Goal: Task Accomplishment & Management: Complete application form

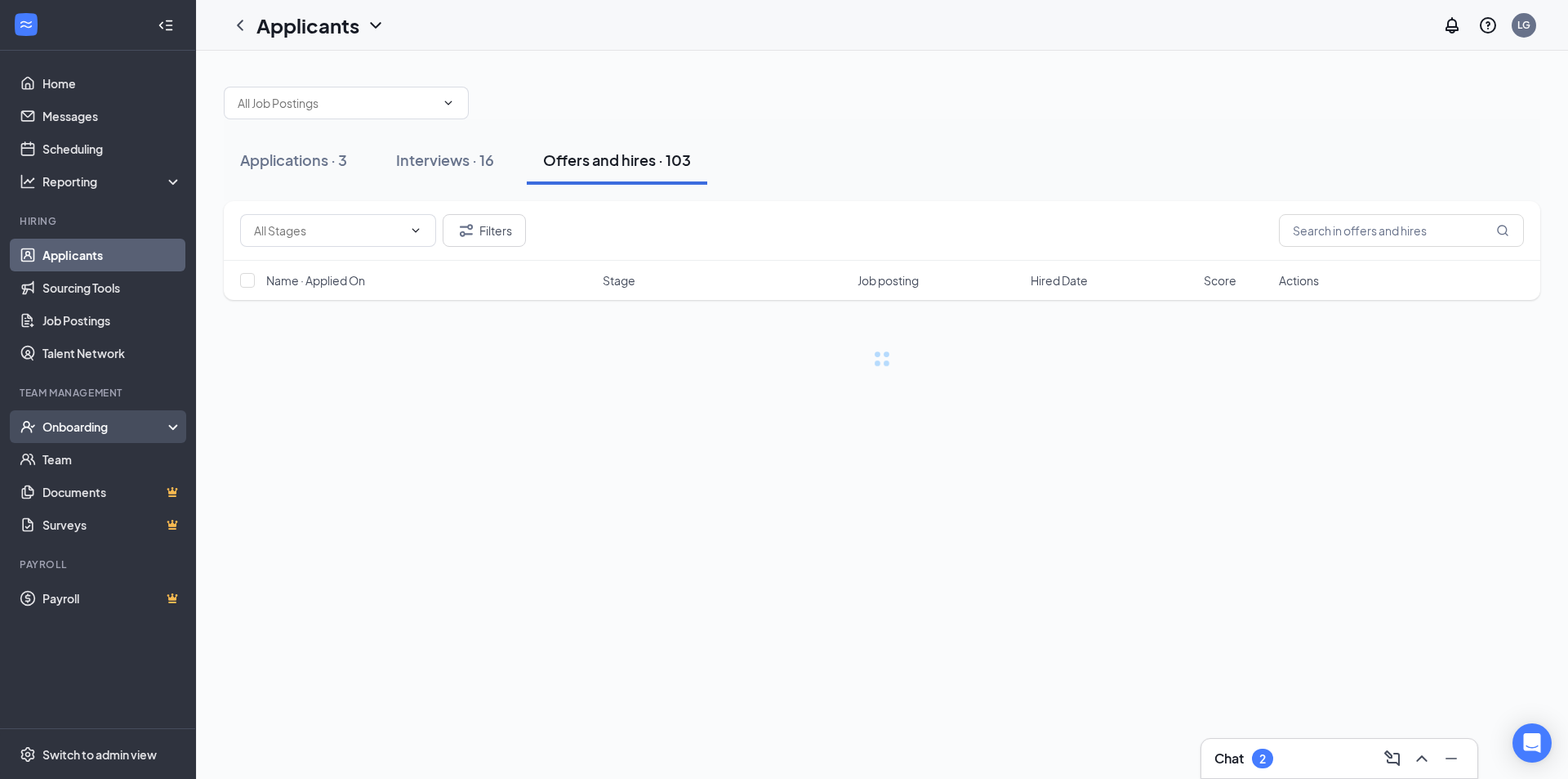
click at [65, 420] on div "Onboarding" at bounding box center [106, 426] width 126 height 16
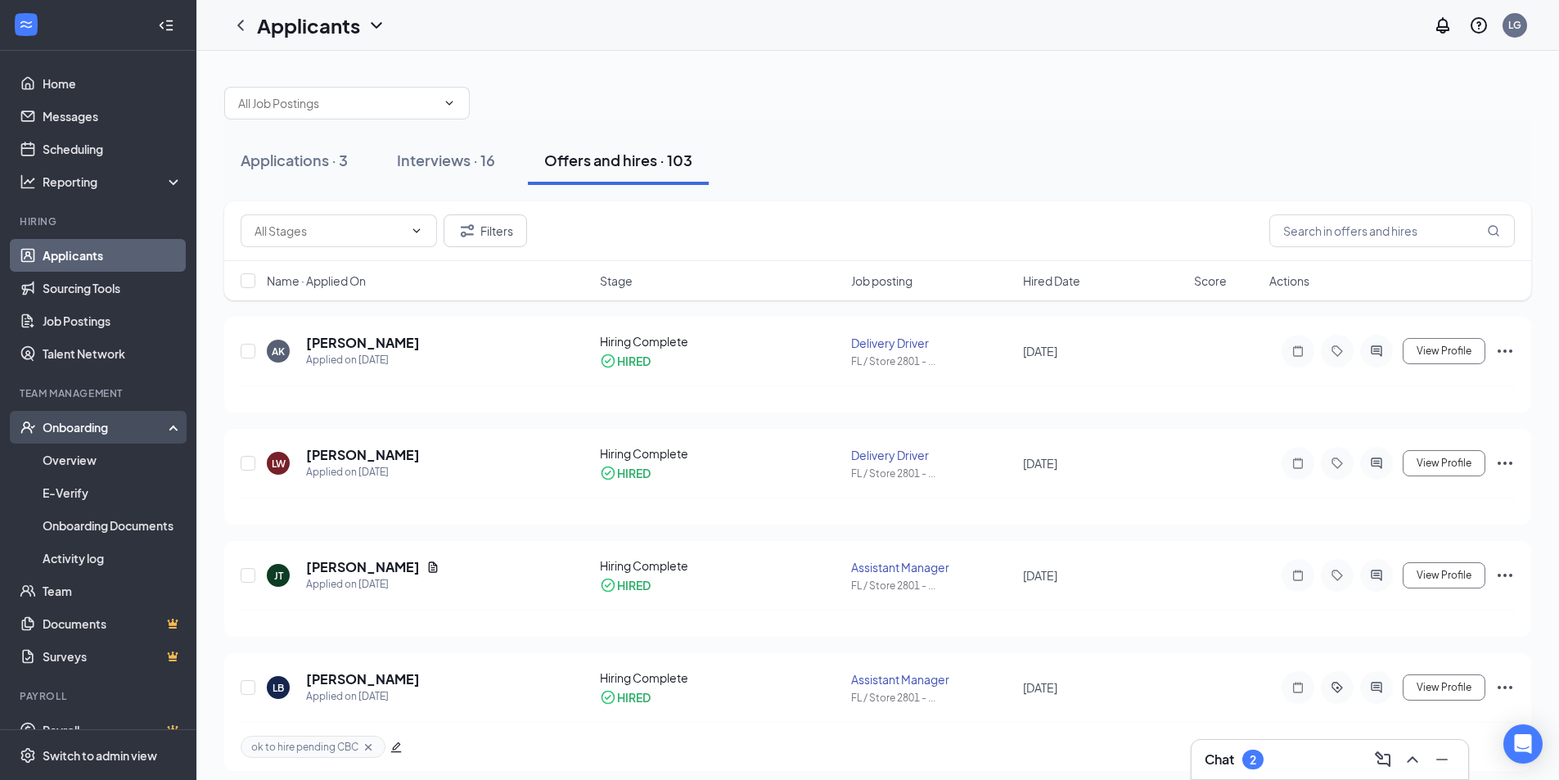
click at [97, 422] on div "Onboarding" at bounding box center [106, 427] width 126 height 16
click at [89, 429] on div "Onboarding" at bounding box center [106, 427] width 126 height 16
click at [90, 455] on link "Overview" at bounding box center [113, 460] width 140 height 33
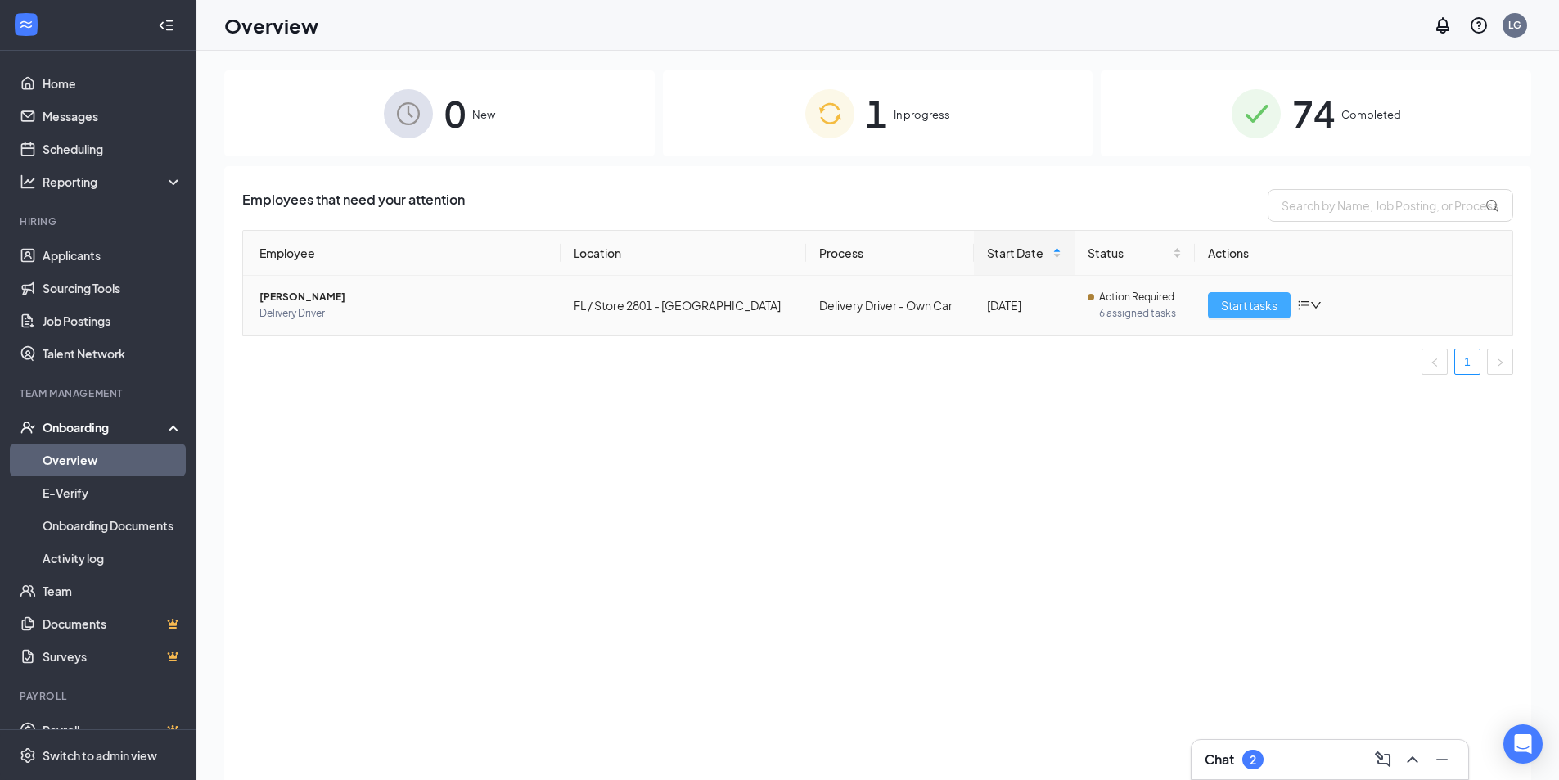
click at [1250, 294] on button "Start tasks" at bounding box center [1249, 305] width 83 height 26
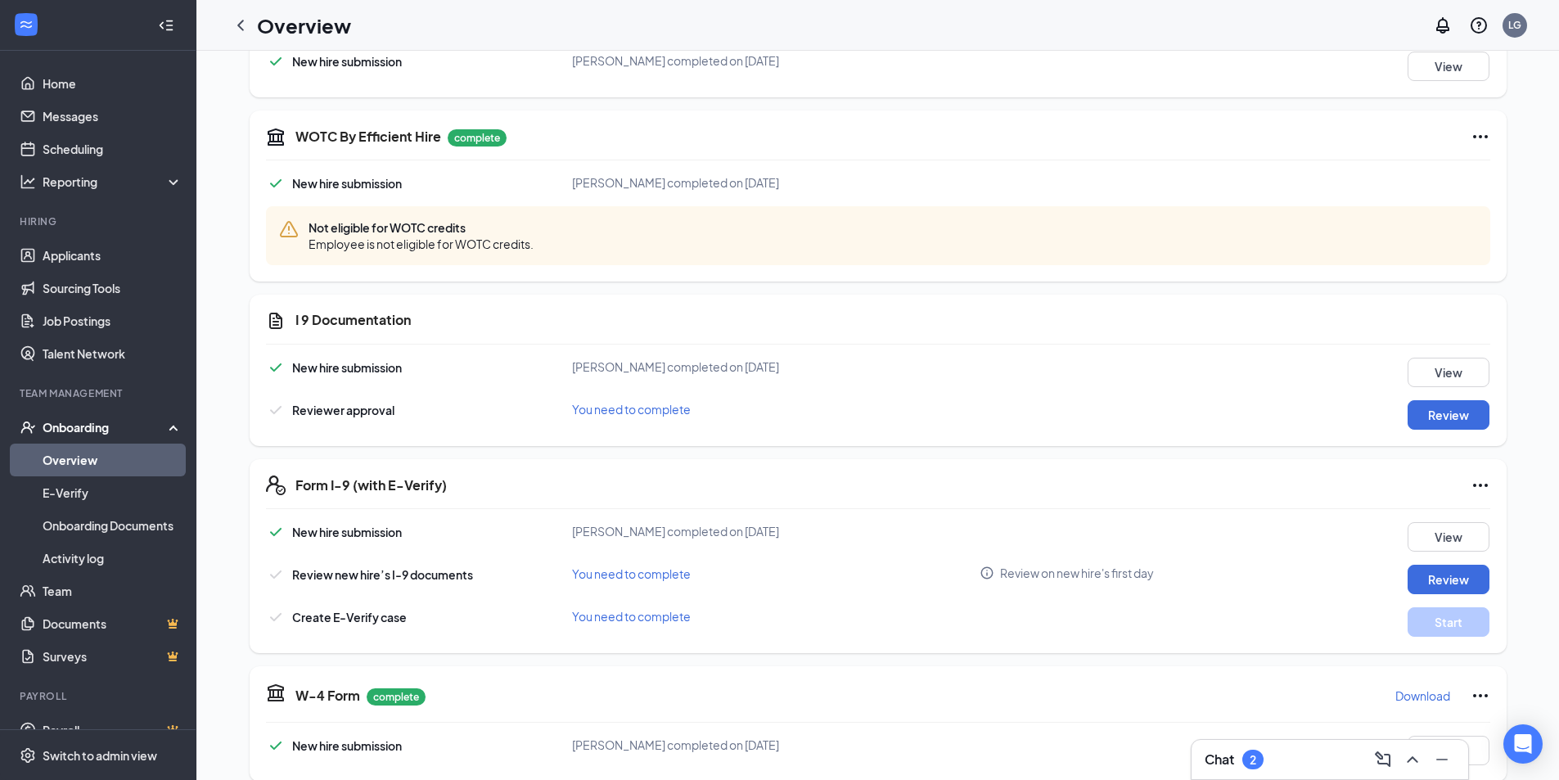
scroll to position [327, 0]
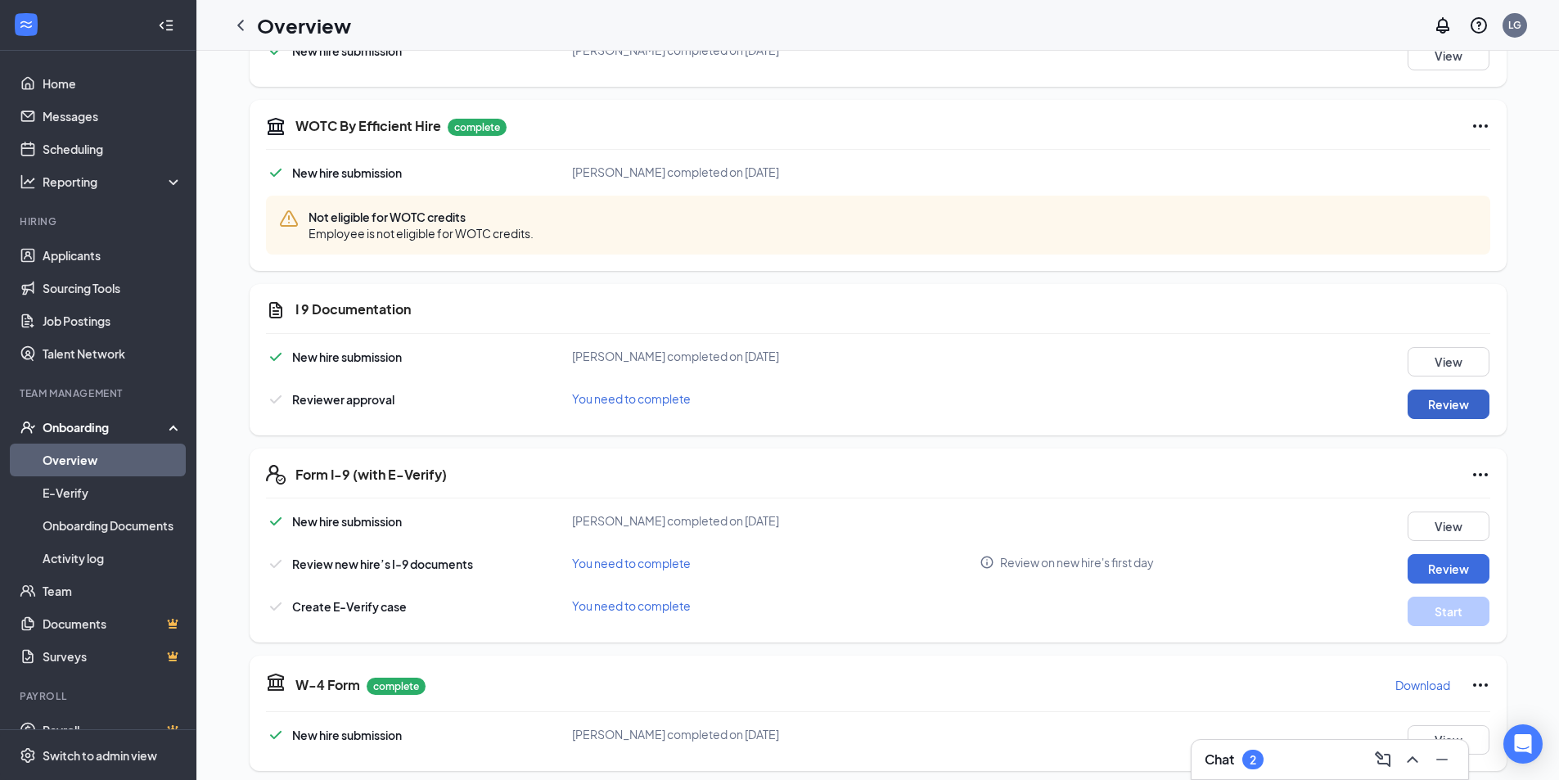
click at [1432, 401] on button "Review" at bounding box center [1448, 403] width 82 height 29
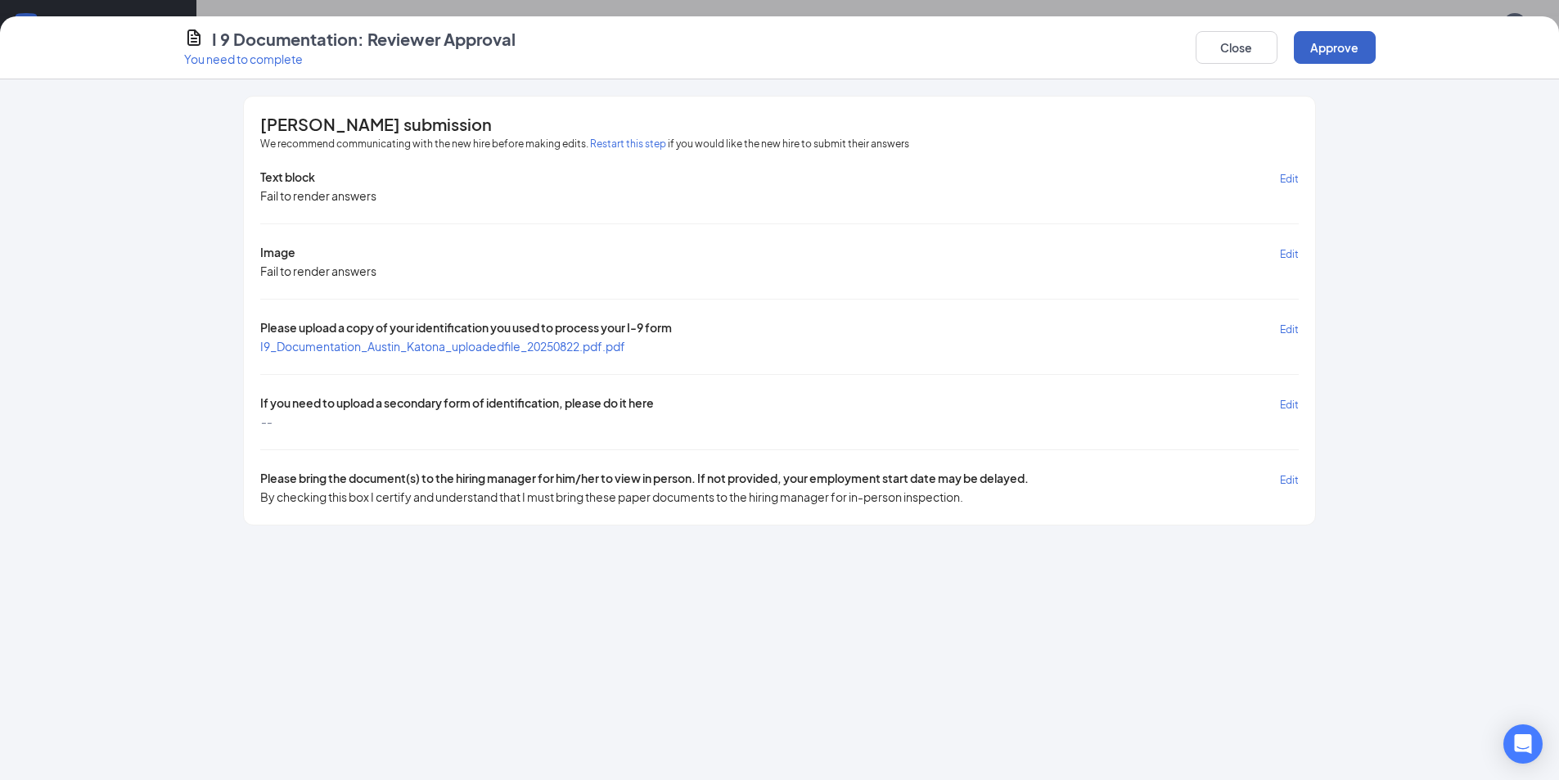
click at [1304, 42] on button "Approve" at bounding box center [1335, 47] width 82 height 33
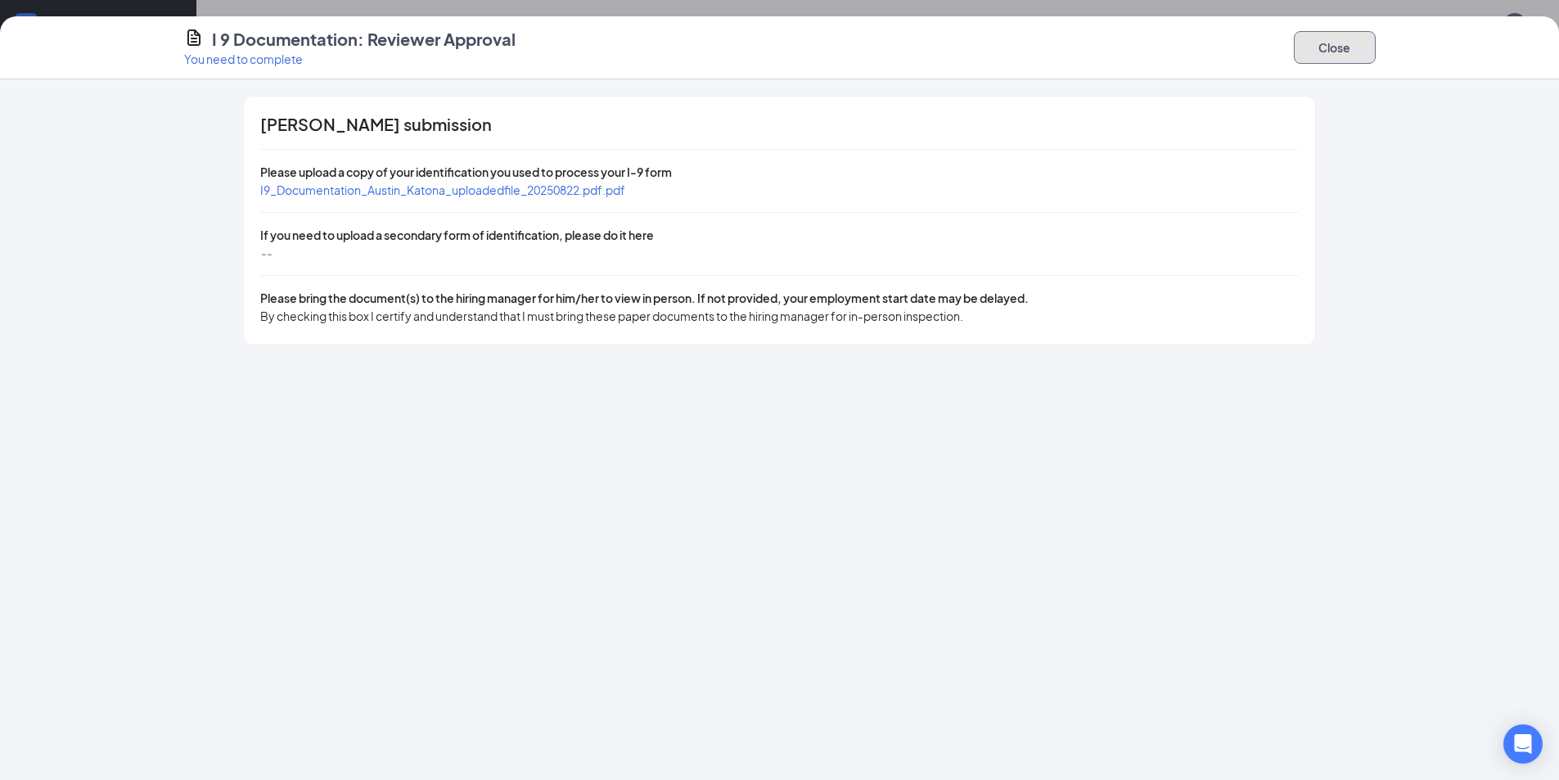
click at [1353, 59] on button "Close" at bounding box center [1335, 47] width 82 height 33
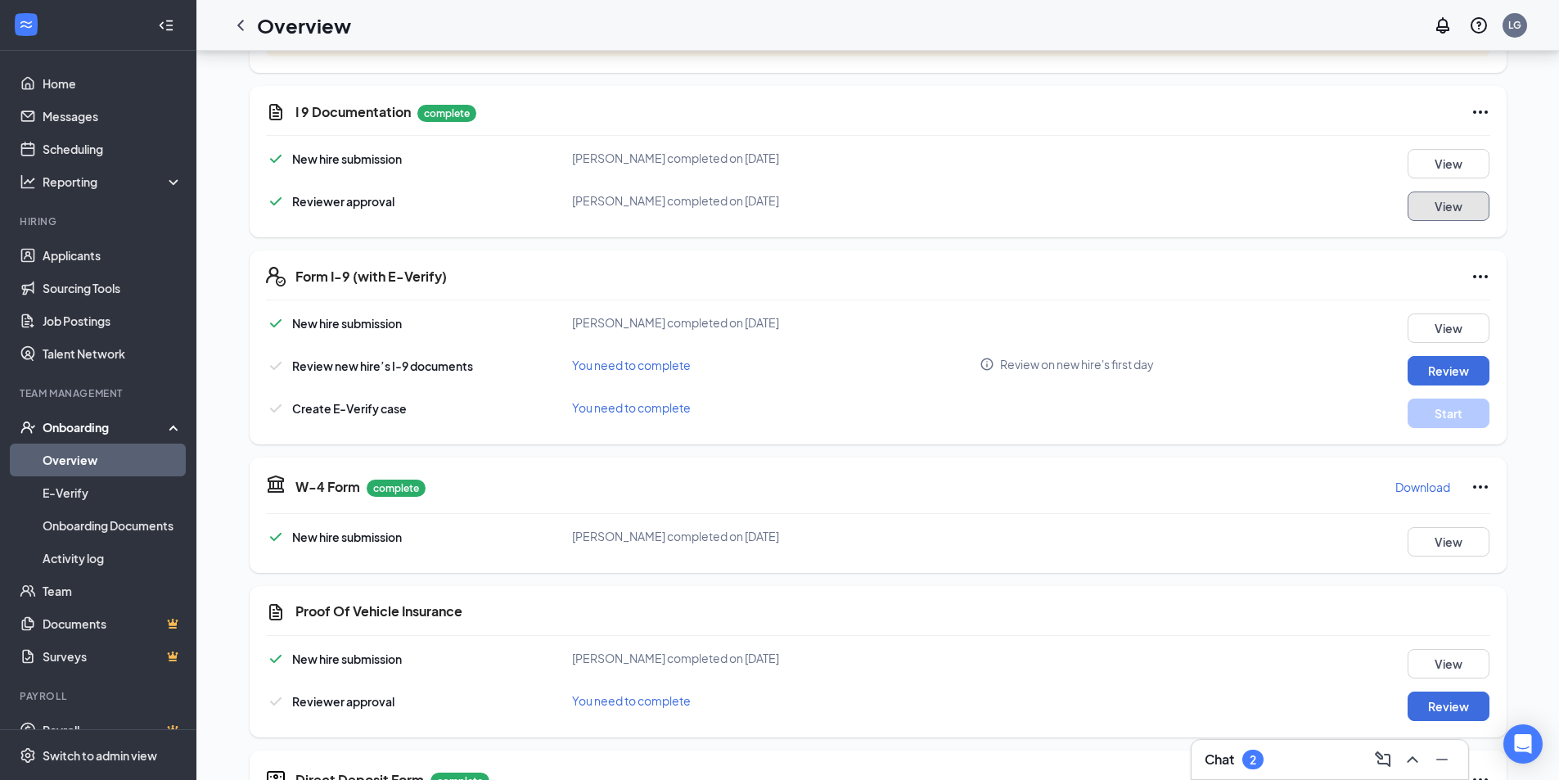
scroll to position [164, 0]
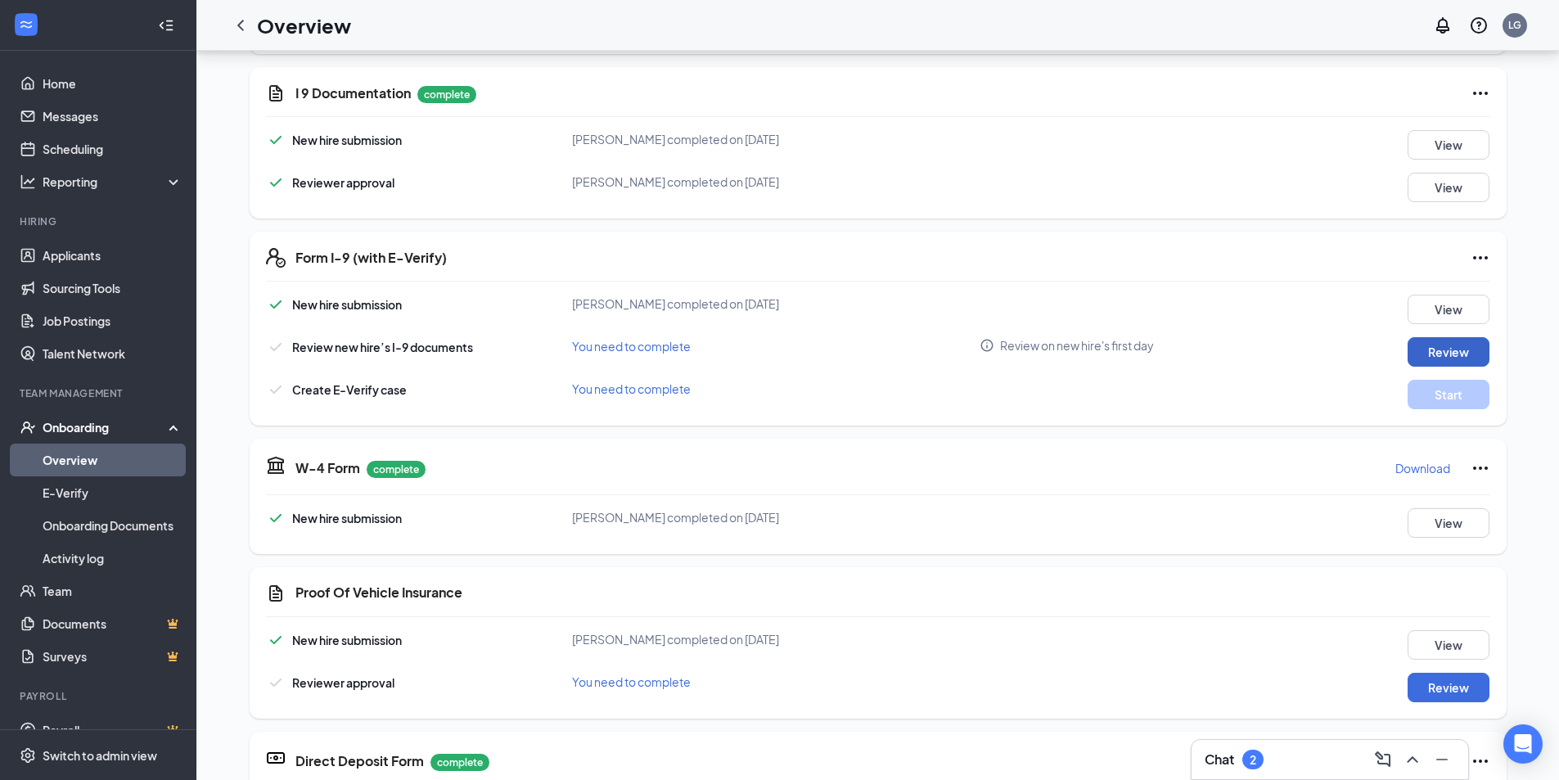
click at [1445, 349] on button "Review" at bounding box center [1448, 351] width 82 height 29
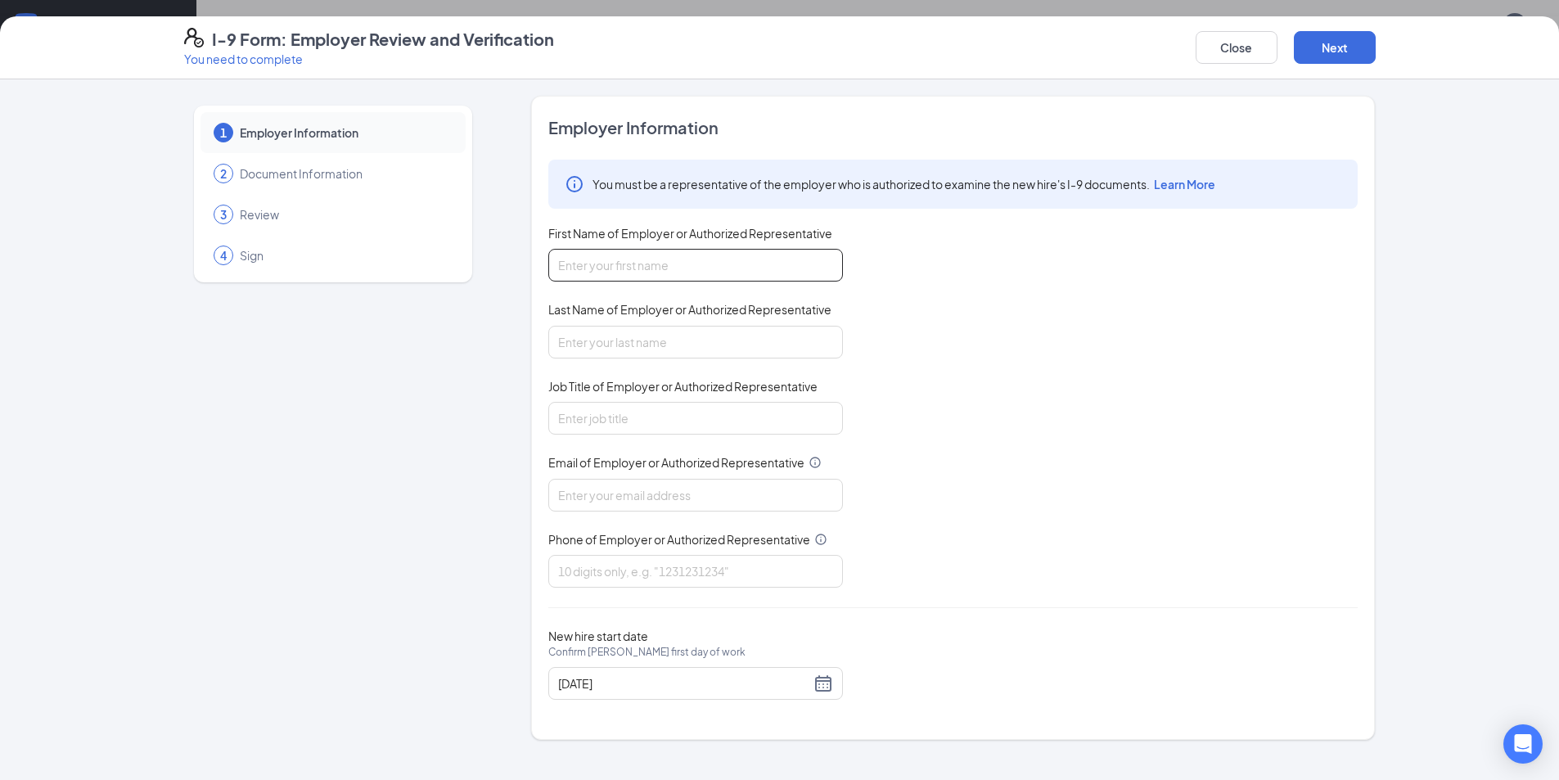
click at [727, 272] on input "First Name of Employer or Authorized Representative" at bounding box center [695, 265] width 295 height 33
click at [696, 273] on input "First Name of Employer or Authorized Representative" at bounding box center [695, 265] width 295 height 33
type input "[PERSON_NAME]"
click at [656, 415] on input "Job Title of Employer or Authorized Representative" at bounding box center [695, 418] width 295 height 33
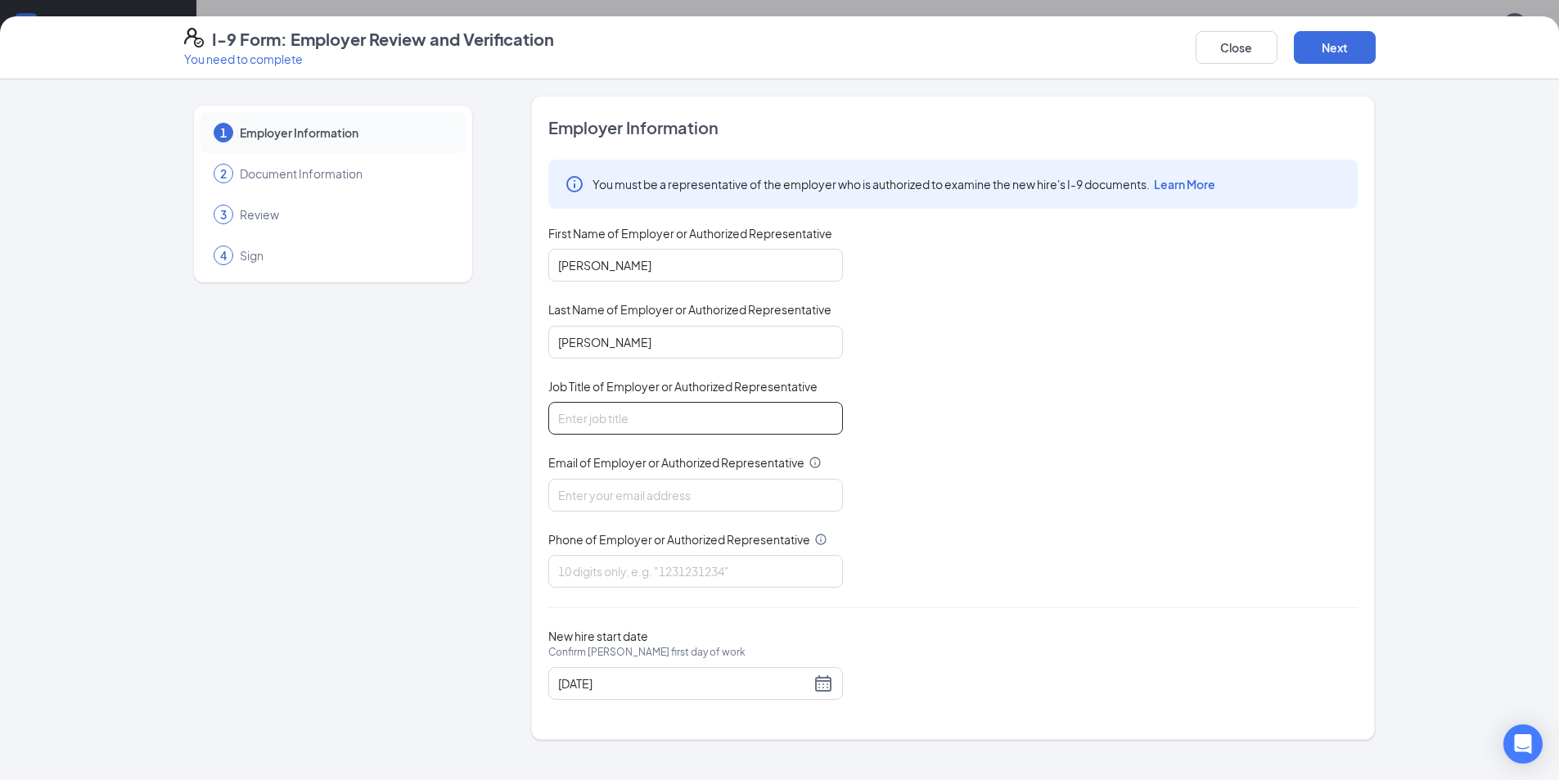
type input "General Manager"
click at [661, 508] on input "Email of Employer or Authorized Representative" at bounding box center [695, 495] width 295 height 33
type input "[EMAIL_ADDRESS][DOMAIN_NAME]"
click at [658, 572] on input "Phone of Employer or Authorized Representative" at bounding box center [695, 571] width 295 height 33
type input "3863229020"
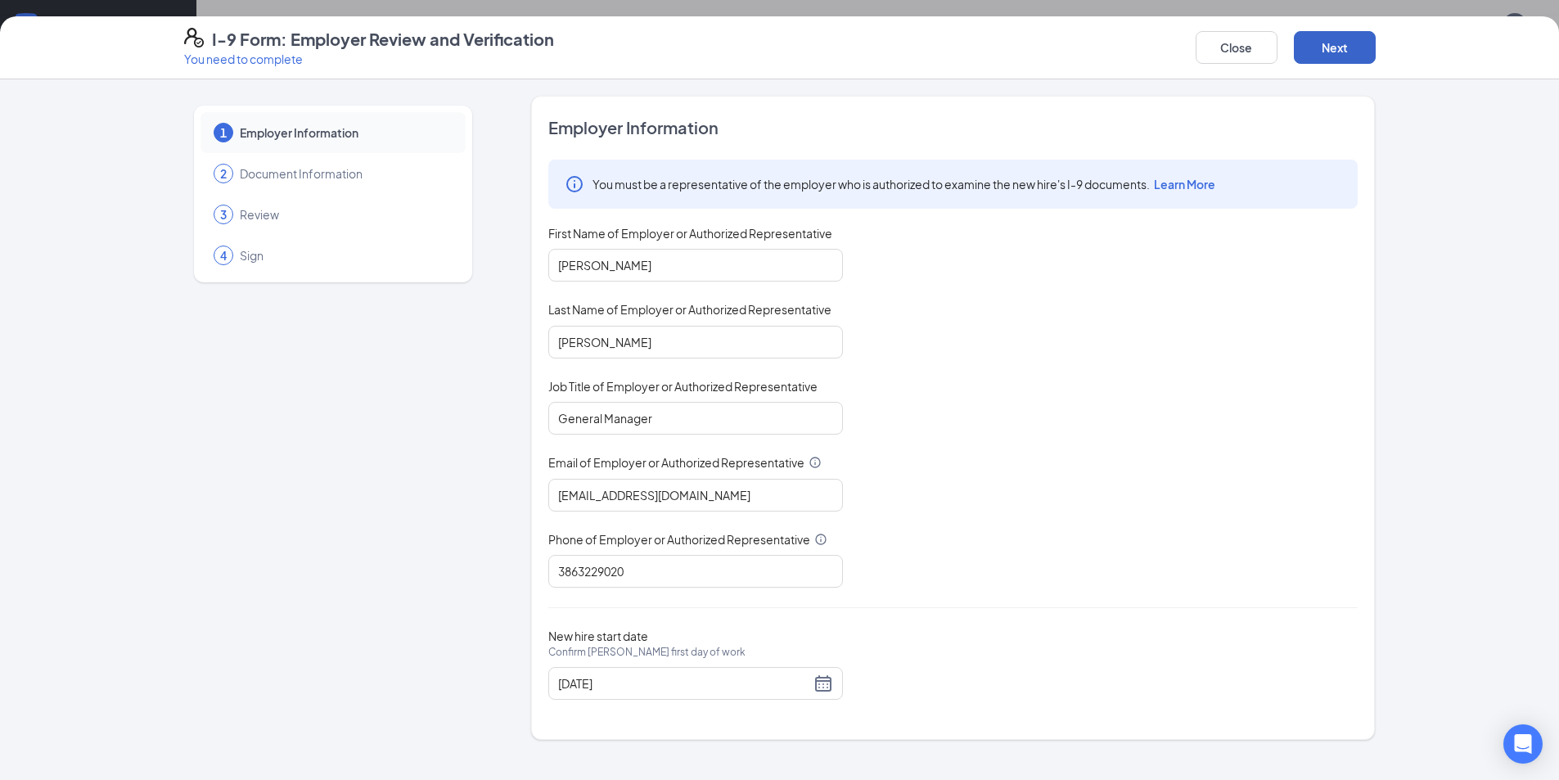
click at [1343, 49] on button "Next" at bounding box center [1335, 47] width 82 height 33
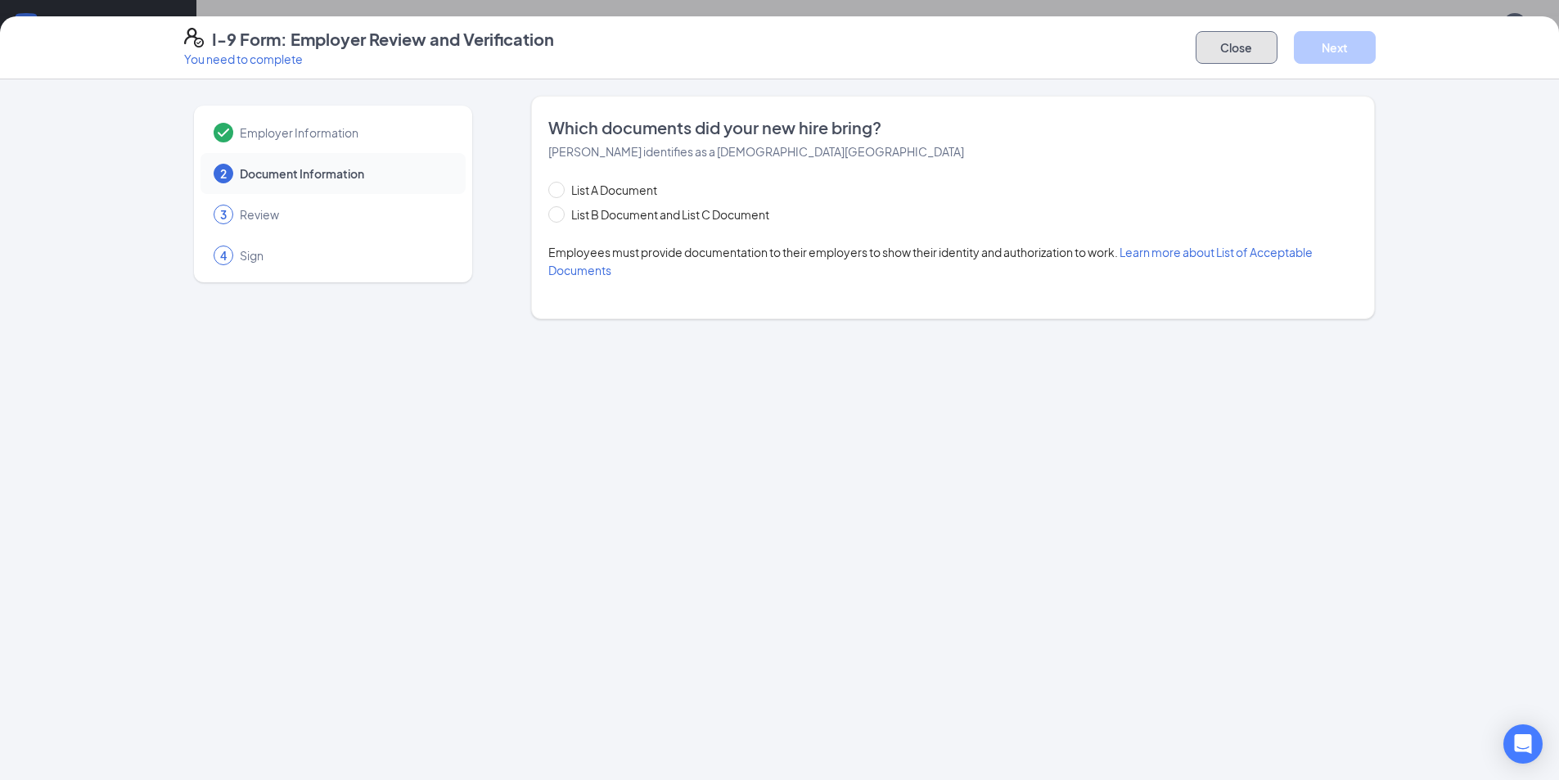
click at [1247, 43] on button "Close" at bounding box center [1236, 47] width 82 height 33
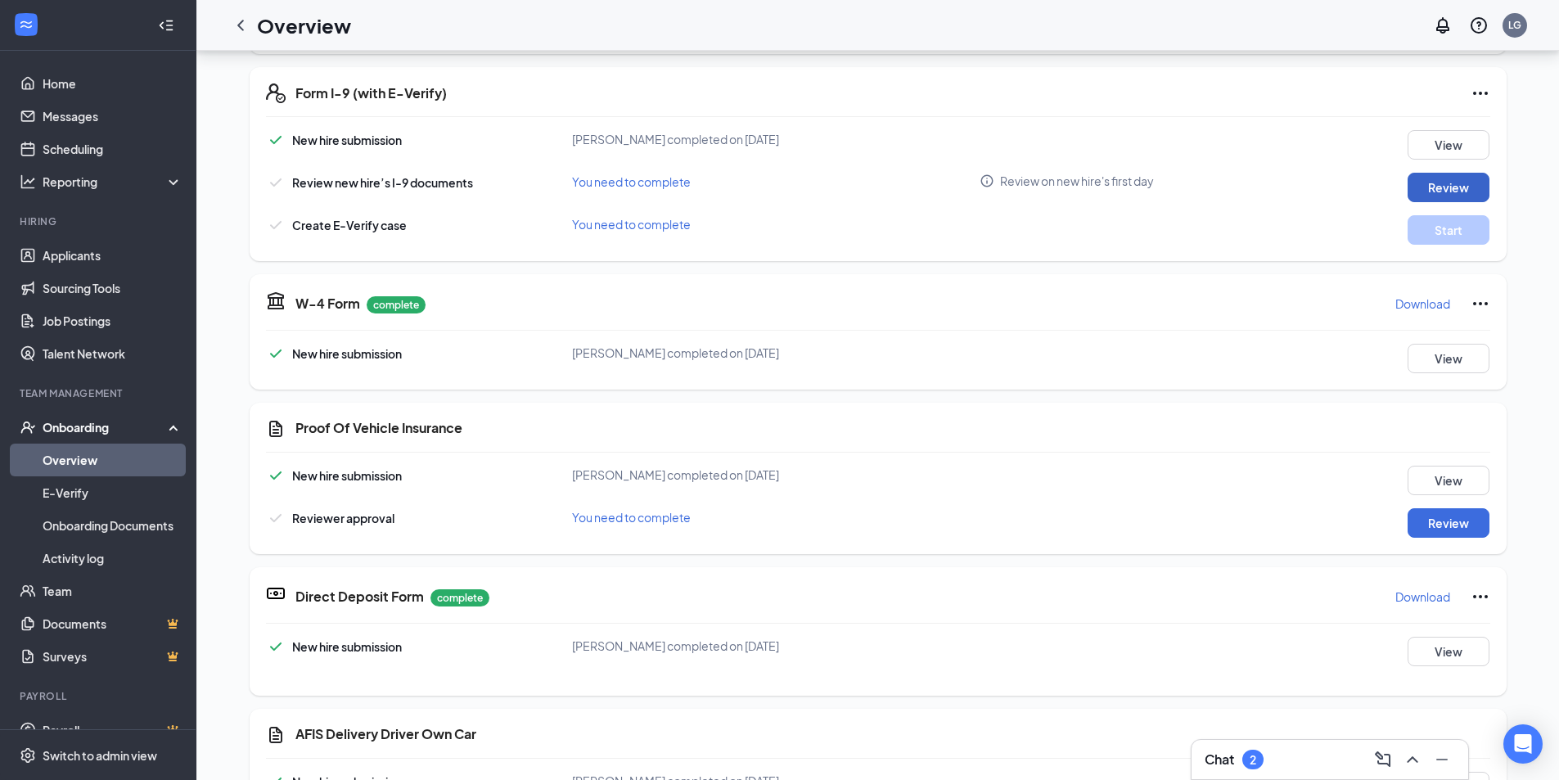
scroll to position [299, 0]
click at [1428, 180] on button "Review" at bounding box center [1448, 187] width 82 height 29
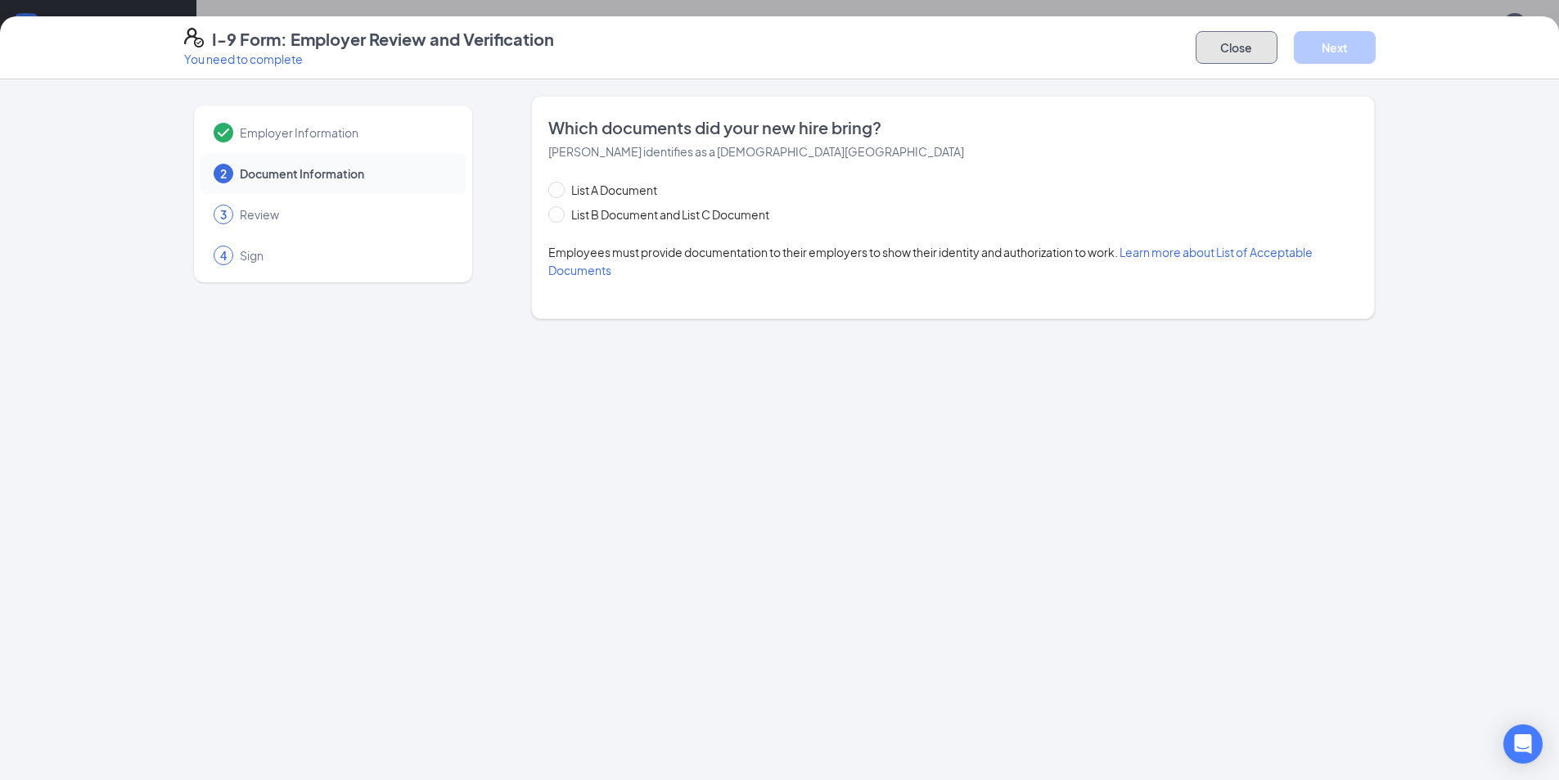
click at [1230, 47] on button "Close" at bounding box center [1236, 47] width 82 height 33
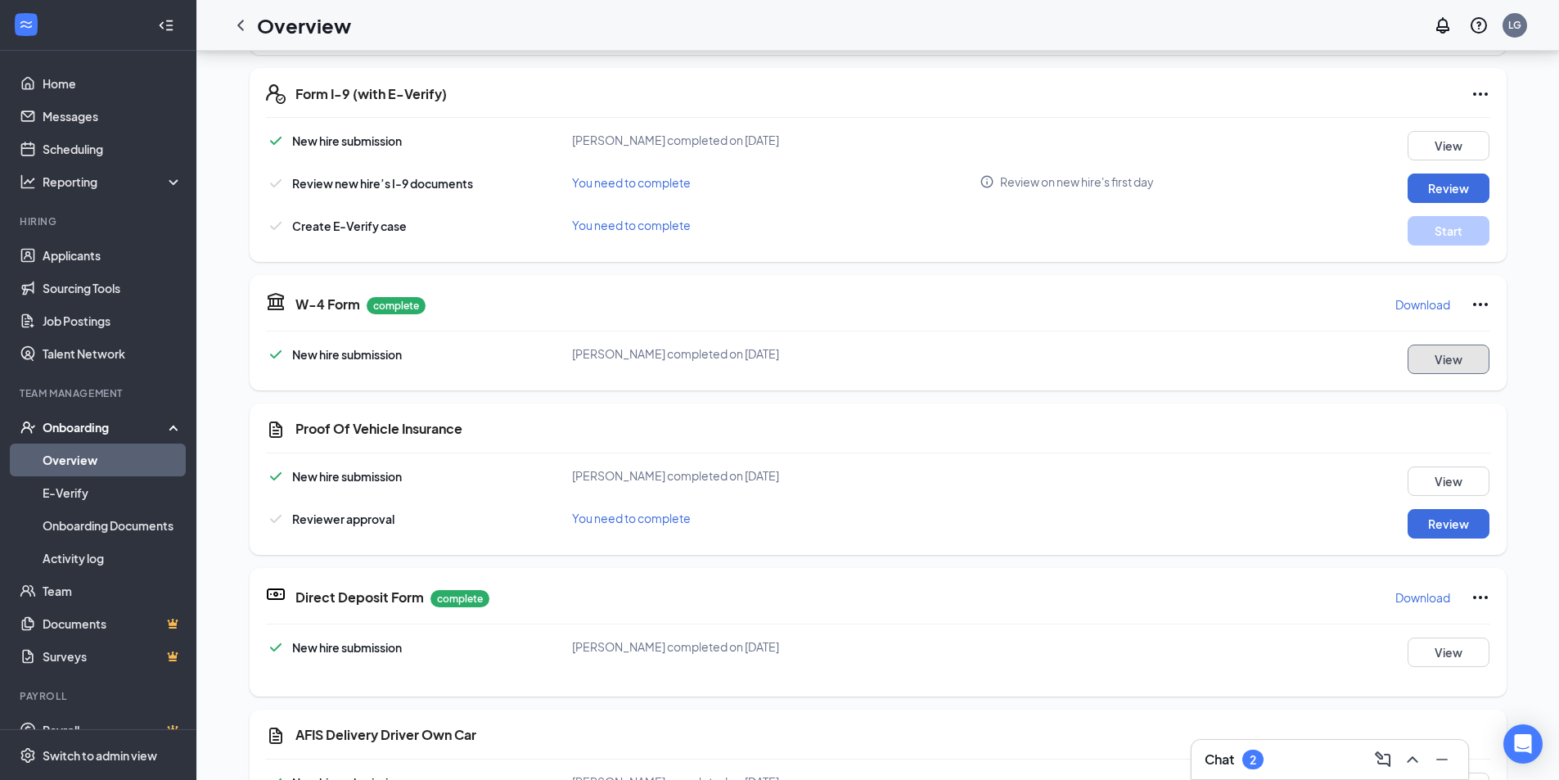
click at [1451, 349] on button "View" at bounding box center [1448, 358] width 82 height 29
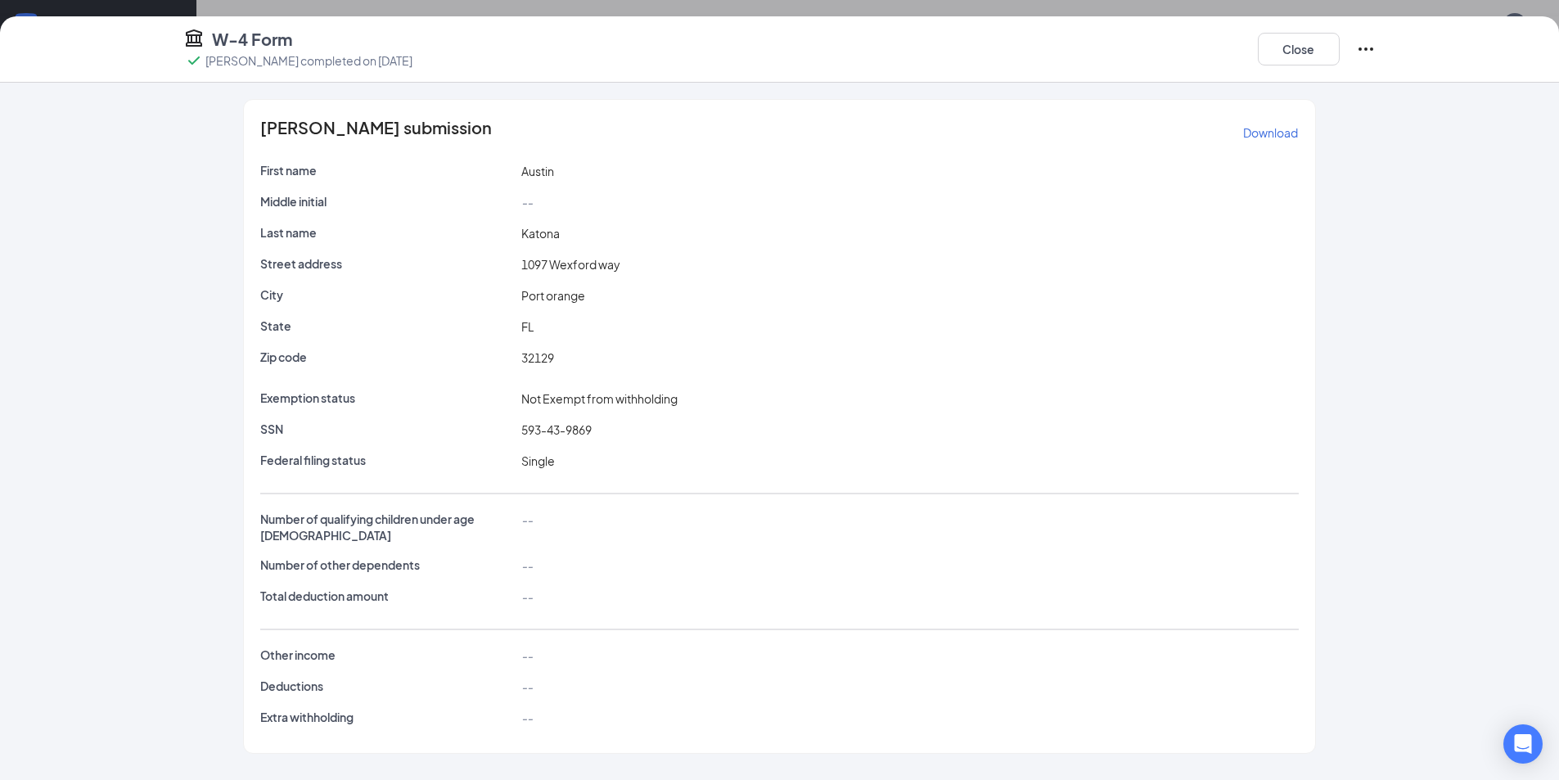
scroll to position [0, 0]
click at [1300, 42] on button "Close" at bounding box center [1299, 49] width 82 height 33
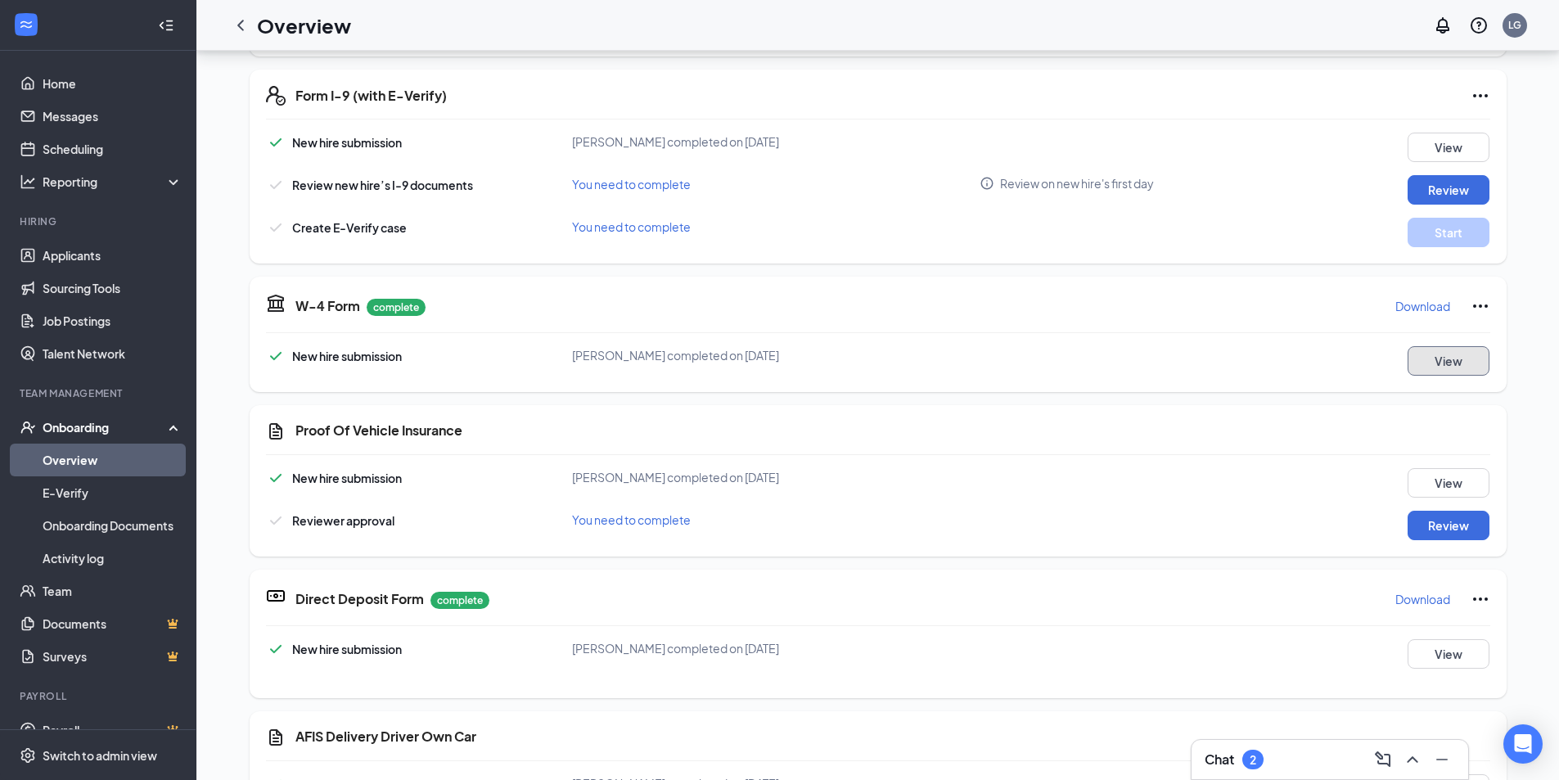
scroll to position [331, 0]
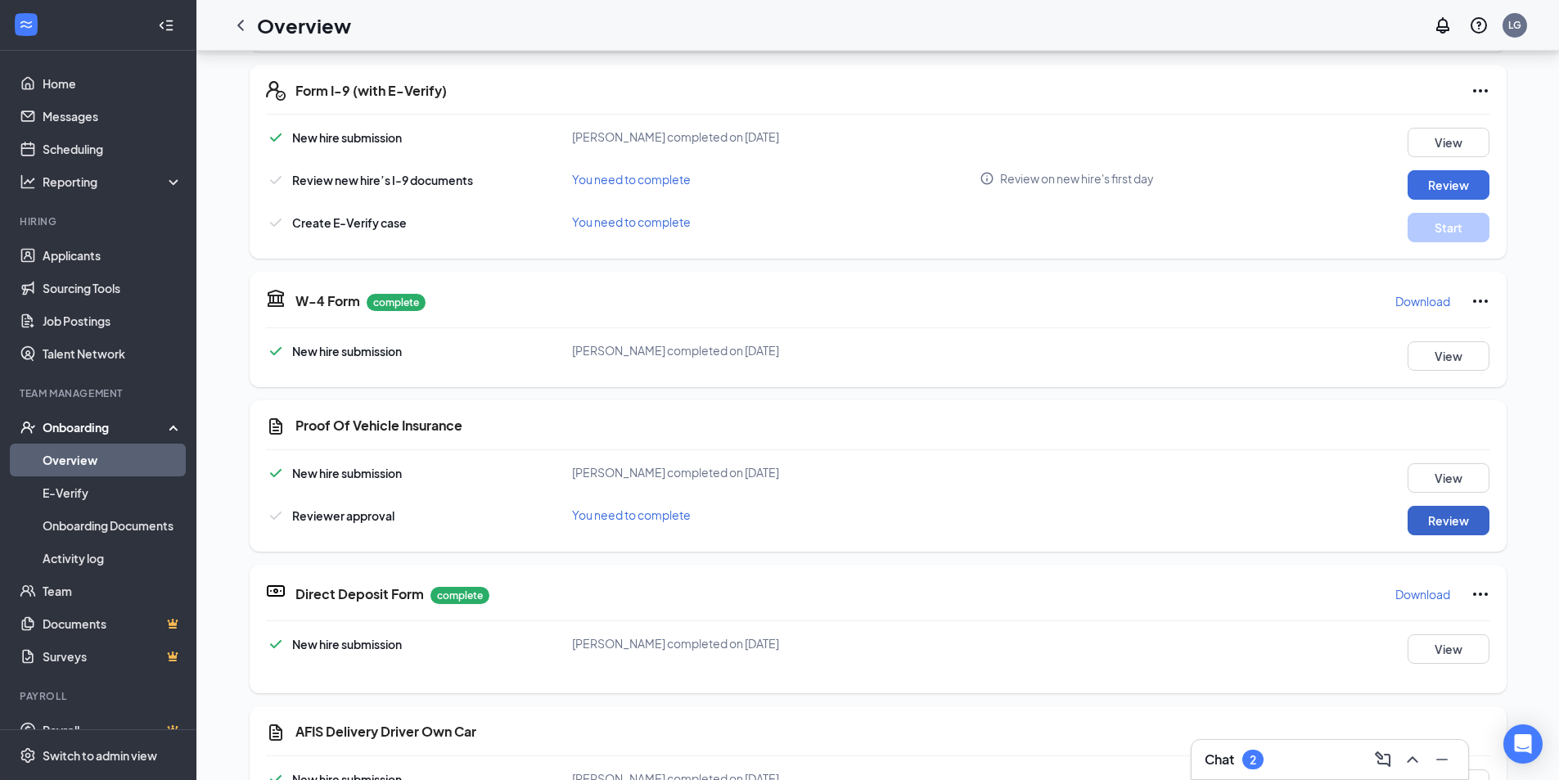
click at [1452, 523] on button "Review" at bounding box center [1448, 520] width 82 height 29
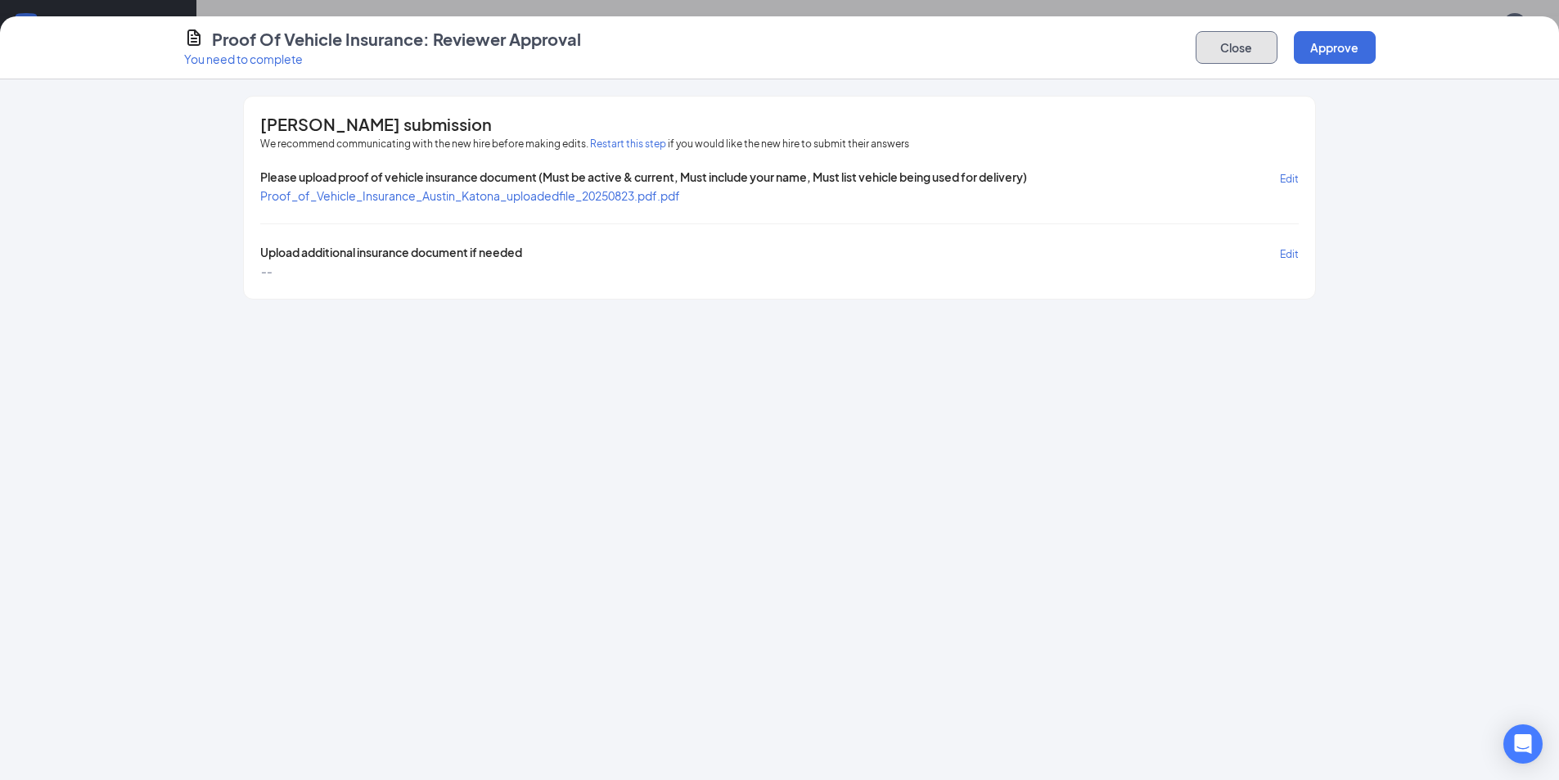
click at [1227, 53] on button "Close" at bounding box center [1236, 47] width 82 height 33
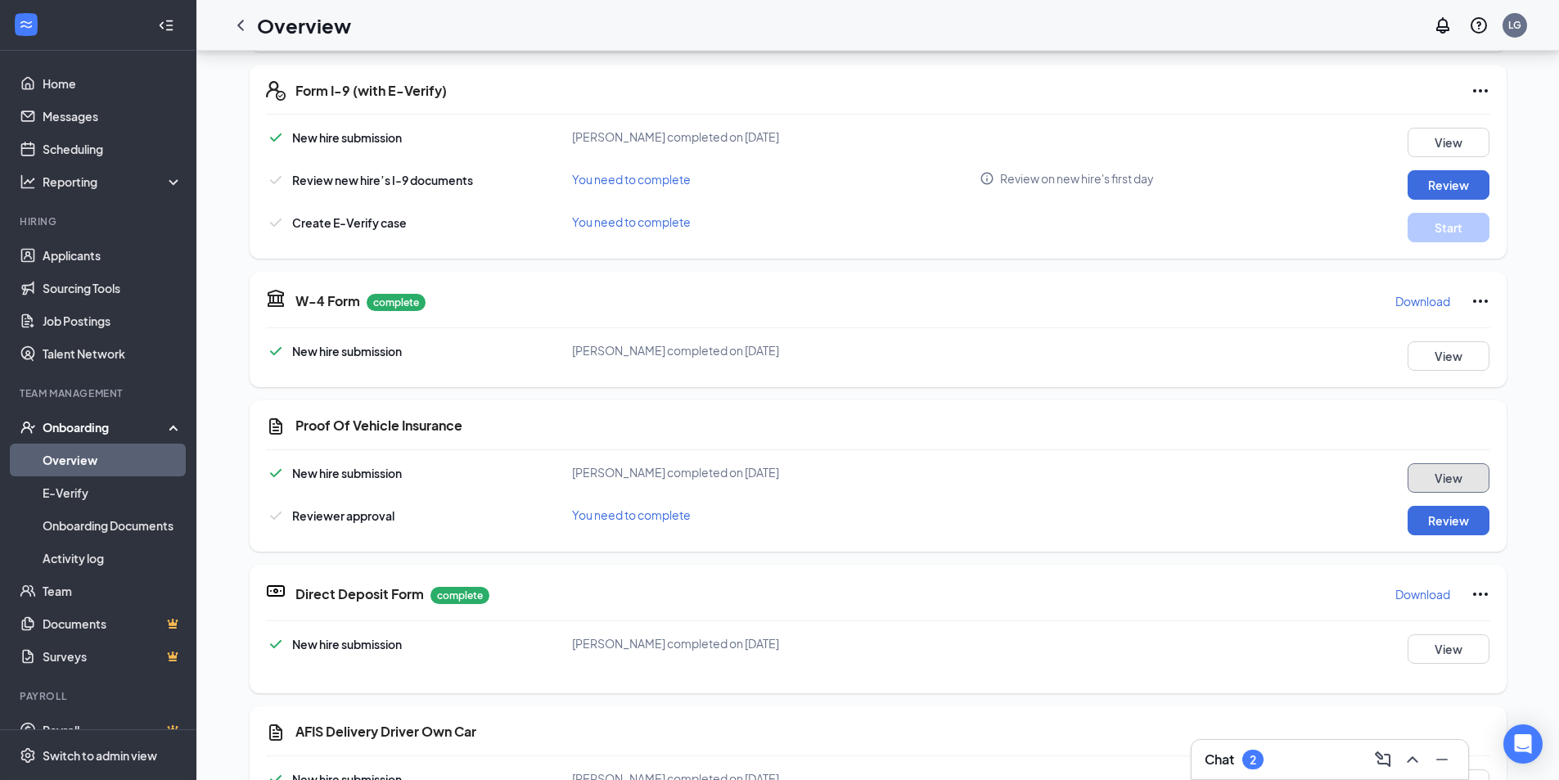
click at [1431, 481] on button "View" at bounding box center [1448, 477] width 82 height 29
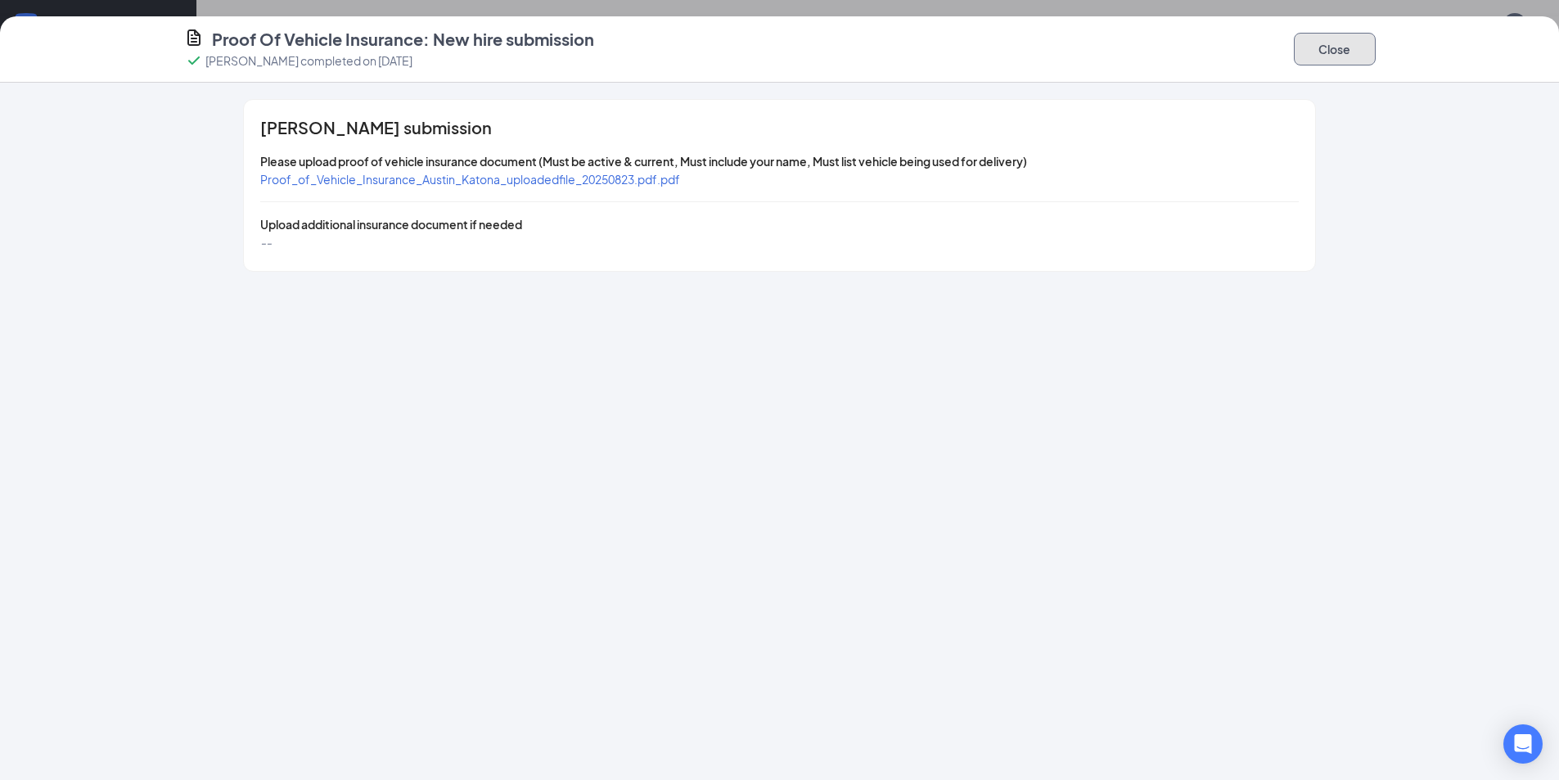
click at [1349, 40] on button "Close" at bounding box center [1335, 49] width 82 height 33
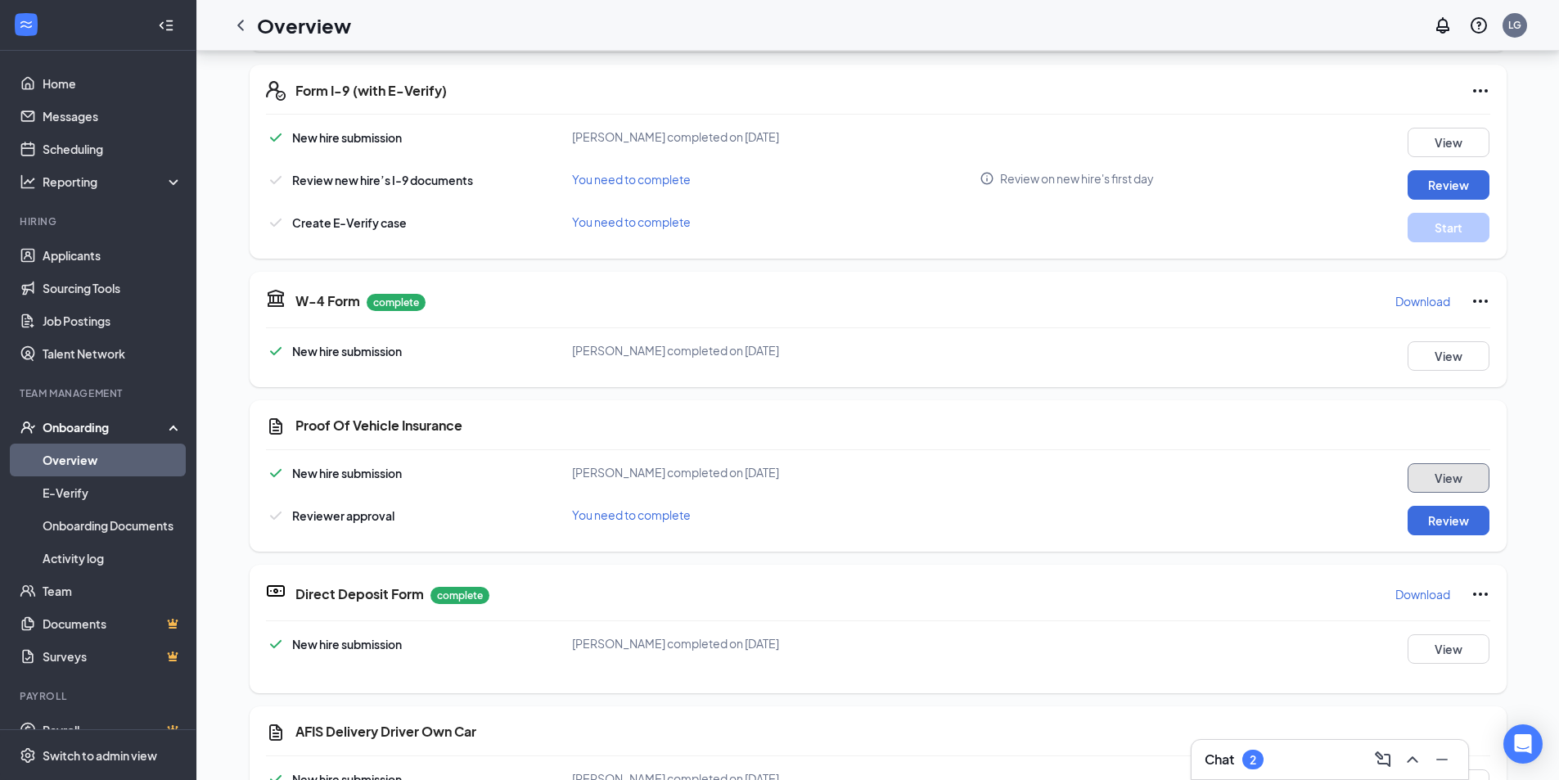
click at [1440, 476] on button "View" at bounding box center [1448, 477] width 82 height 29
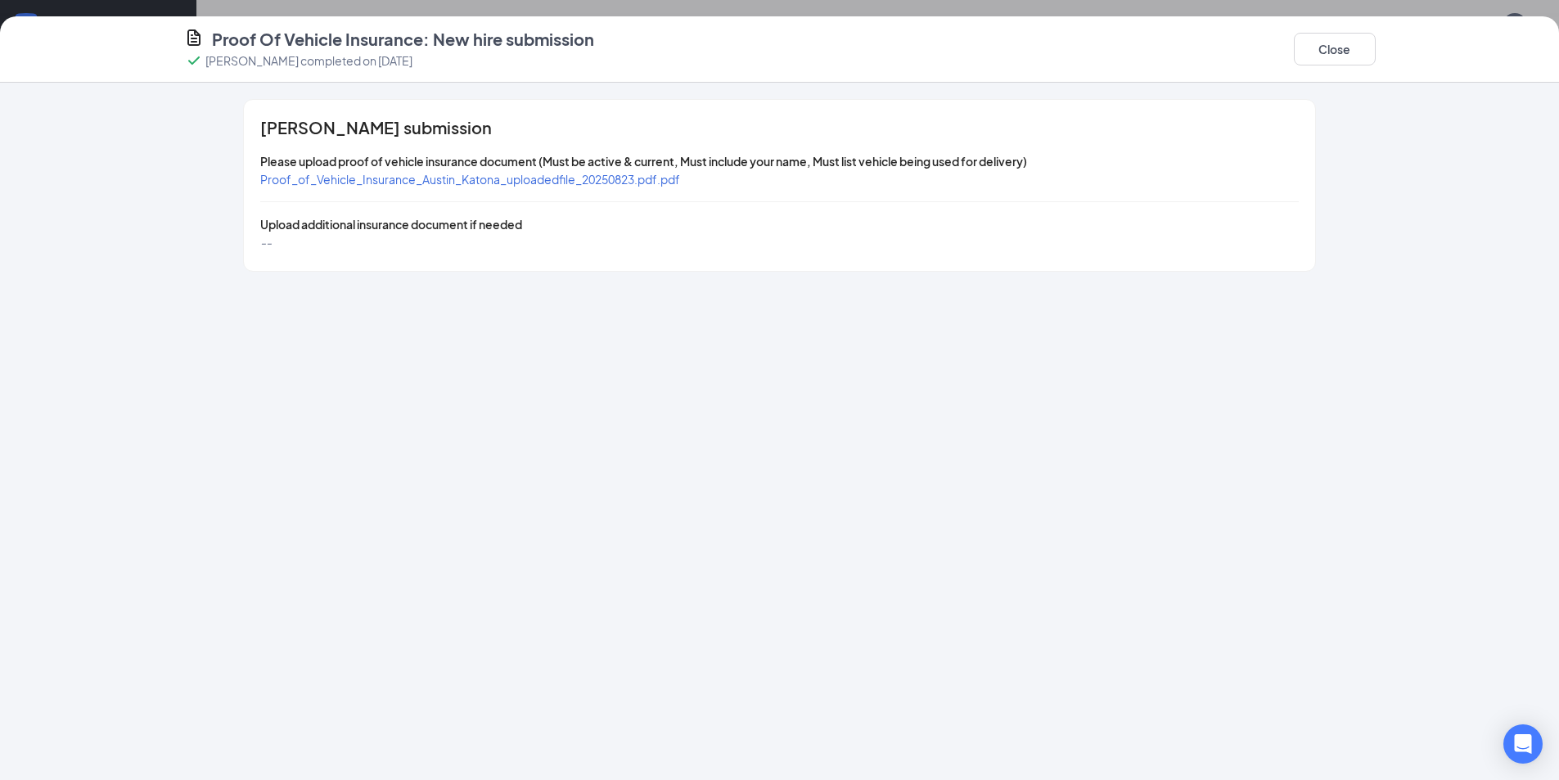
click at [498, 180] on span "Proof_of_Vehicle_Insurance_Austin_Katona_uploadedfile_20250823.pdf.pdf" at bounding box center [470, 179] width 420 height 15
click at [1353, 55] on button "Close" at bounding box center [1335, 49] width 82 height 33
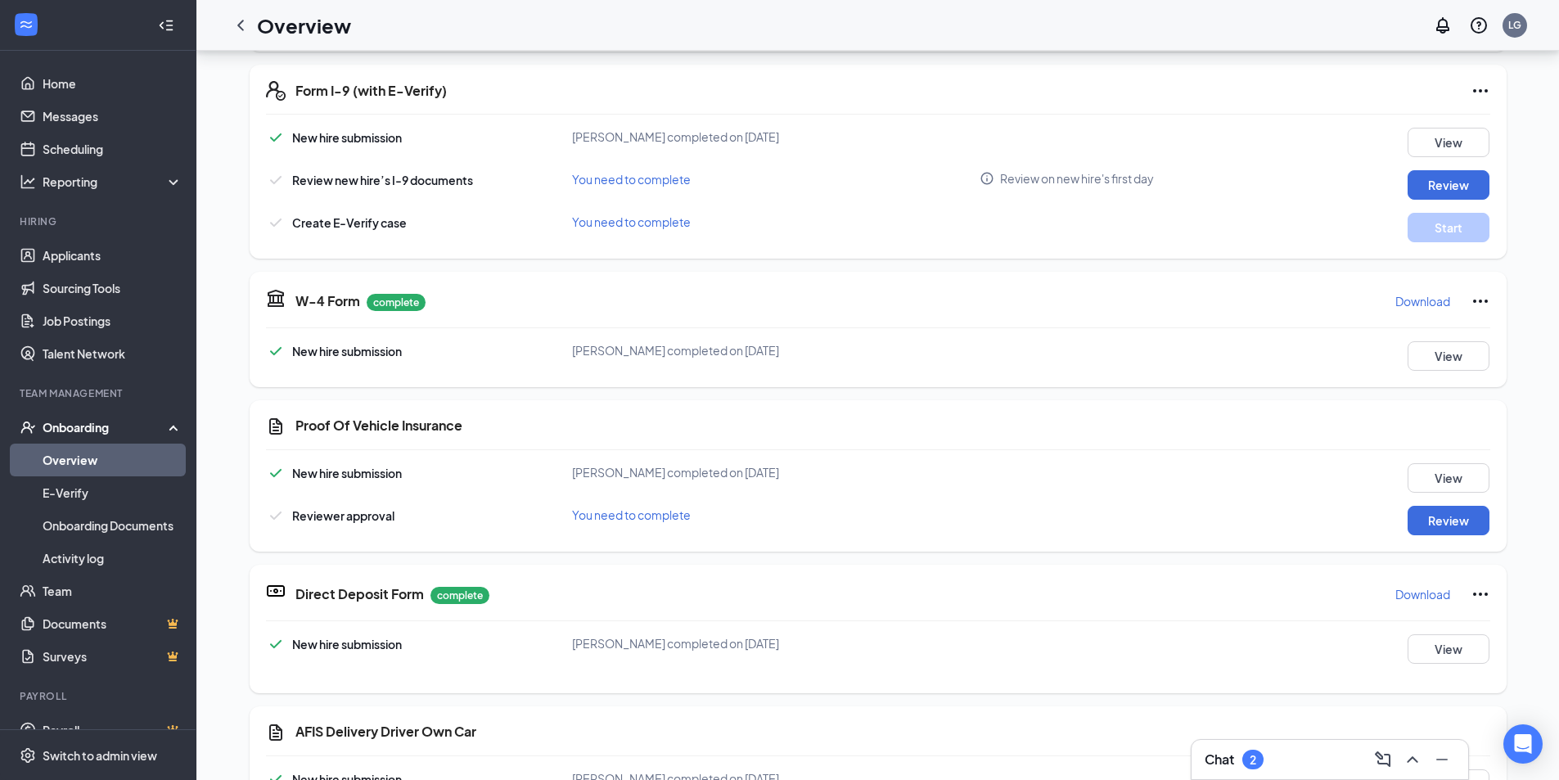
click at [1438, 337] on div "W-4 Form complete Download New hire submission [PERSON_NAME] completed on [DATE…" at bounding box center [878, 329] width 1257 height 115
click at [1432, 363] on button "View" at bounding box center [1448, 355] width 82 height 29
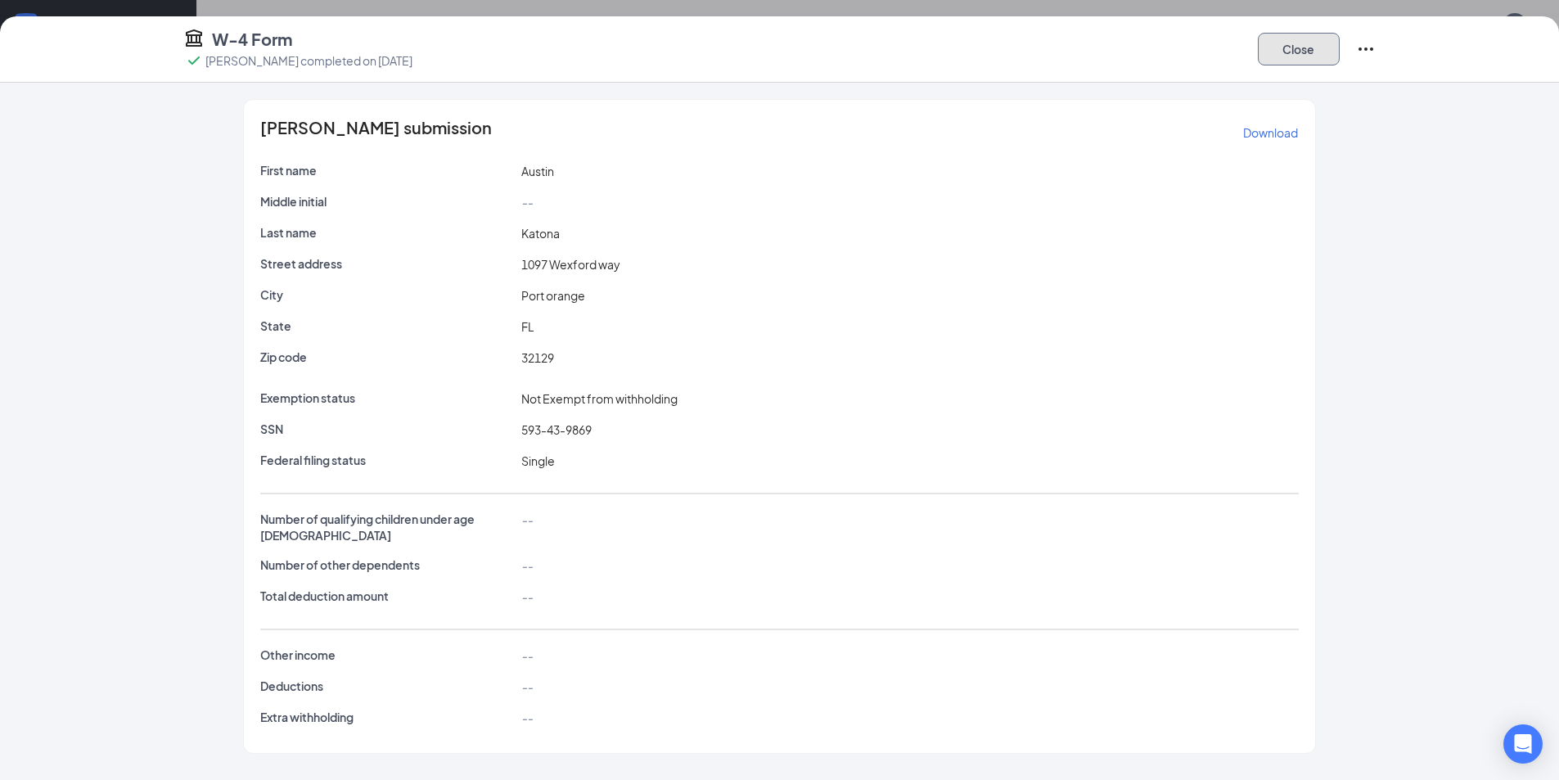
click at [1303, 41] on button "Close" at bounding box center [1299, 49] width 82 height 33
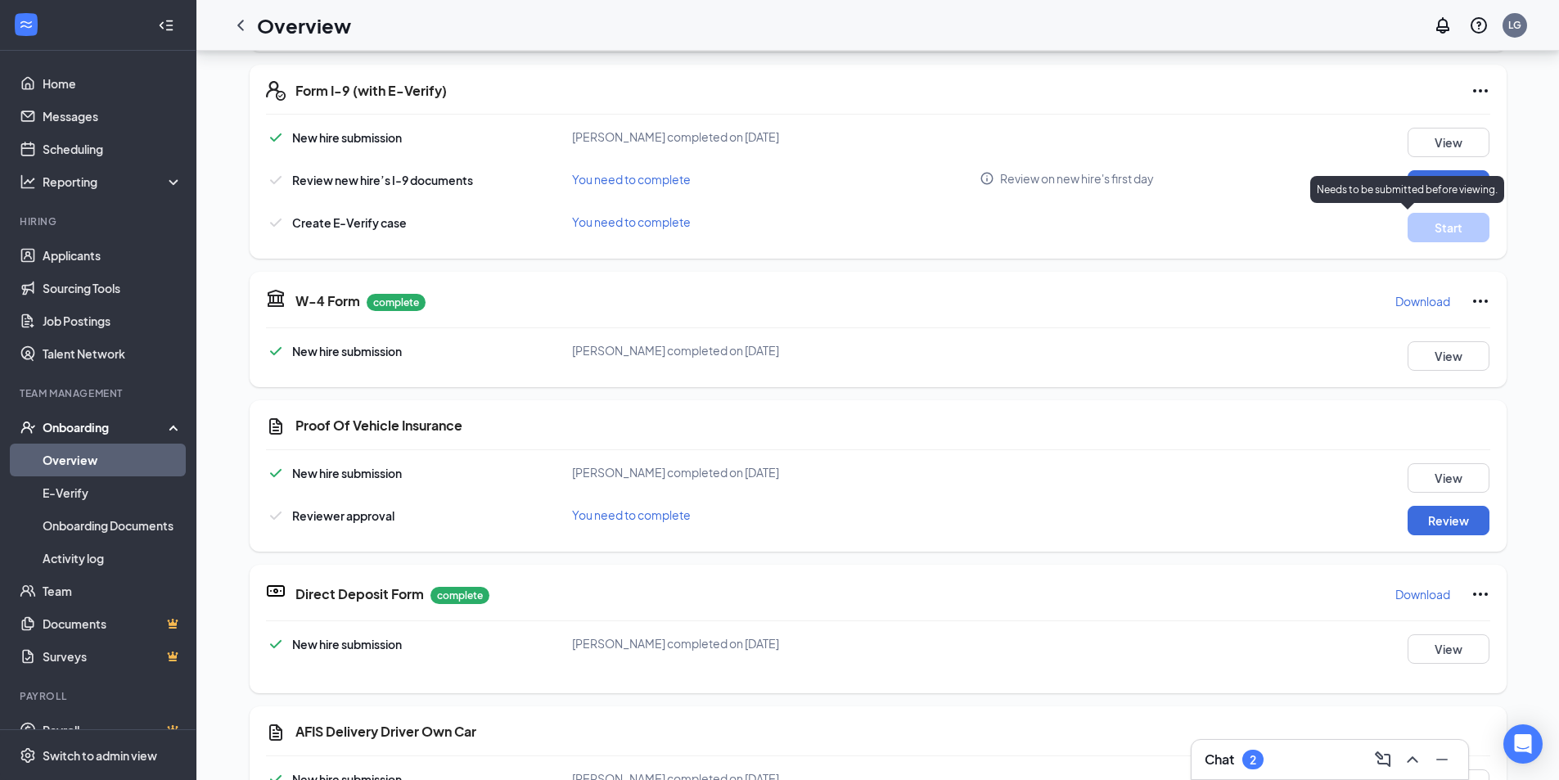
click at [1446, 183] on p "Needs to be submitted before viewing." at bounding box center [1407, 189] width 181 height 14
click at [1439, 137] on button "View" at bounding box center [1448, 142] width 82 height 29
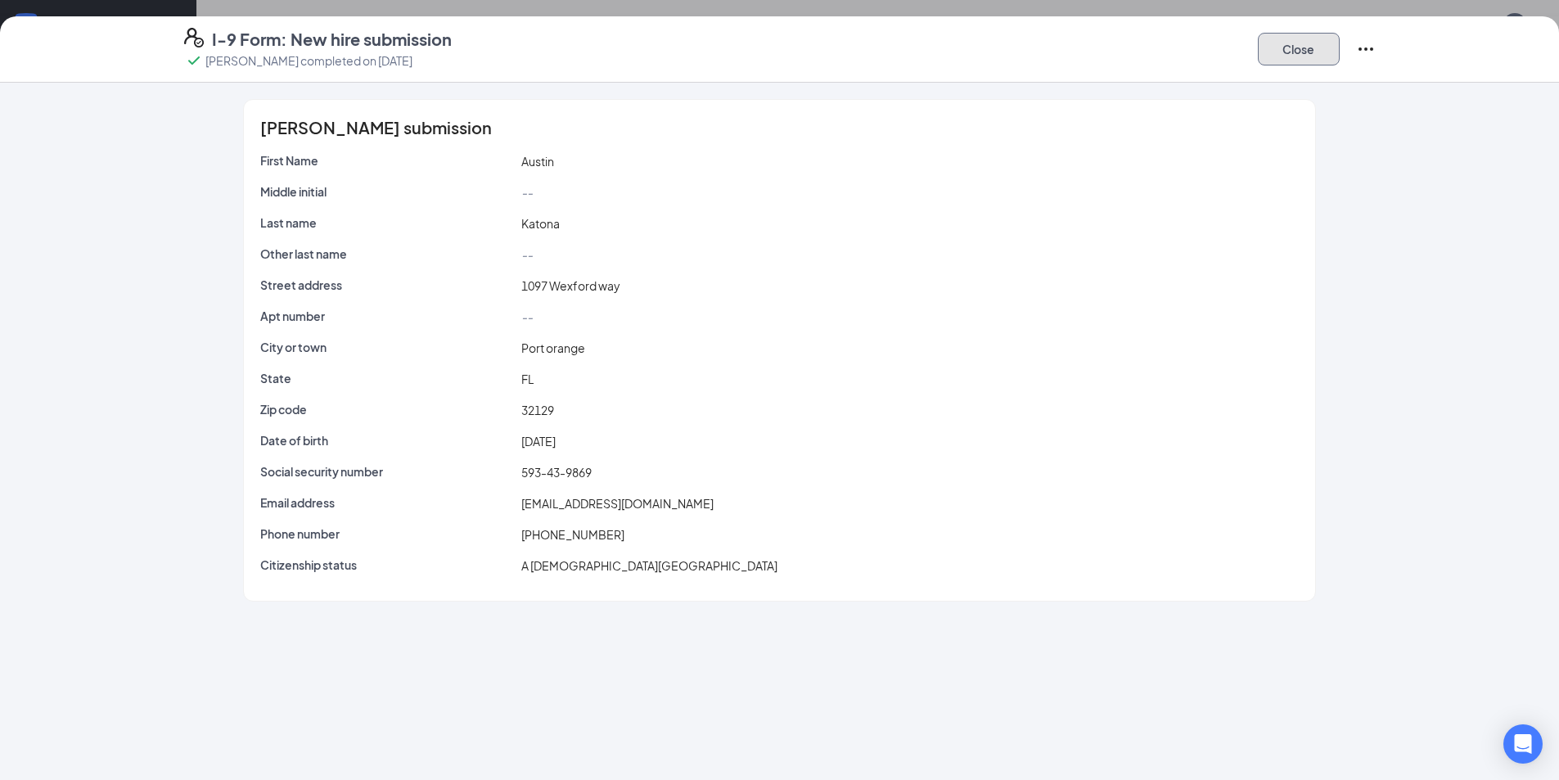
click at [1279, 49] on button "Close" at bounding box center [1299, 49] width 82 height 33
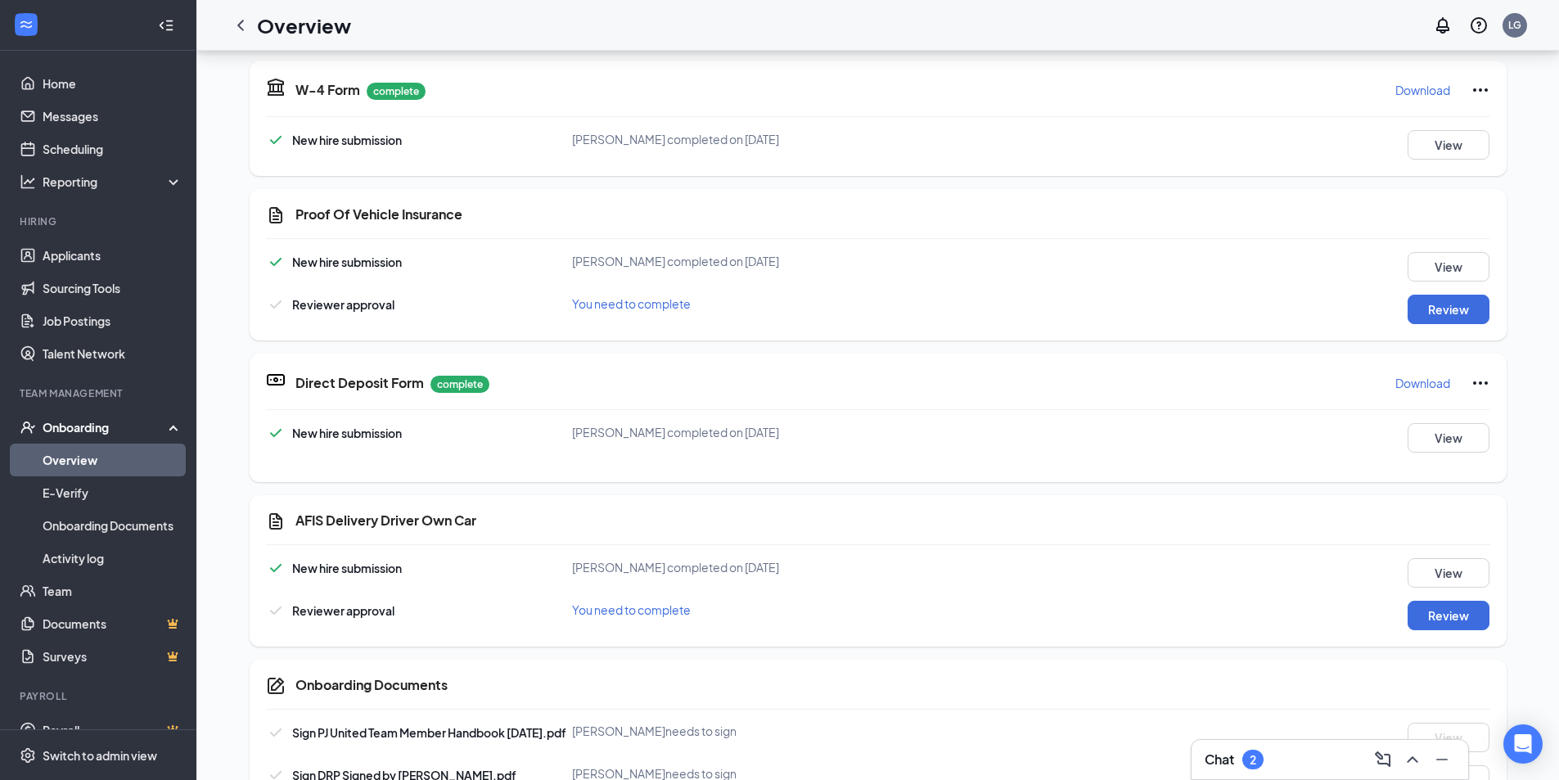
scroll to position [576, 0]
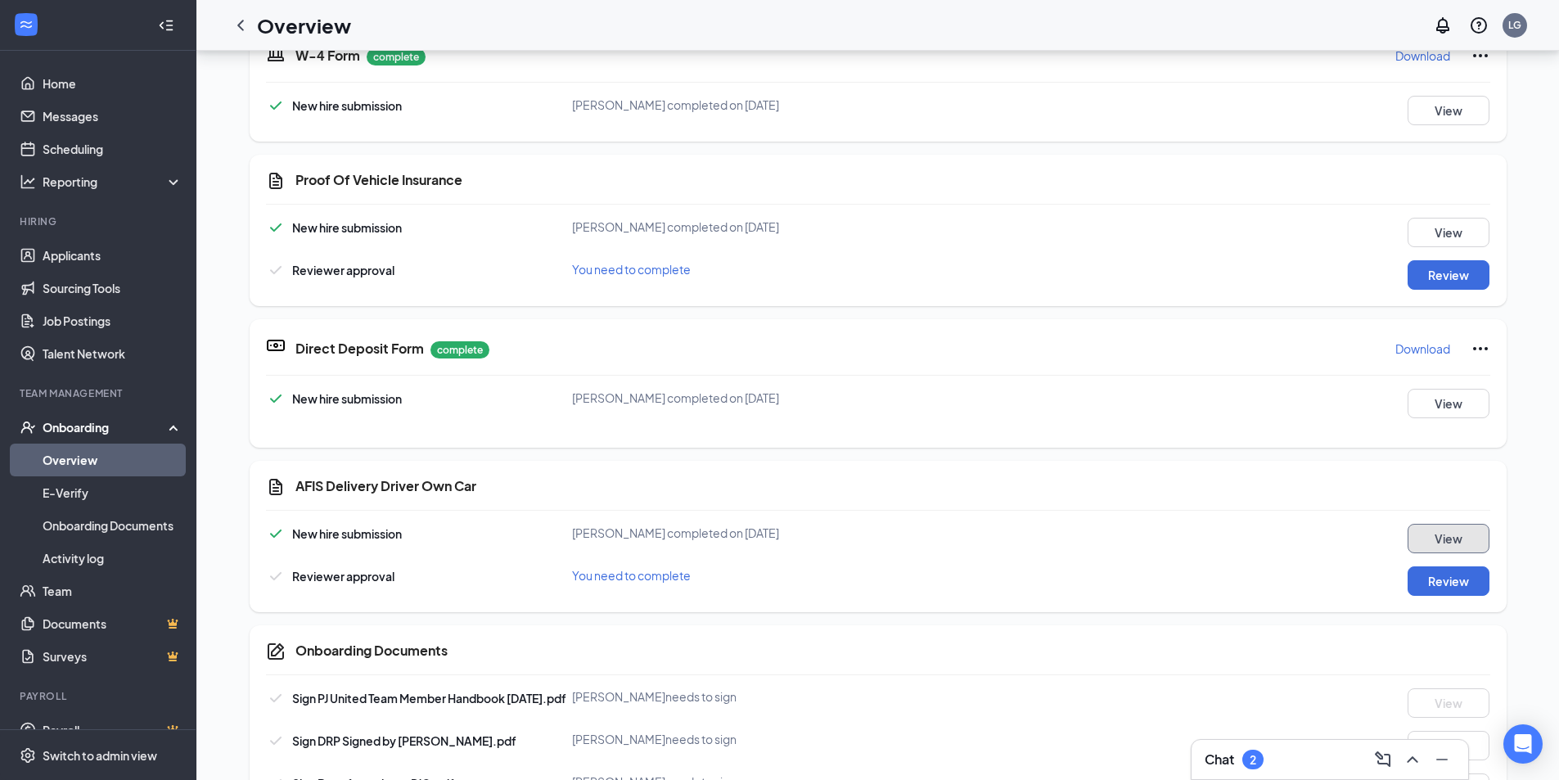
click at [1468, 527] on button "View" at bounding box center [1448, 538] width 82 height 29
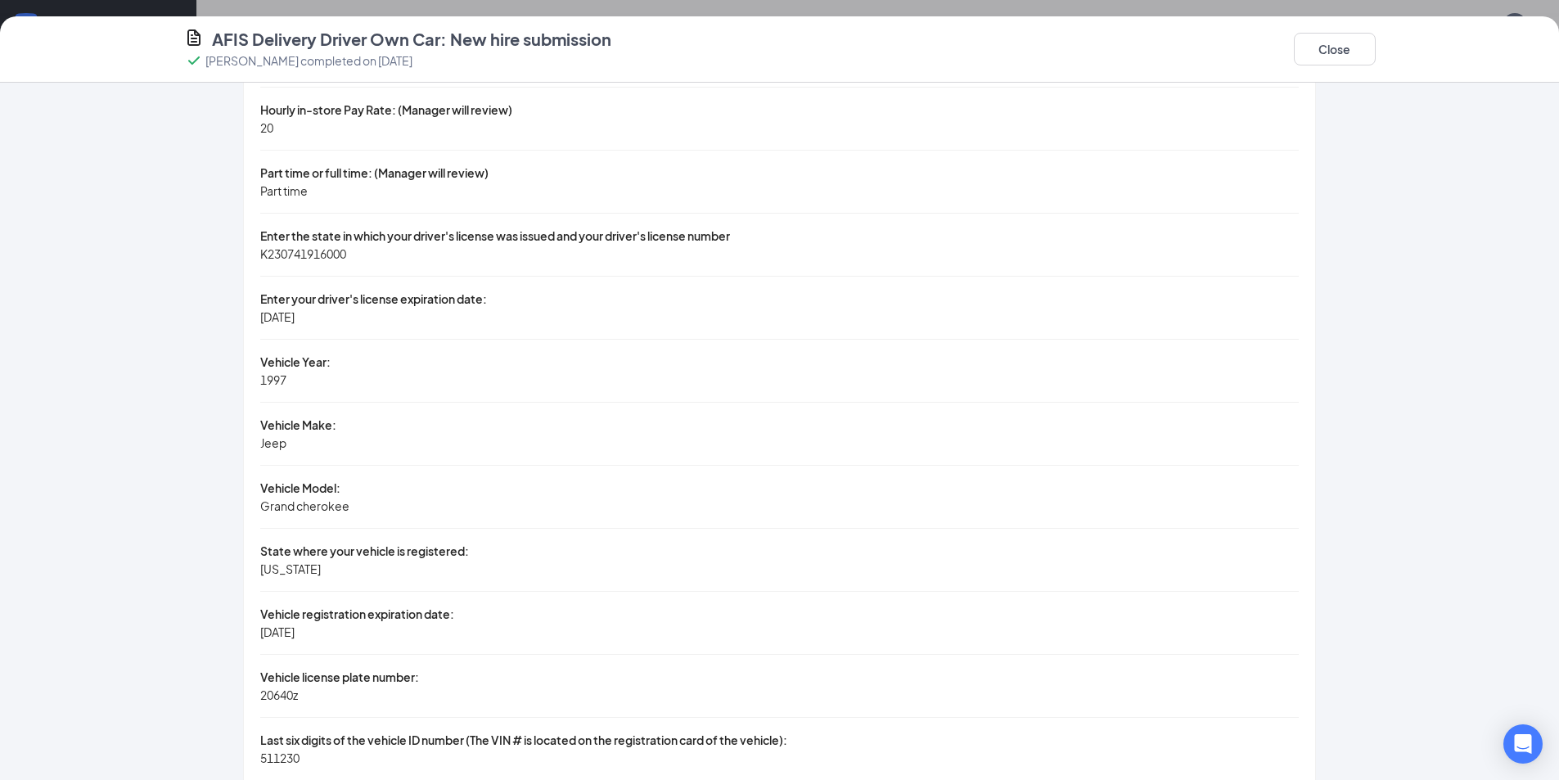
scroll to position [1064, 0]
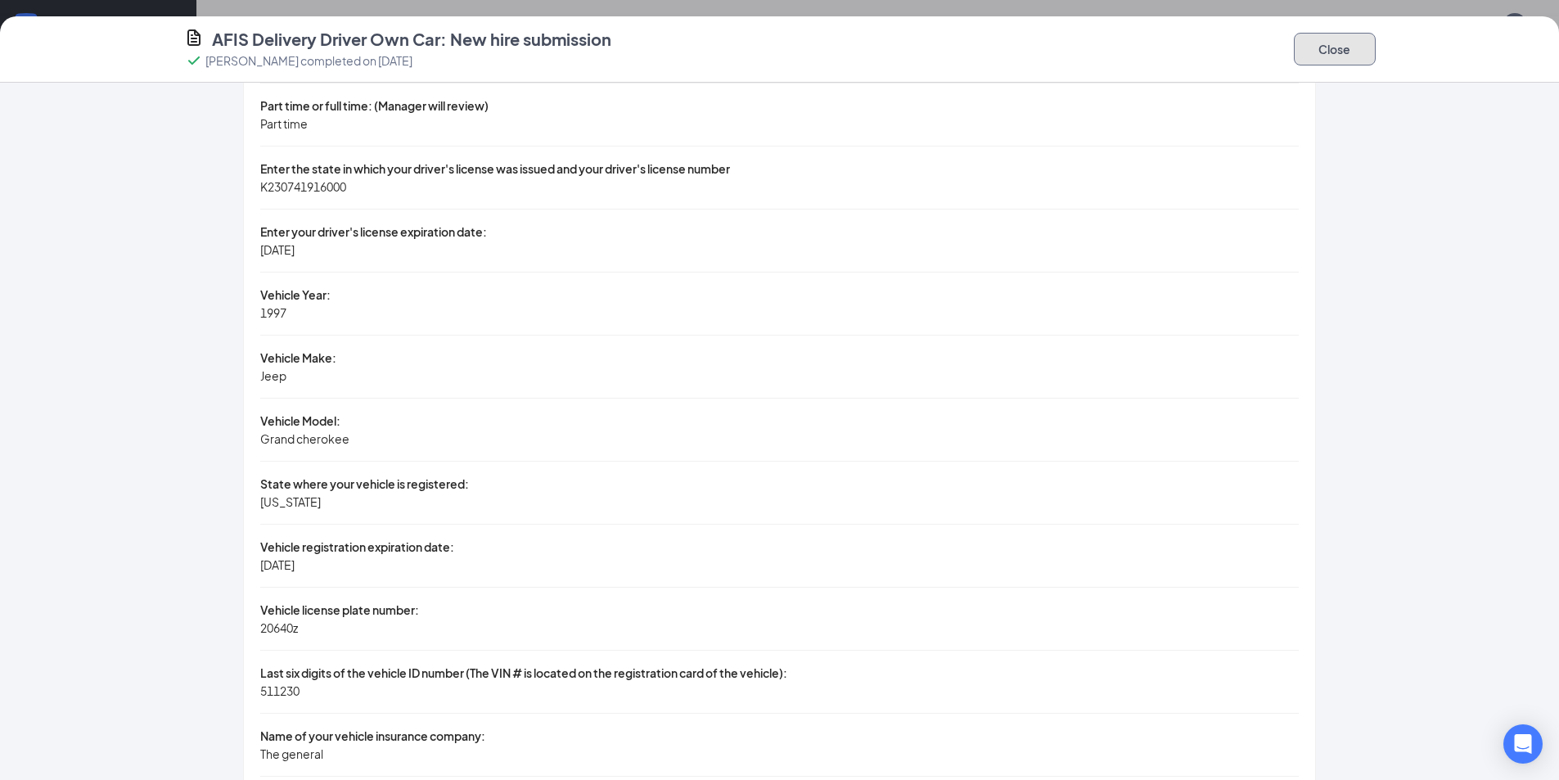
click at [1355, 53] on button "Close" at bounding box center [1335, 49] width 82 height 33
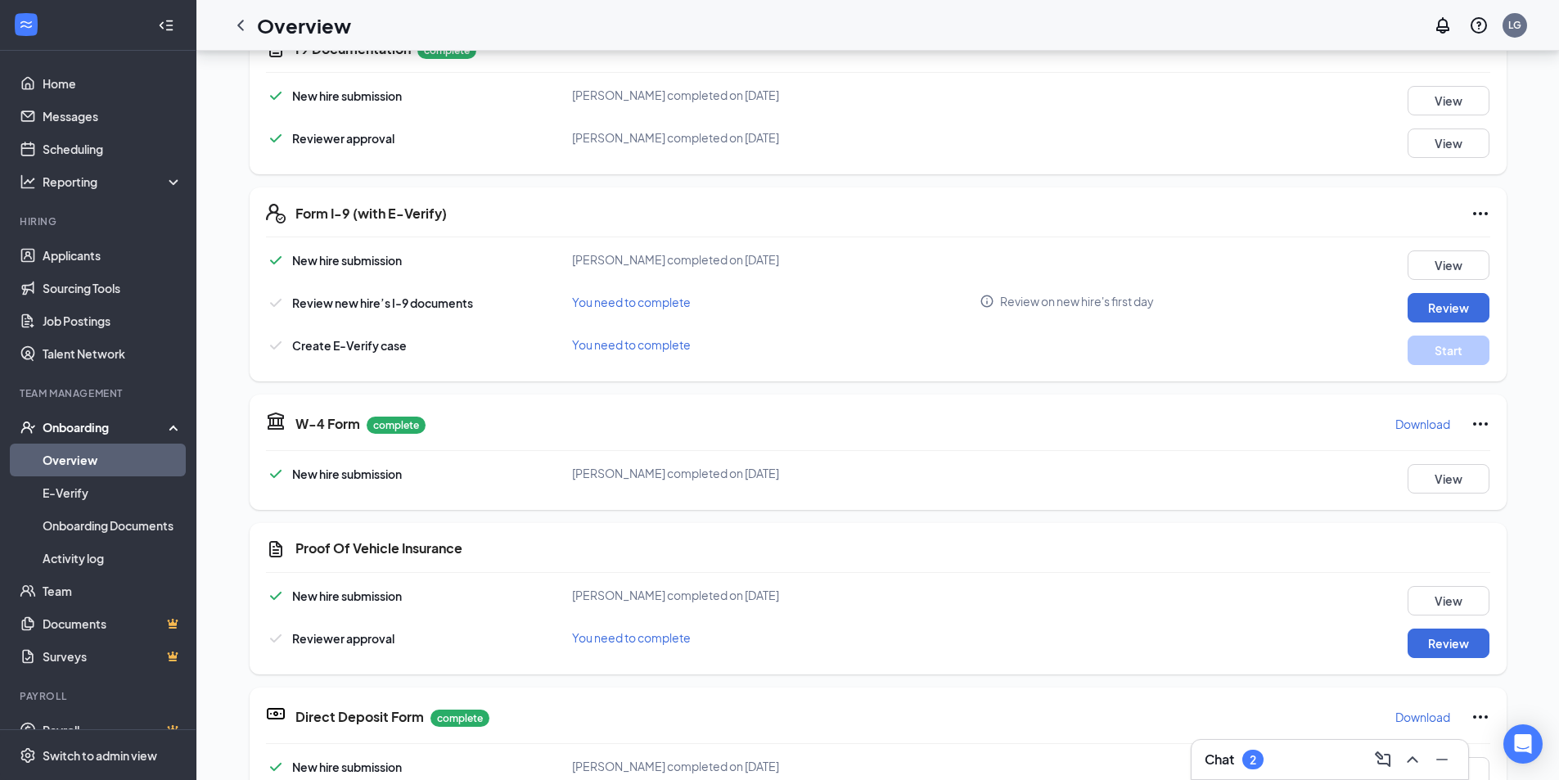
scroll to position [0, 0]
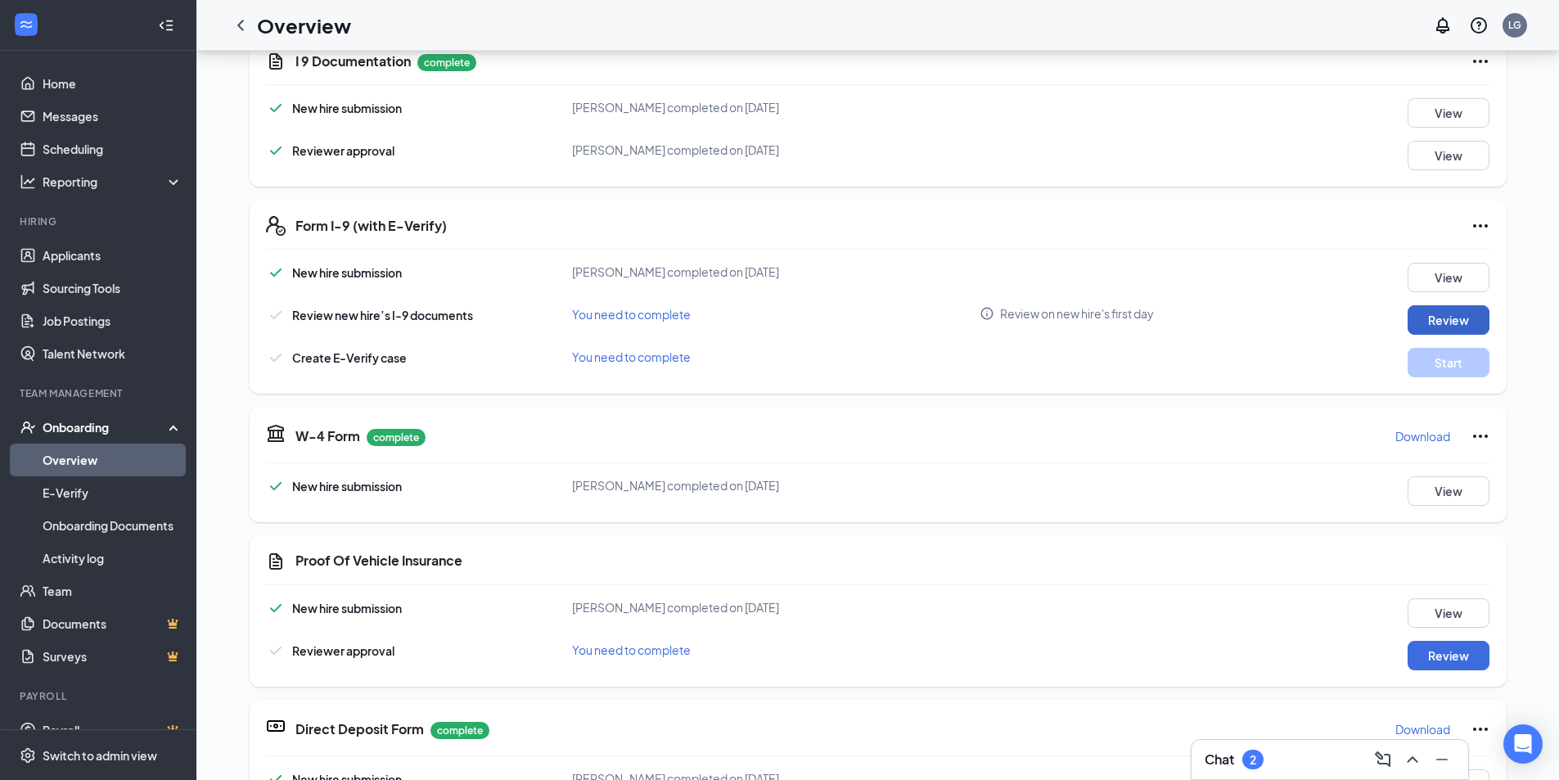
click at [1449, 313] on button "Review" at bounding box center [1448, 319] width 82 height 29
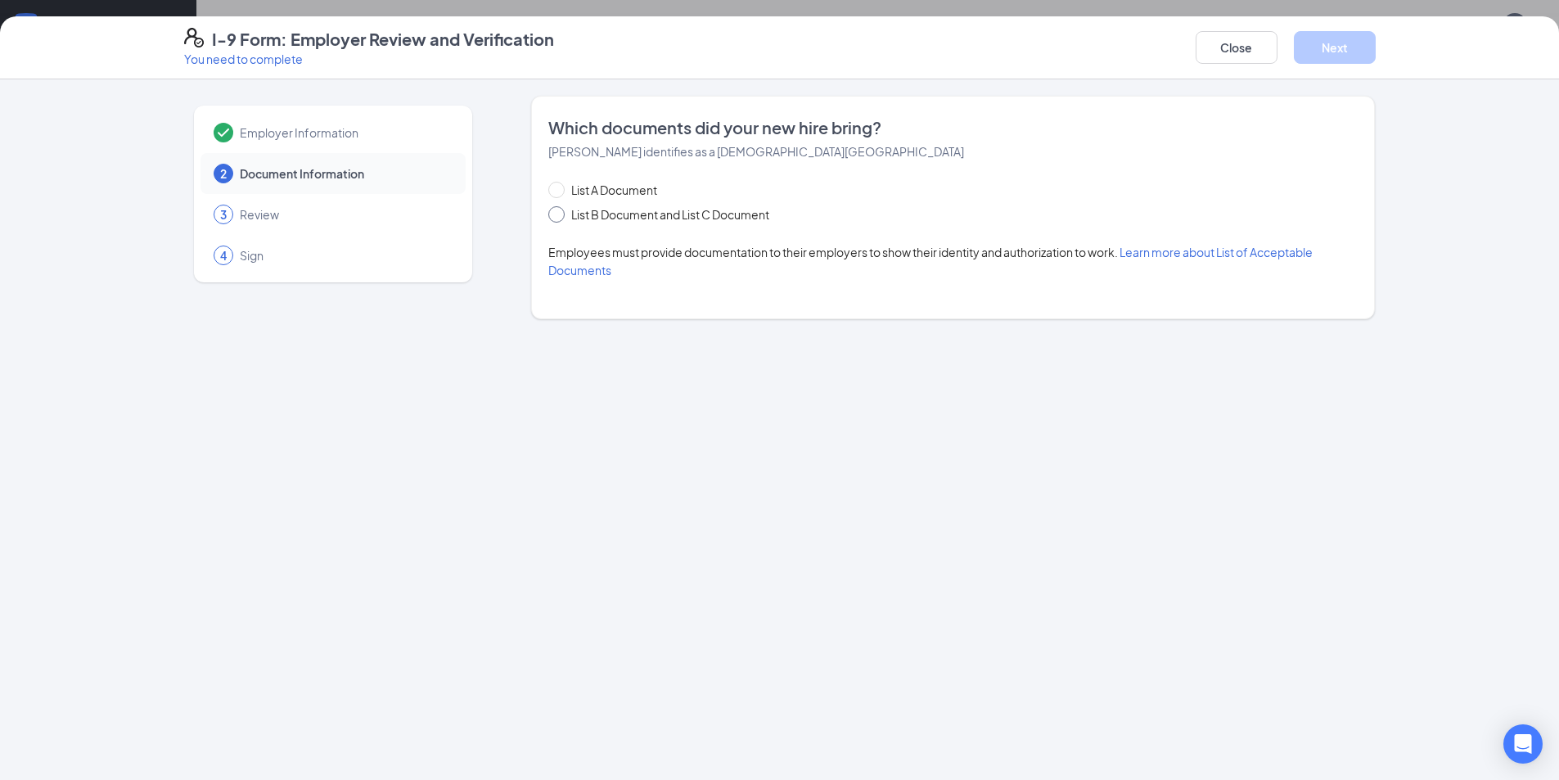
click at [548, 212] on input "List B Document and List C Document" at bounding box center [553, 211] width 11 height 11
radio input "true"
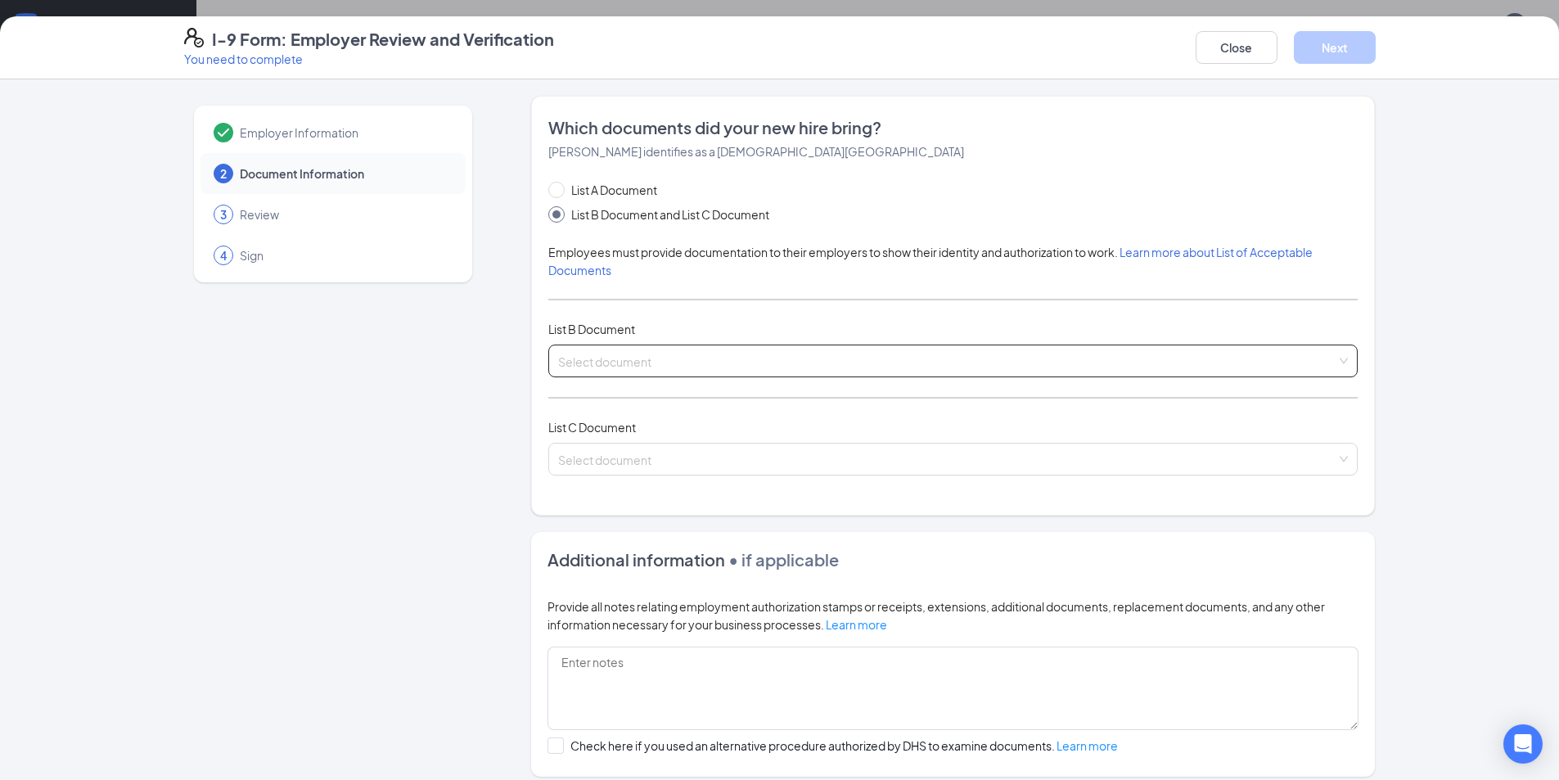
click at [601, 362] on input "search" at bounding box center [947, 357] width 778 height 25
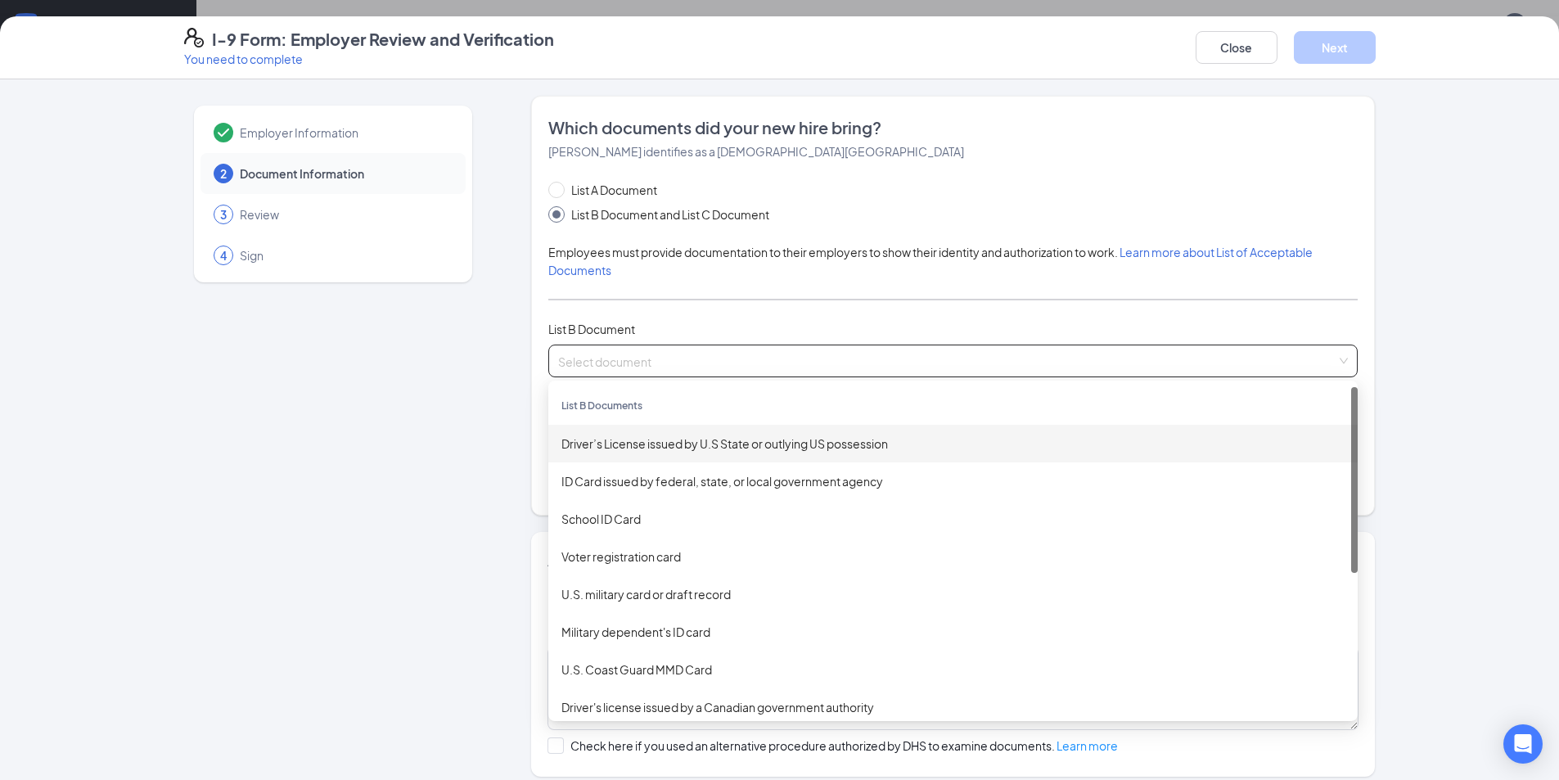
click at [678, 435] on div "Driver’s License issued by U.S State or outlying US possession" at bounding box center [952, 444] width 783 height 18
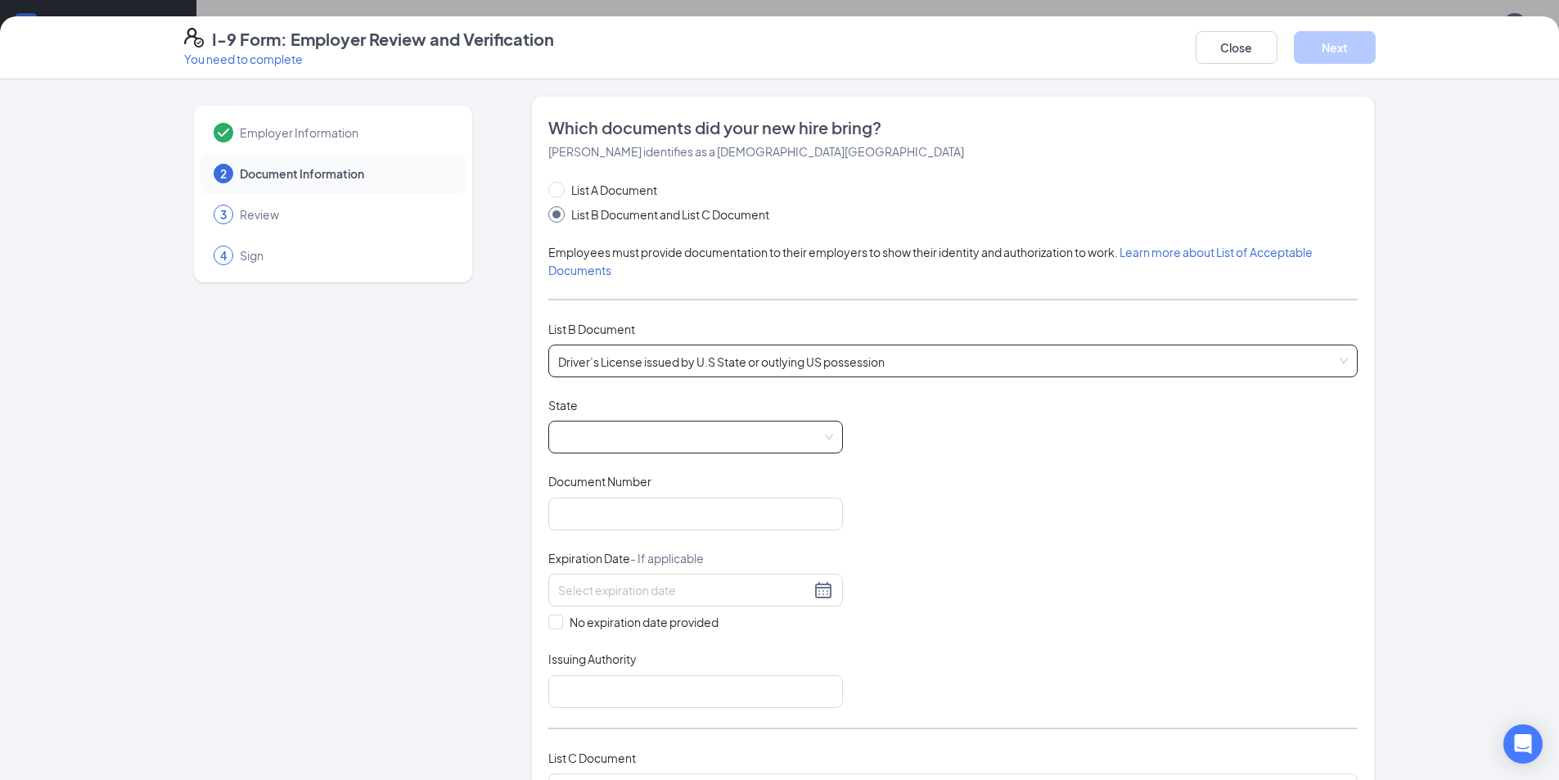
click at [614, 433] on span at bounding box center [695, 436] width 275 height 31
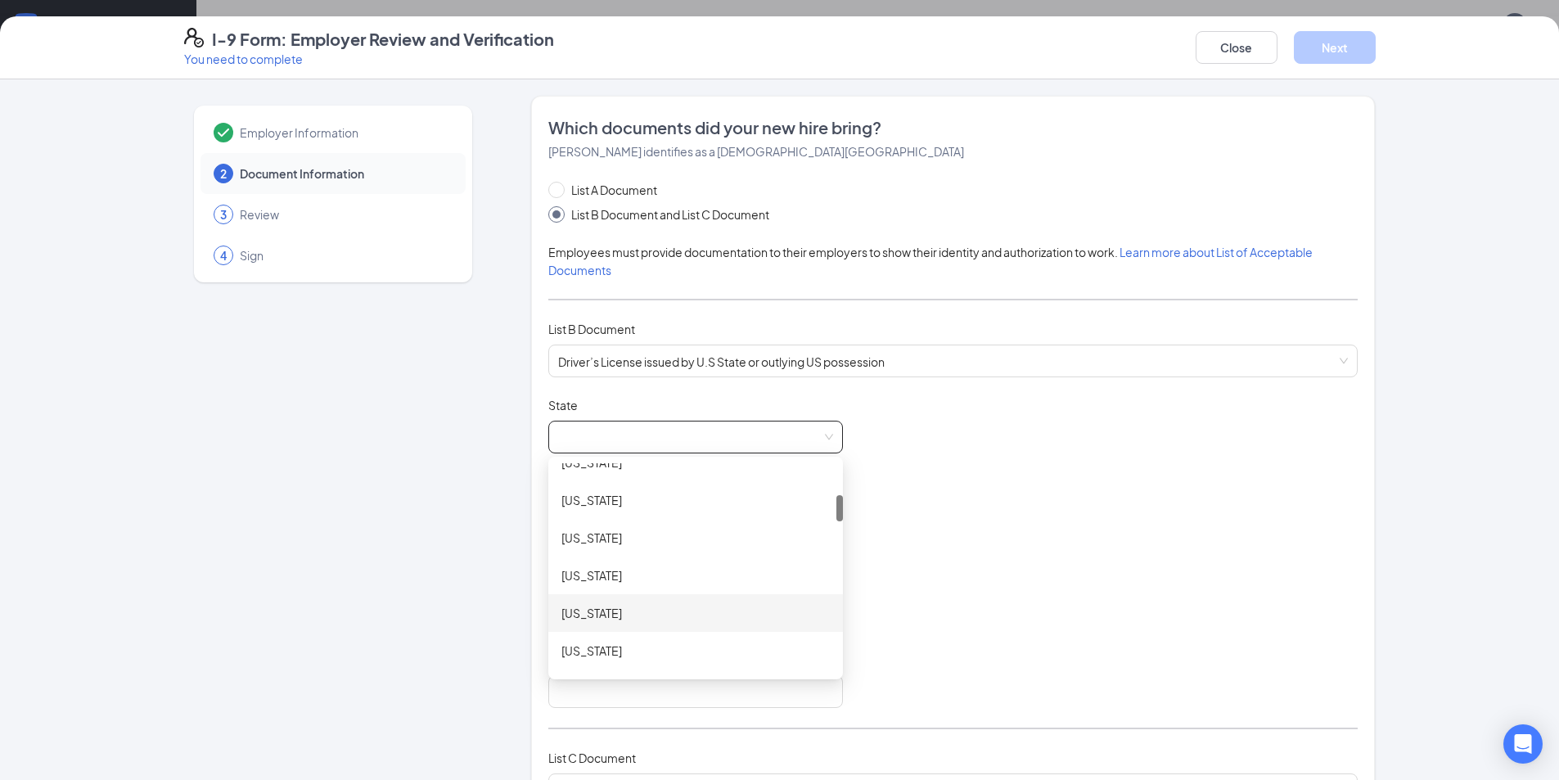
click at [589, 607] on div "[US_STATE]" at bounding box center [695, 613] width 268 height 18
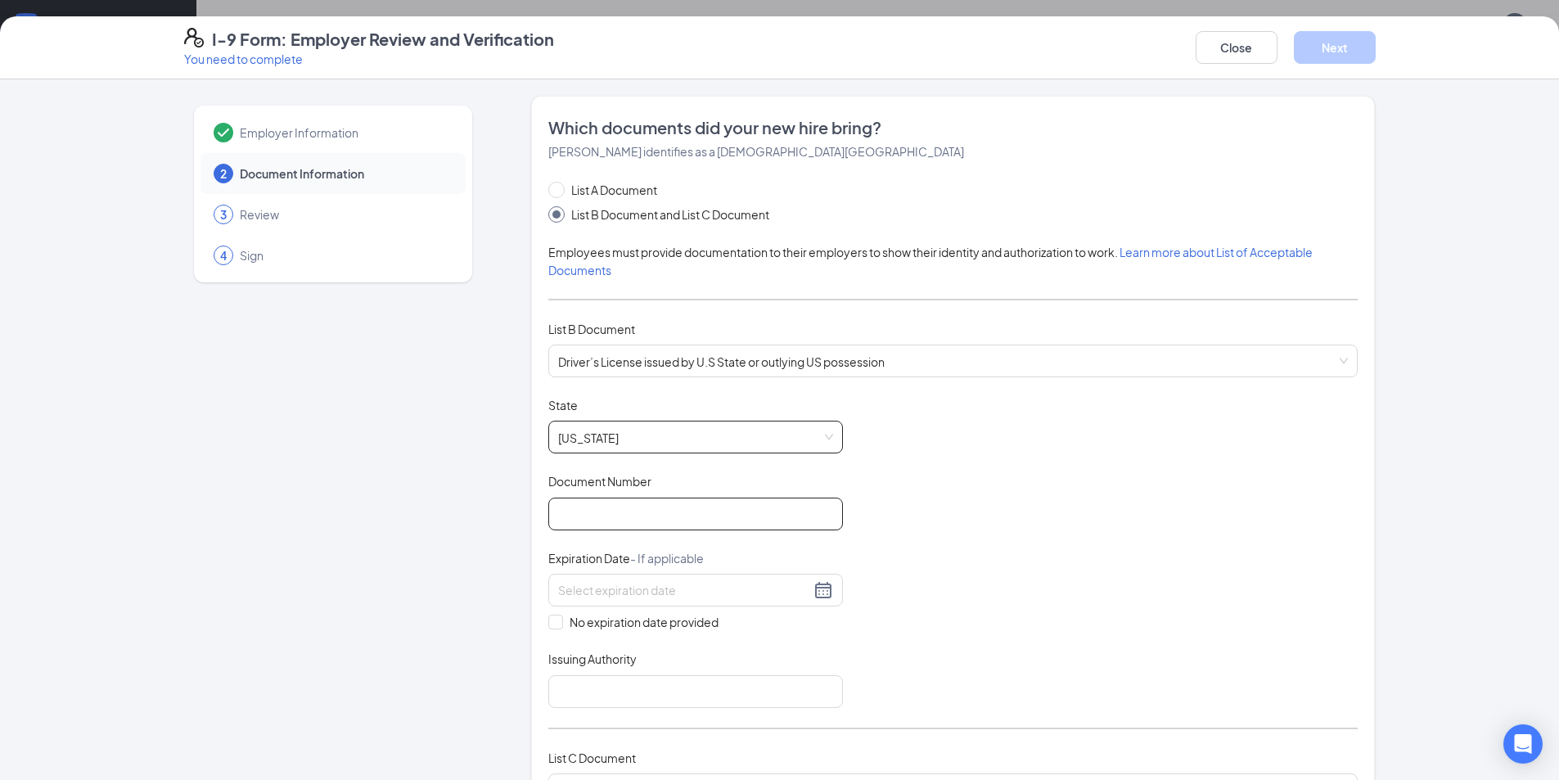
click at [618, 503] on input "Document Number" at bounding box center [695, 514] width 295 height 33
type input "k230741916000"
click at [645, 585] on input at bounding box center [684, 590] width 252 height 18
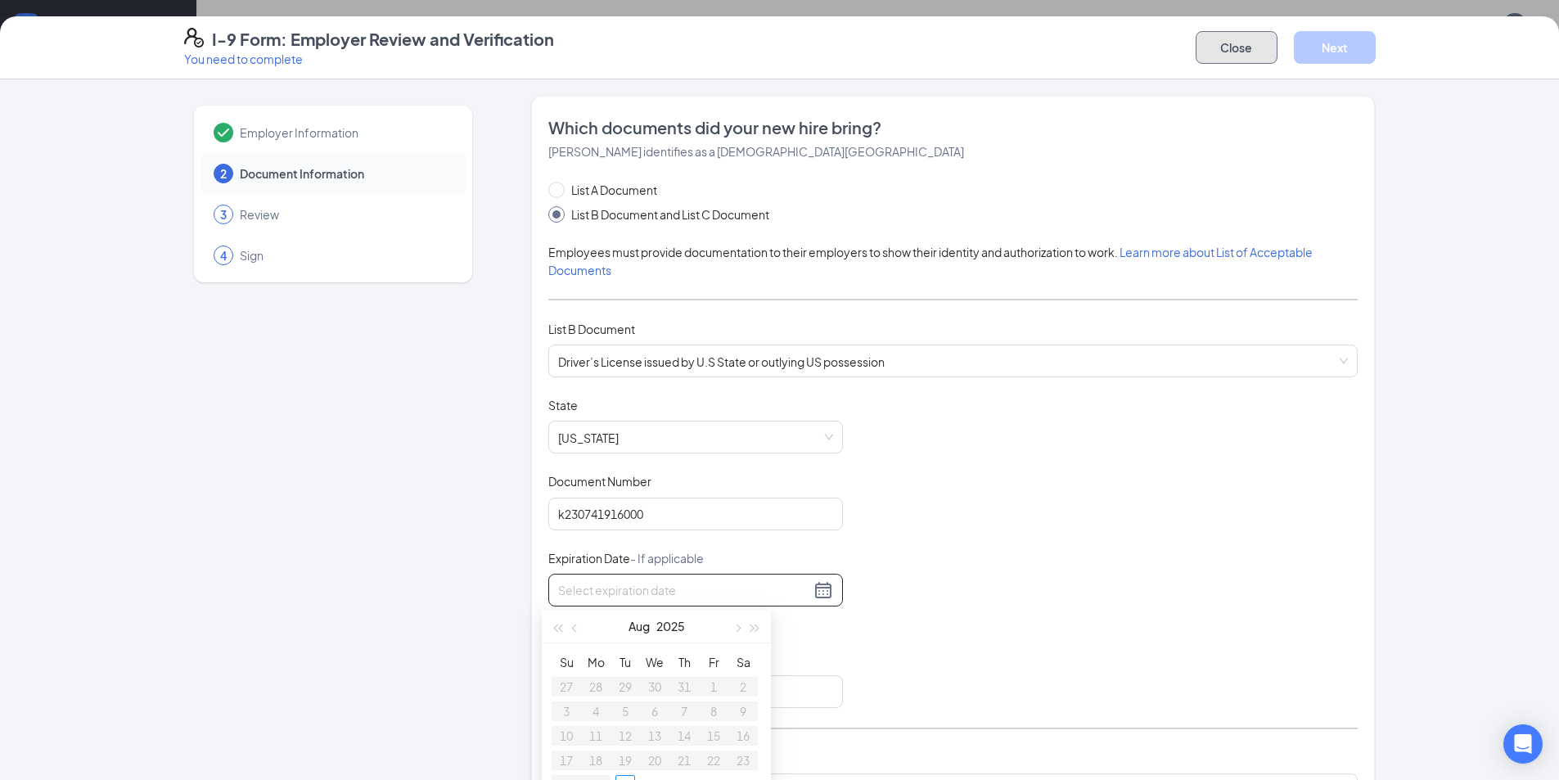
click at [1264, 52] on button "Close" at bounding box center [1236, 47] width 82 height 33
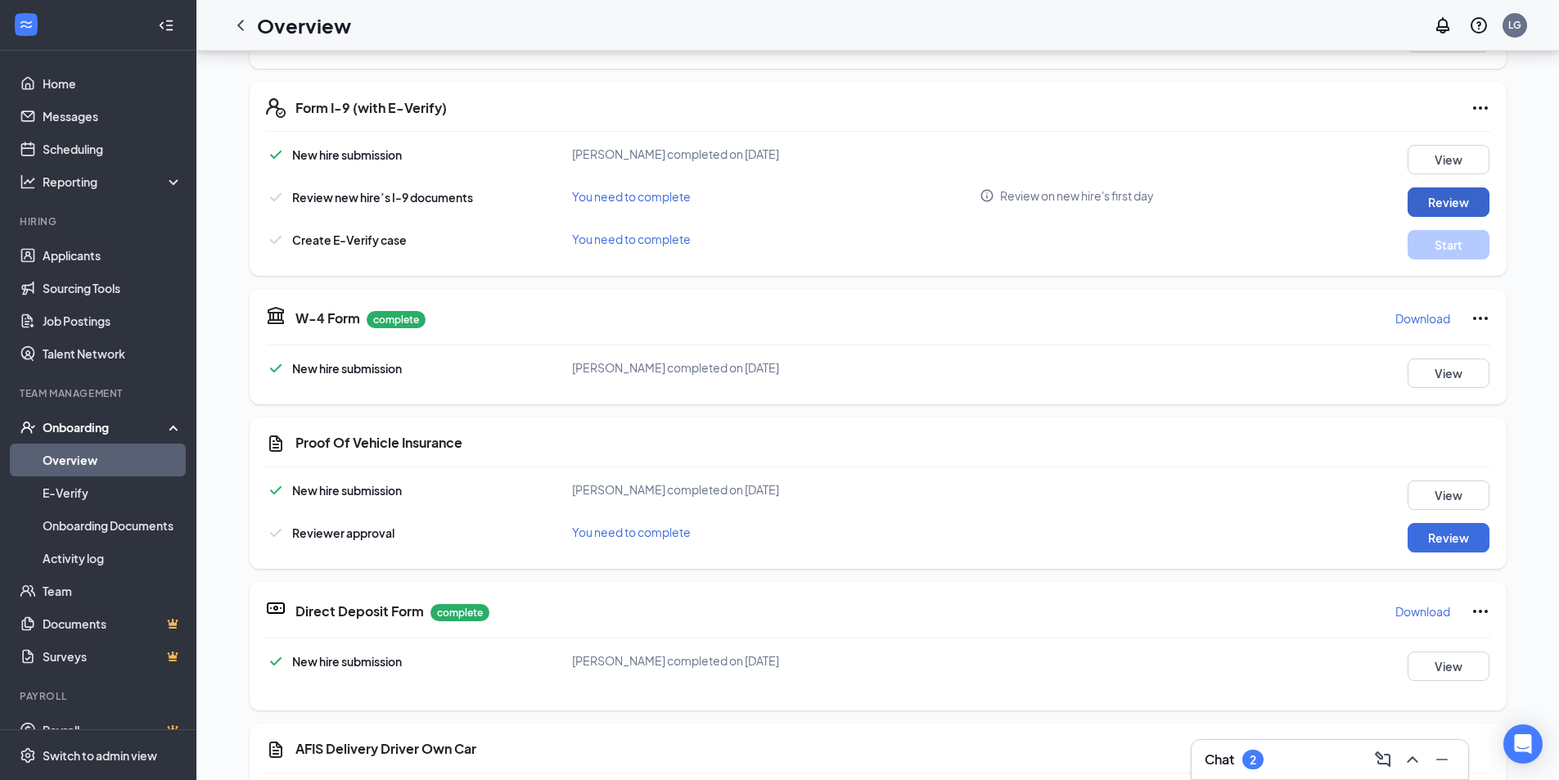
scroll to position [164, 0]
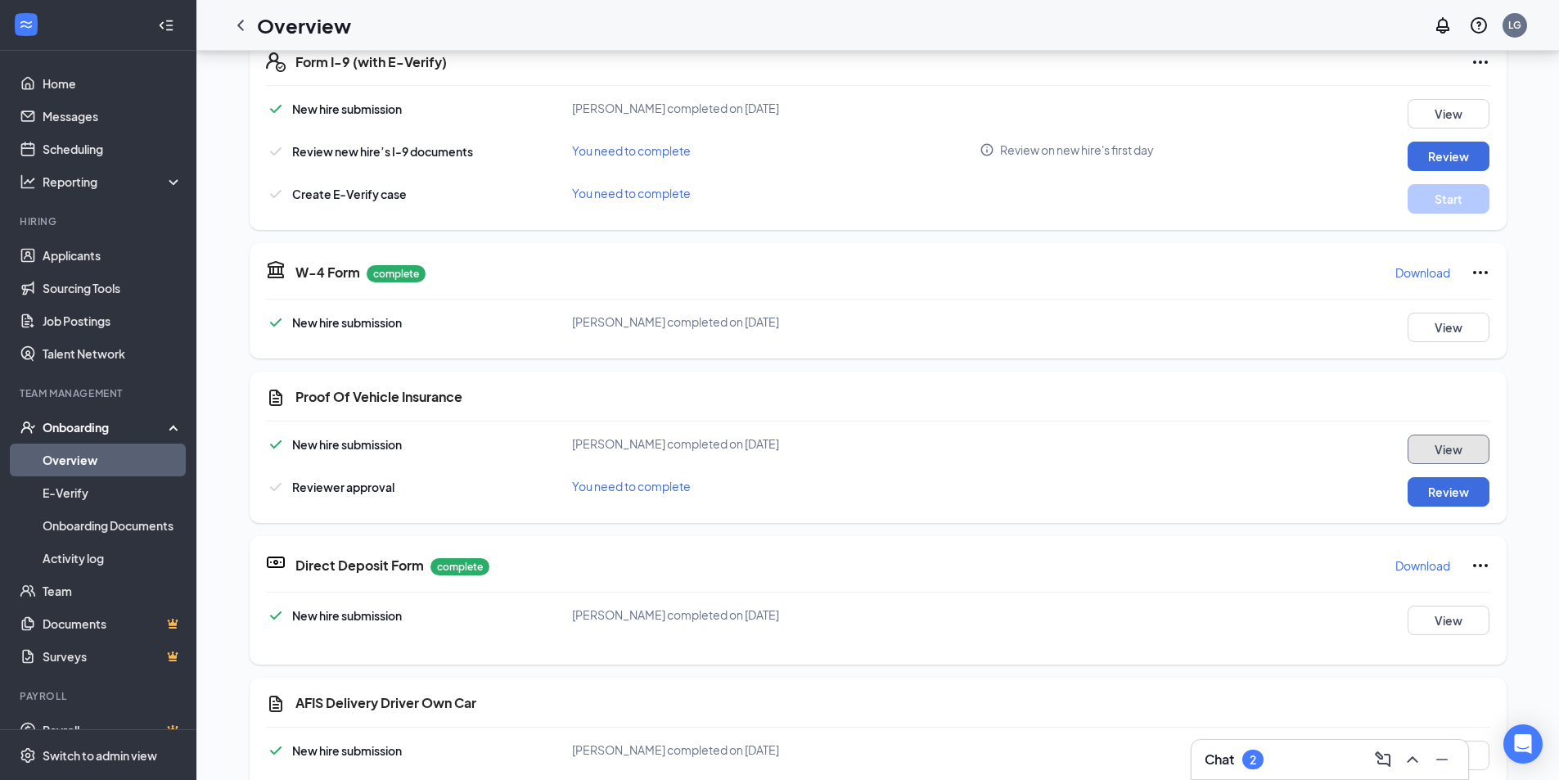
click at [1442, 453] on button "View" at bounding box center [1448, 449] width 82 height 29
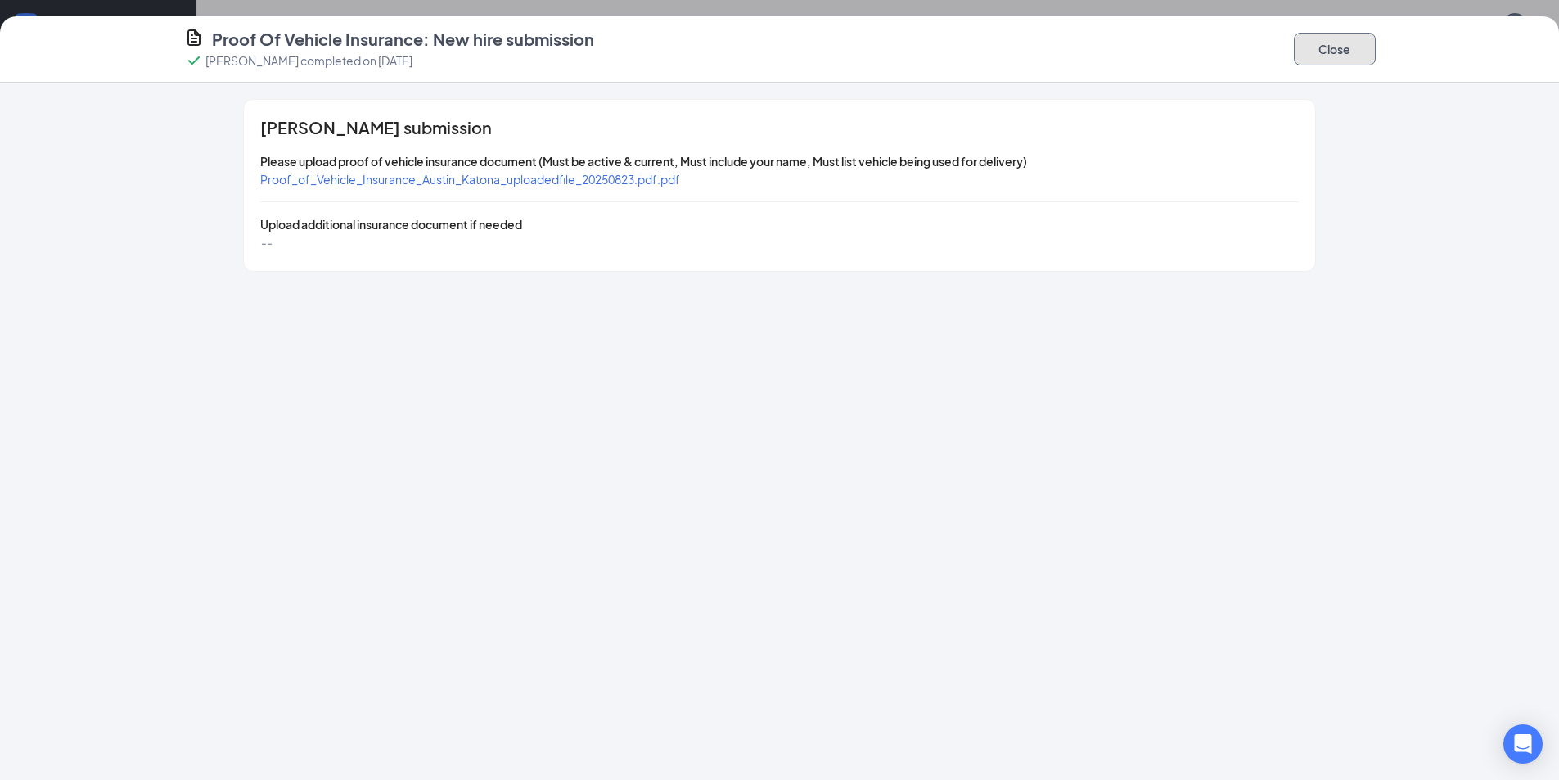
click at [1364, 52] on button "Close" at bounding box center [1335, 49] width 82 height 33
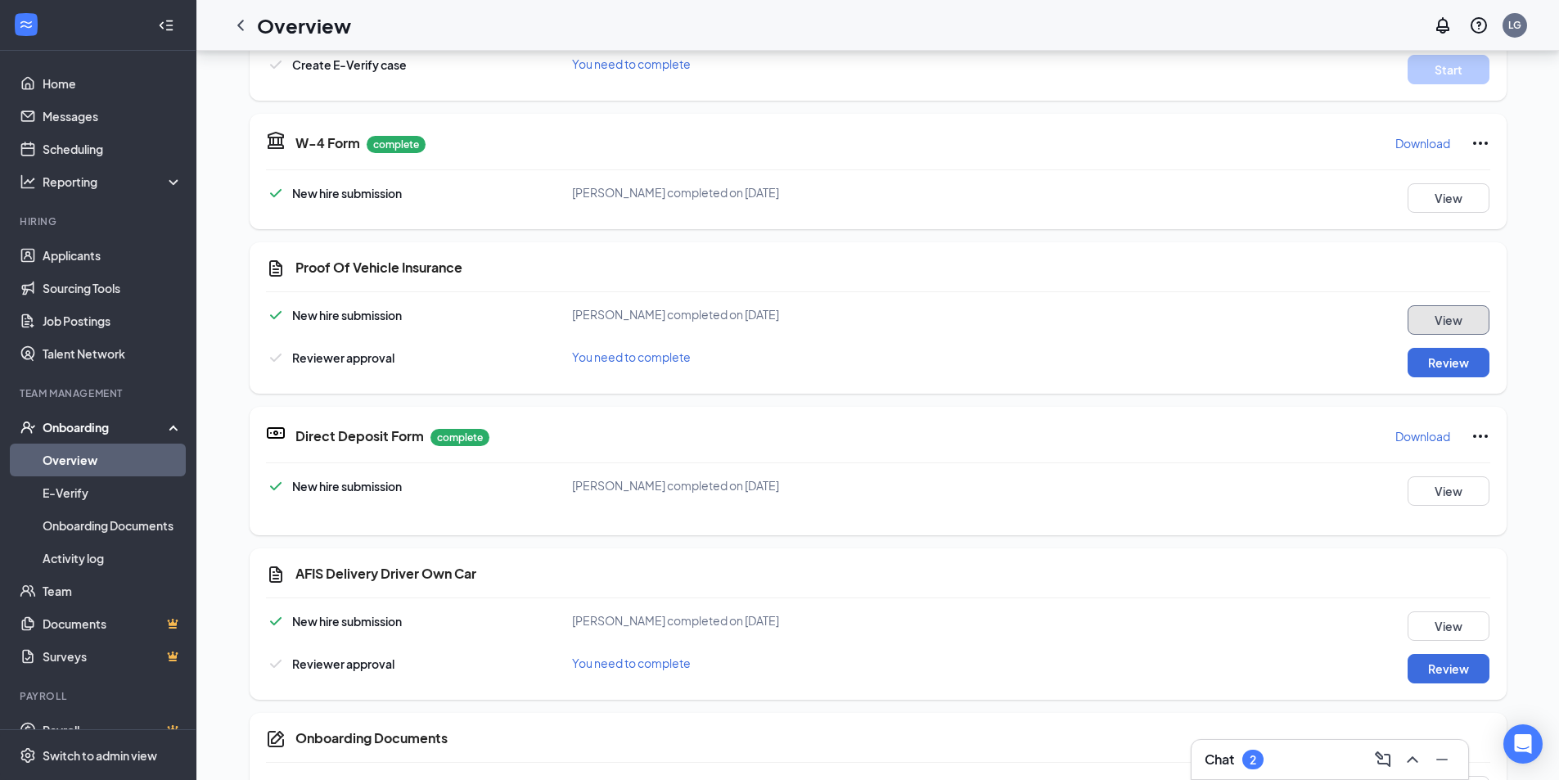
scroll to position [327, 0]
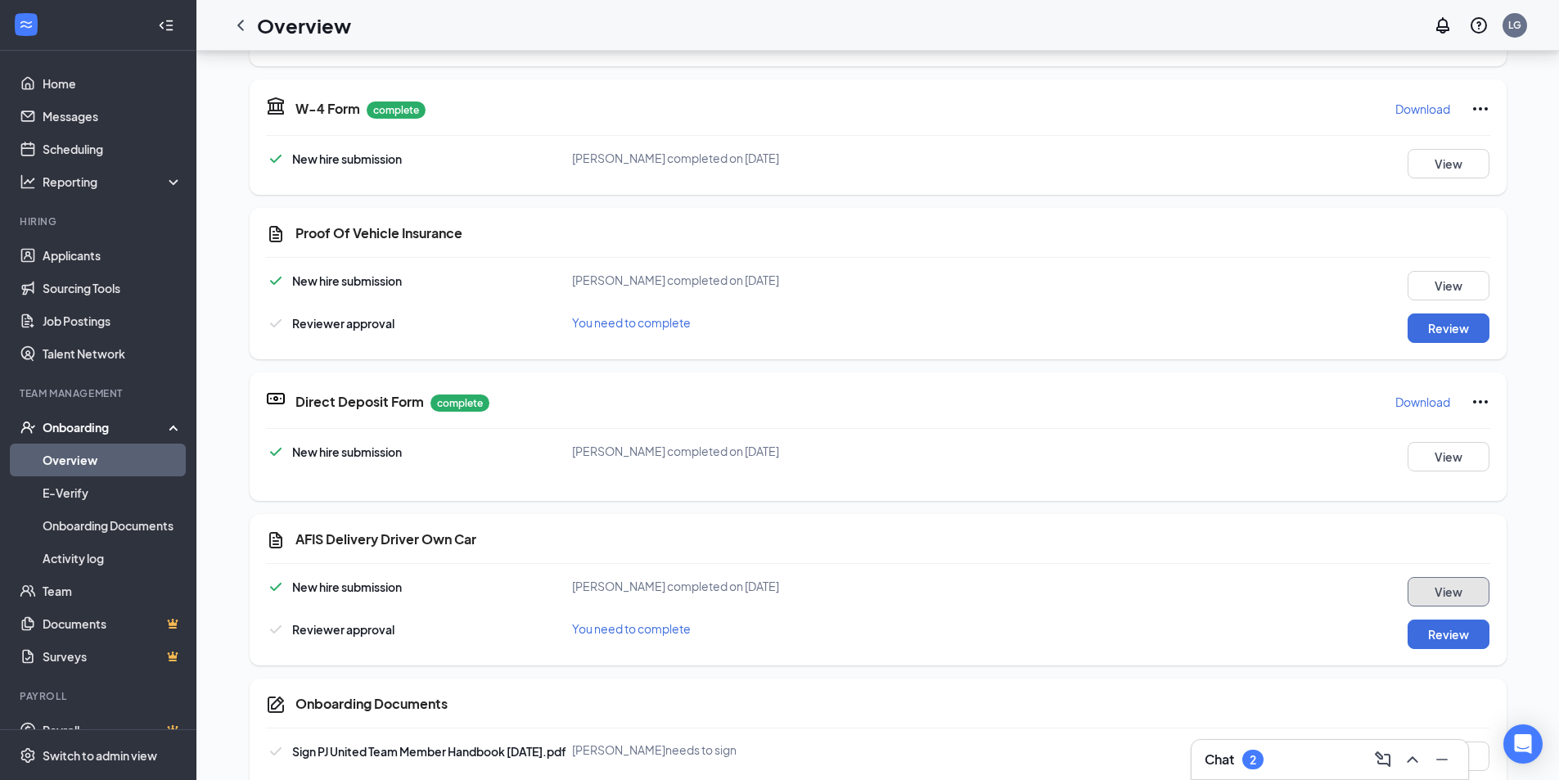
click at [1417, 588] on button "View" at bounding box center [1448, 591] width 82 height 29
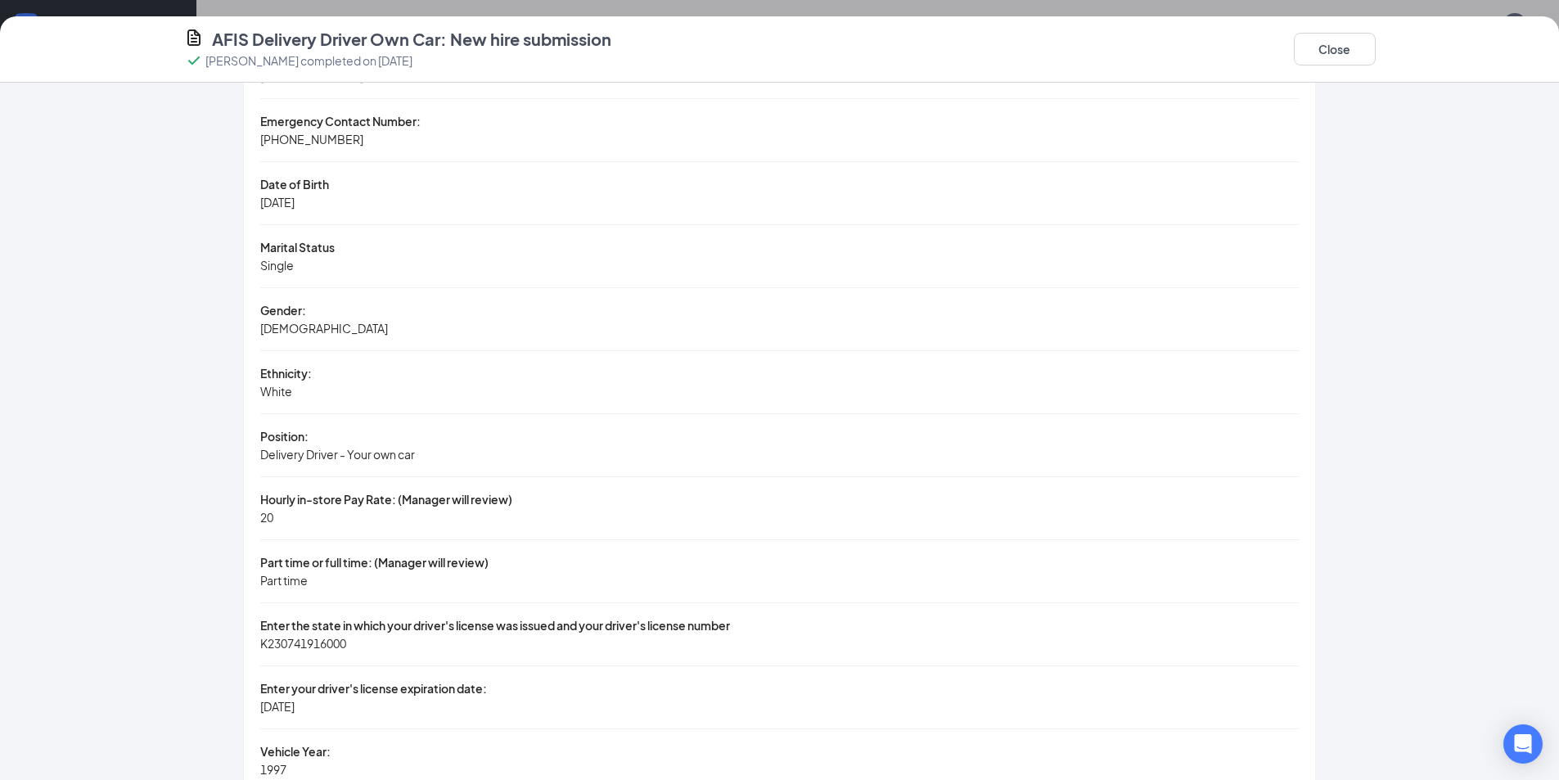
scroll to position [573, 0]
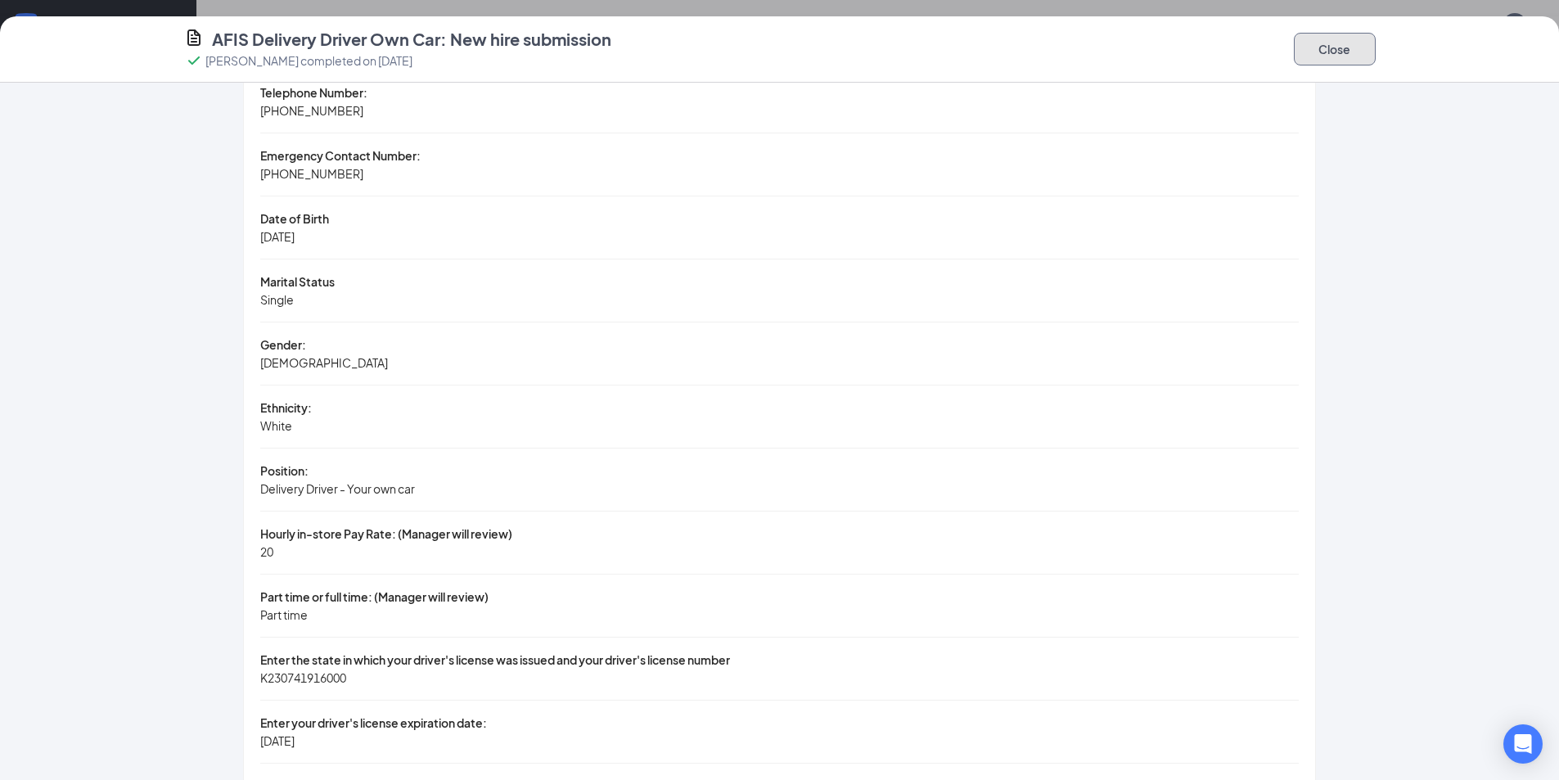
click at [1313, 51] on button "Close" at bounding box center [1335, 49] width 82 height 33
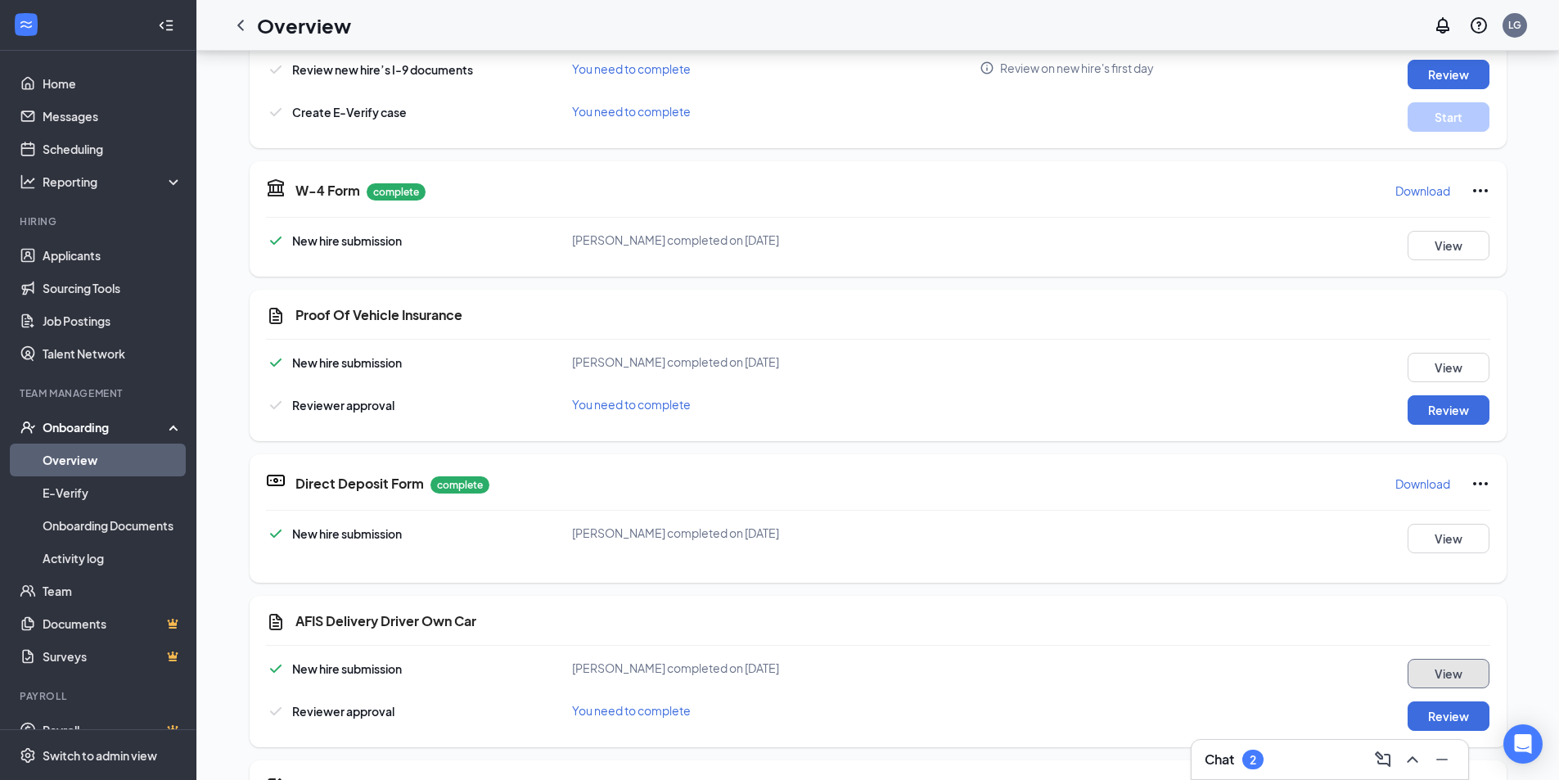
scroll to position [0, 0]
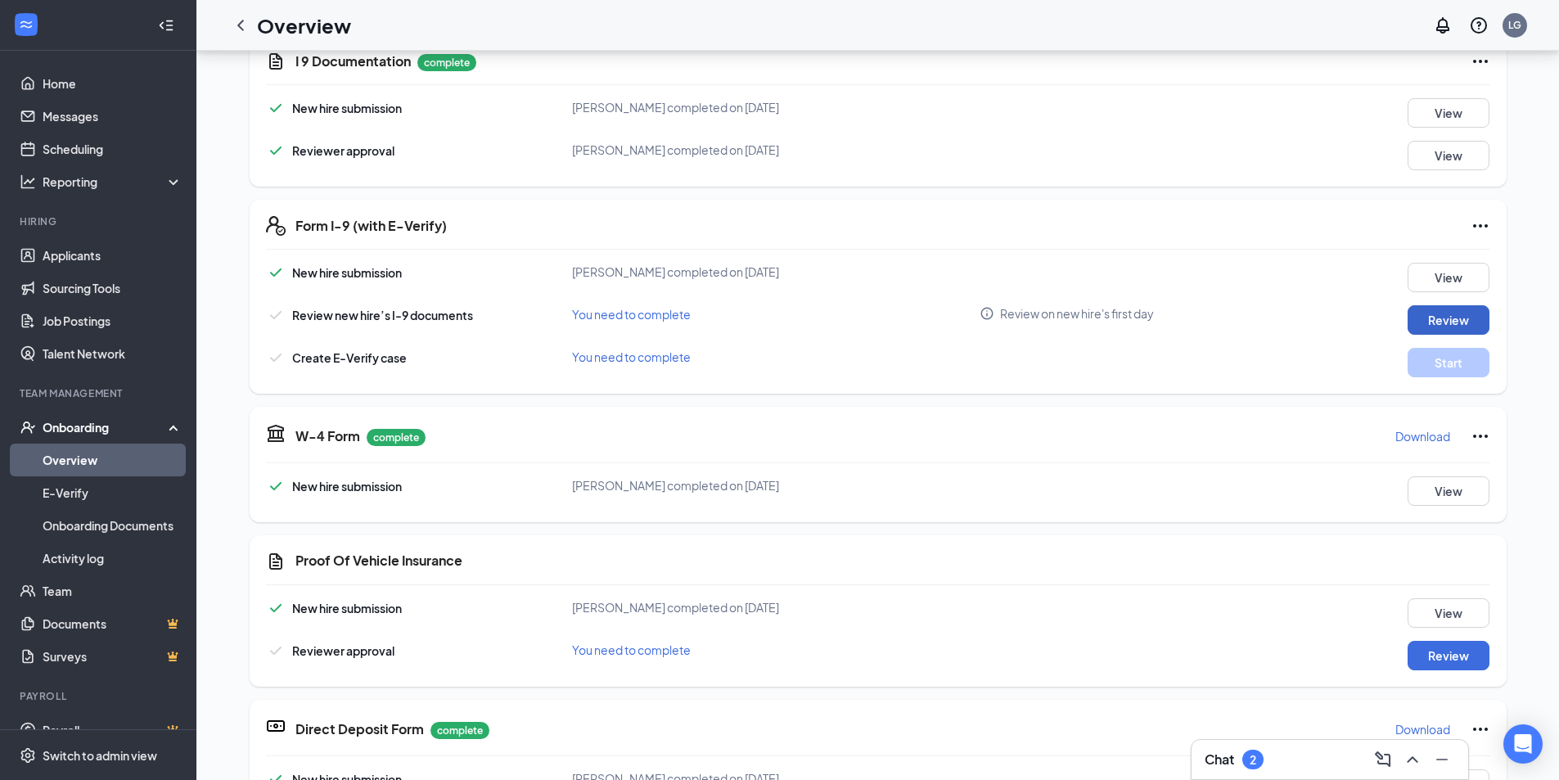
click at [1453, 326] on button "Review" at bounding box center [1448, 319] width 82 height 29
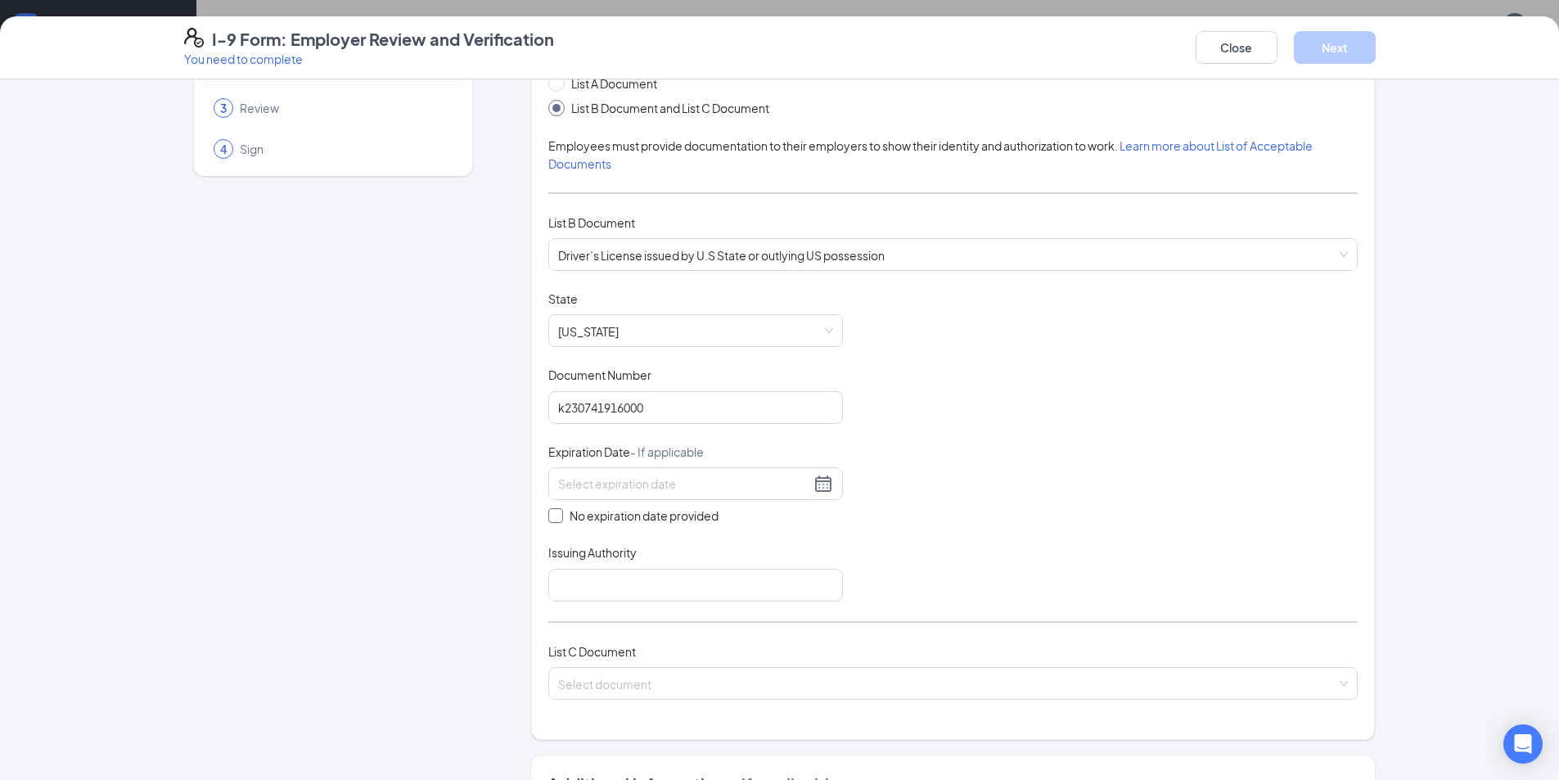
scroll to position [164, 0]
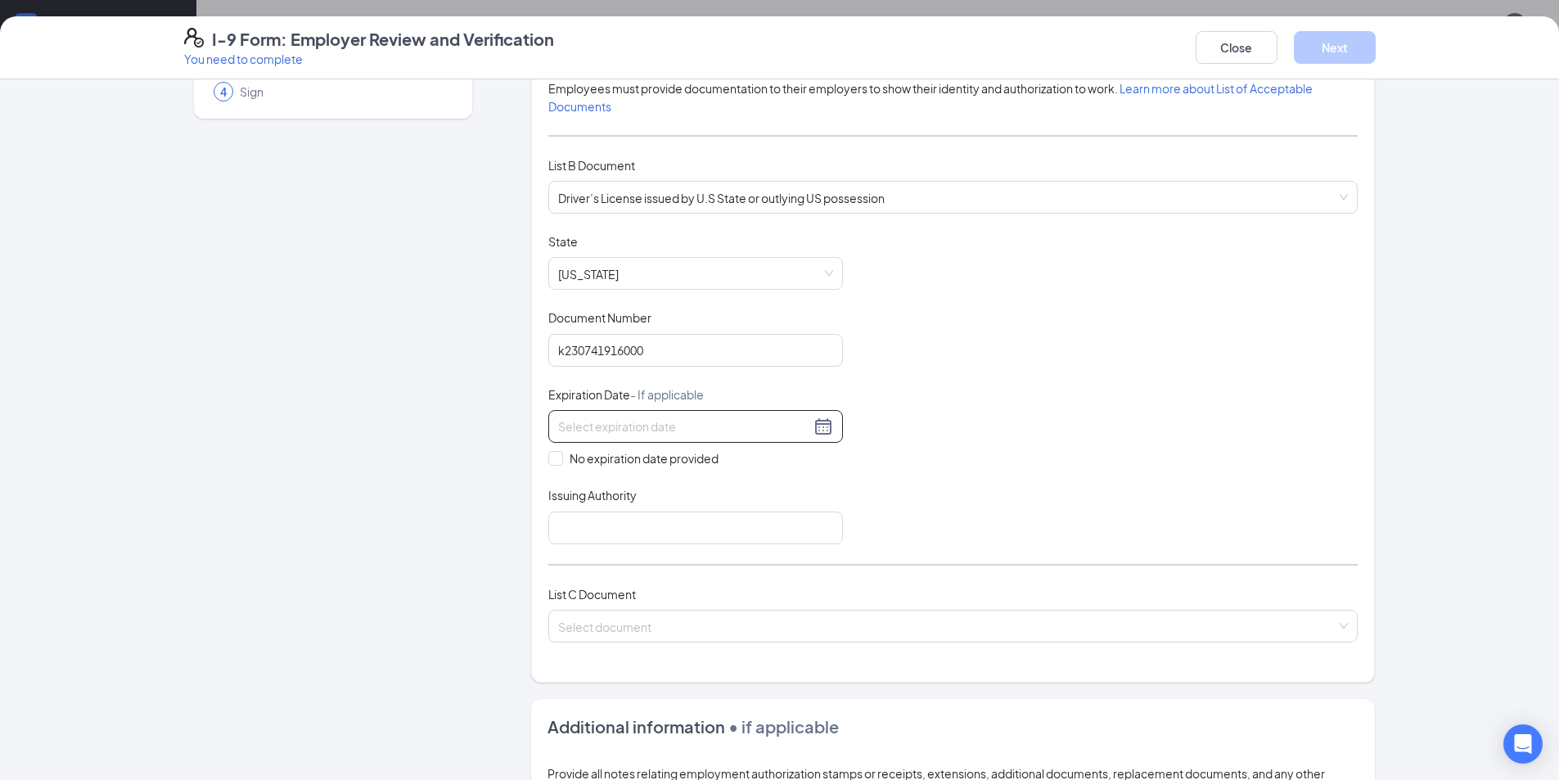
click at [732, 420] on input at bounding box center [684, 426] width 252 height 18
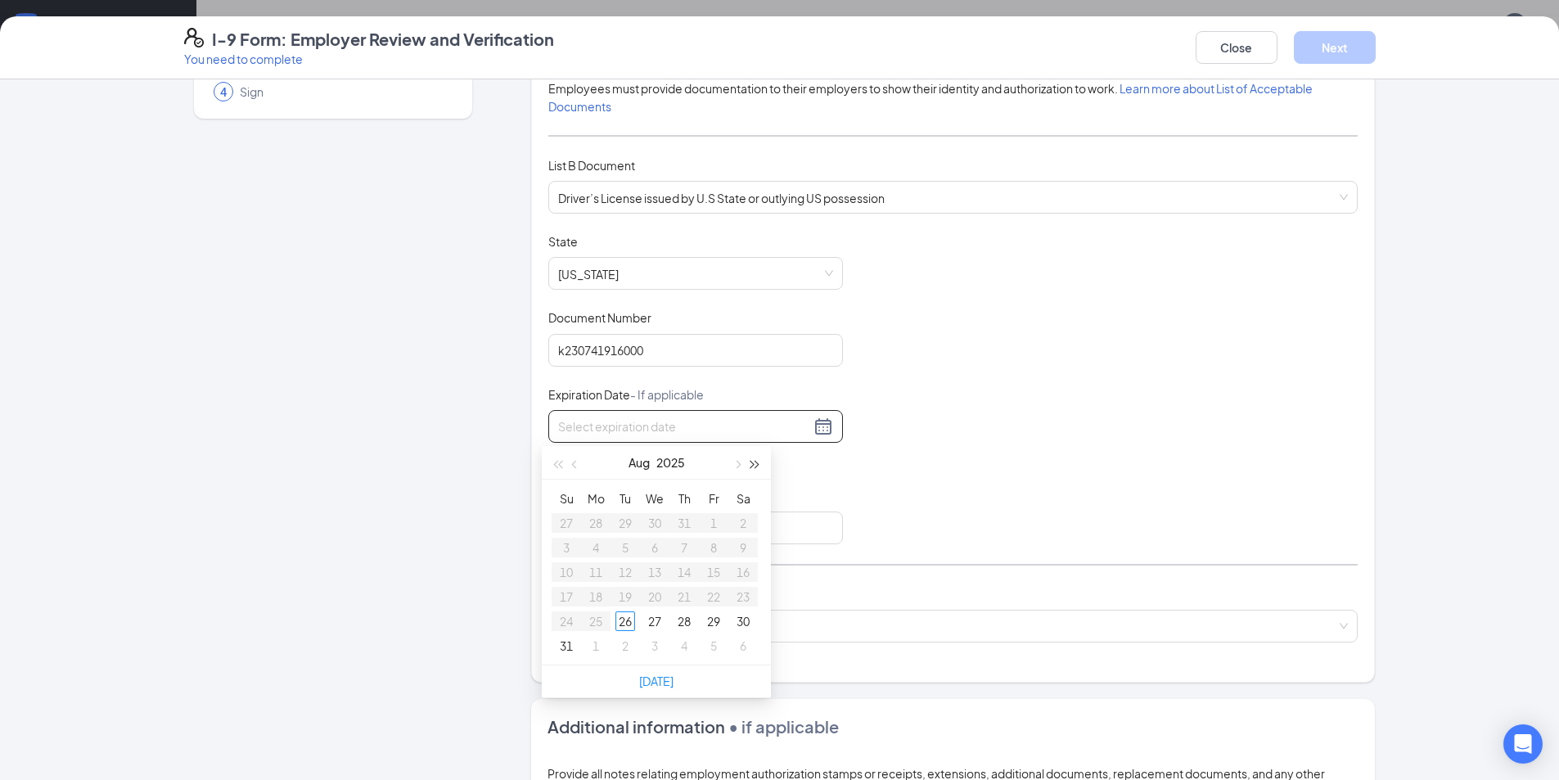
click at [758, 461] on button "button" at bounding box center [755, 462] width 18 height 33
click at [758, 462] on button "button" at bounding box center [755, 462] width 18 height 33
click at [573, 463] on span "button" at bounding box center [576, 465] width 8 height 8
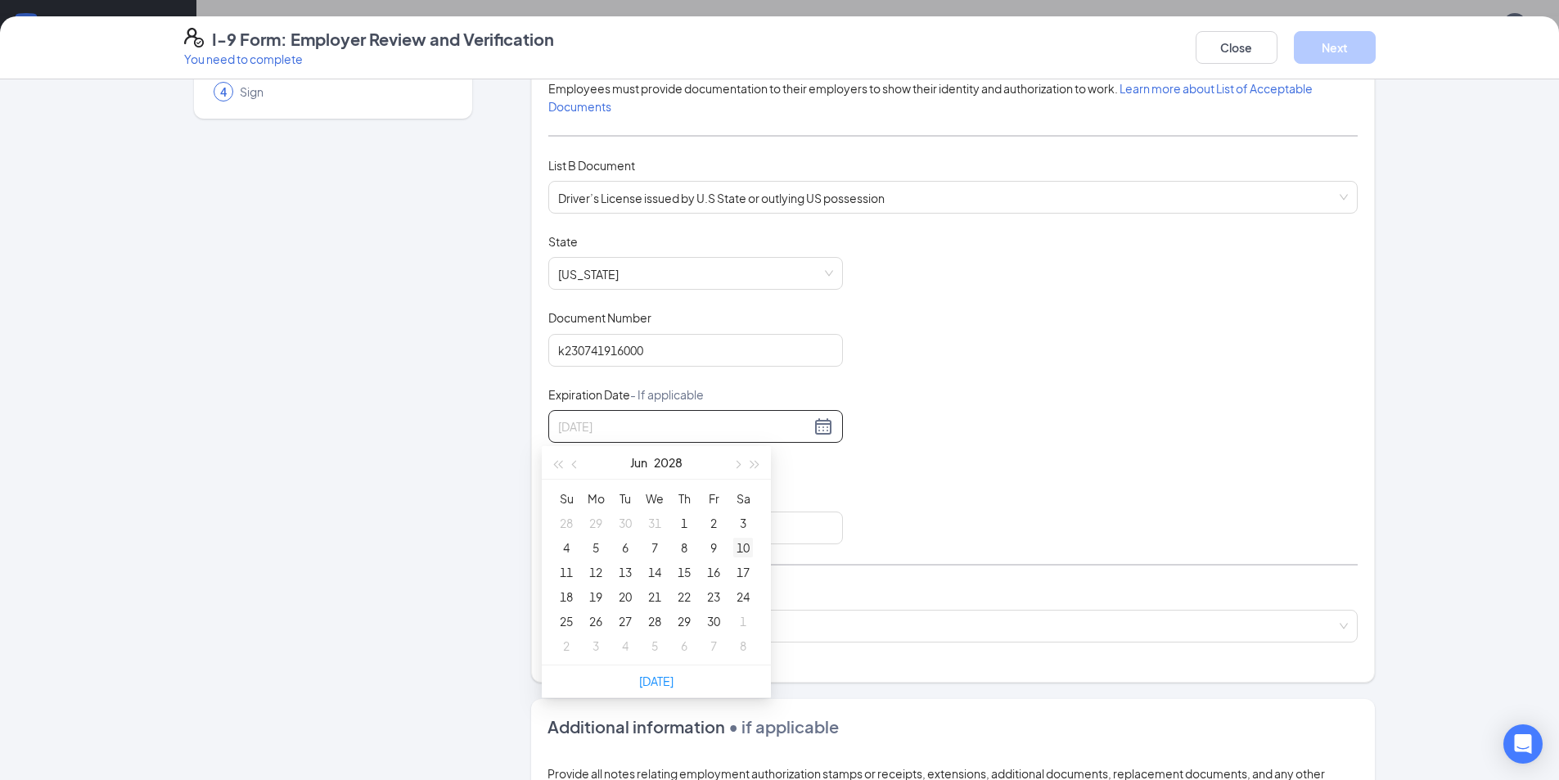
type input "[DATE]"
click at [685, 570] on div "15" at bounding box center [684, 572] width 20 height 20
click at [687, 535] on input "Issuing Authority" at bounding box center [695, 527] width 295 height 33
type input "State Of [US_STATE]"
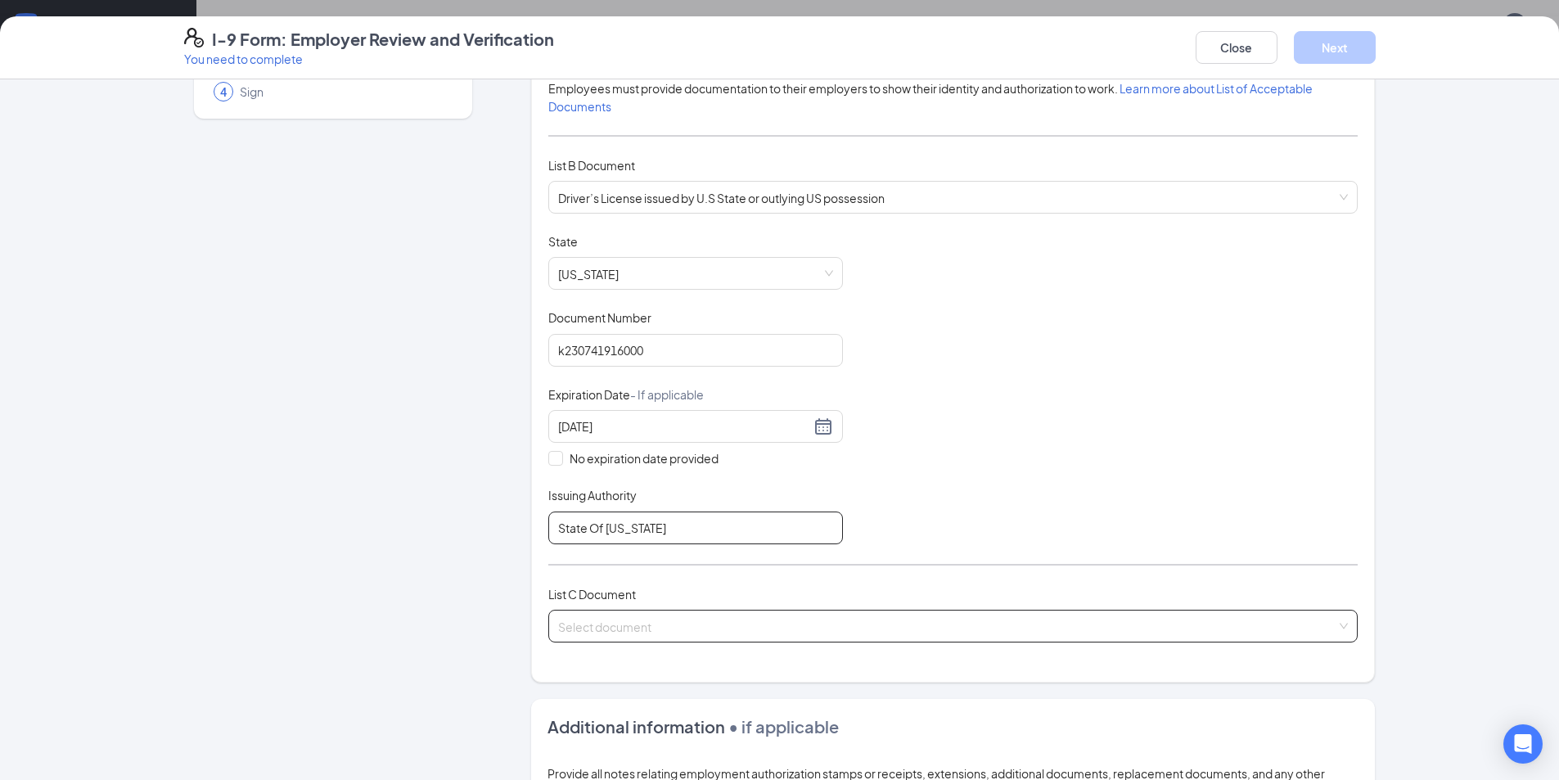
click at [664, 637] on span at bounding box center [947, 625] width 778 height 31
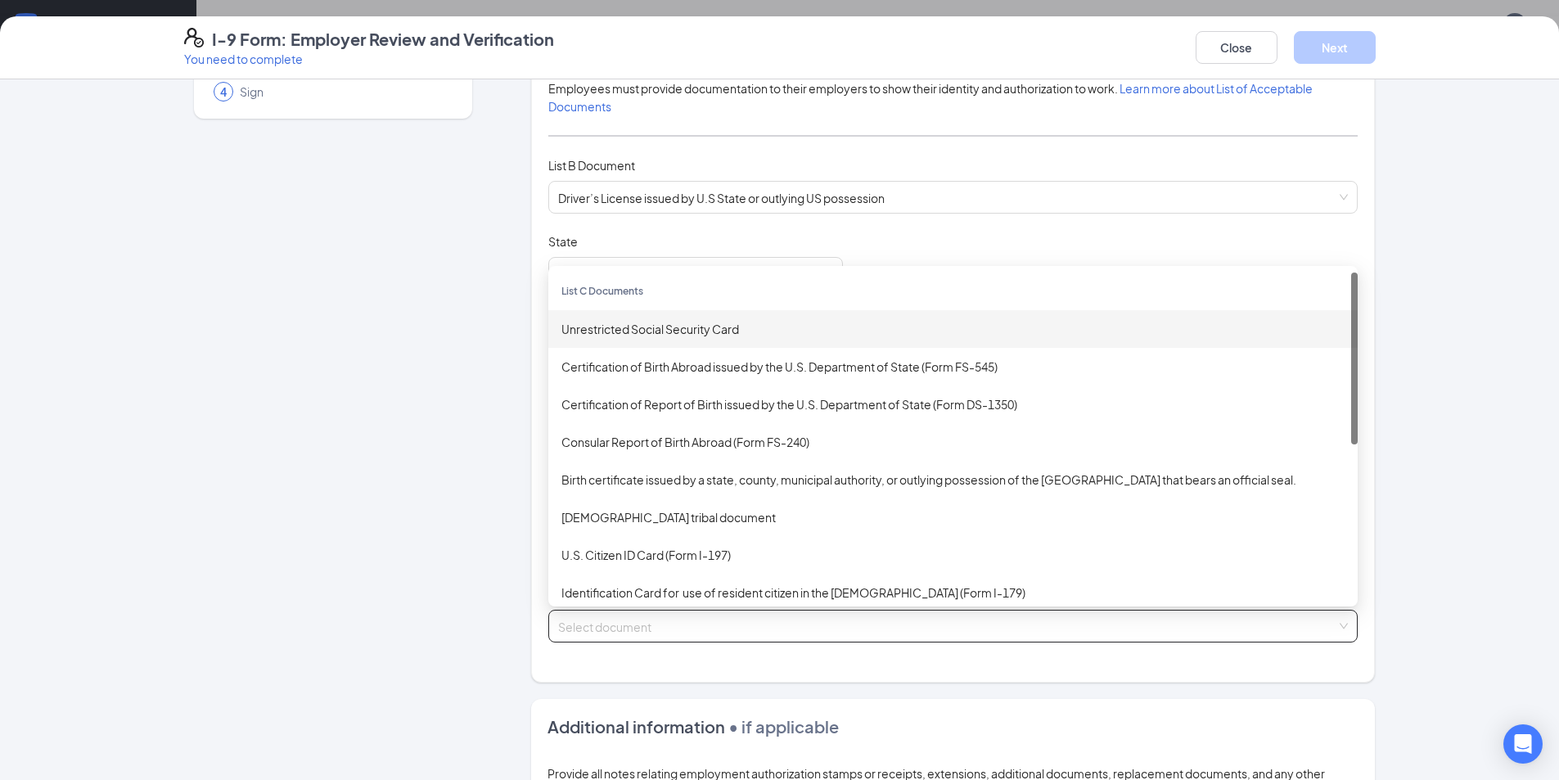
click at [691, 330] on div "Unrestricted Social Security Card" at bounding box center [952, 329] width 783 height 18
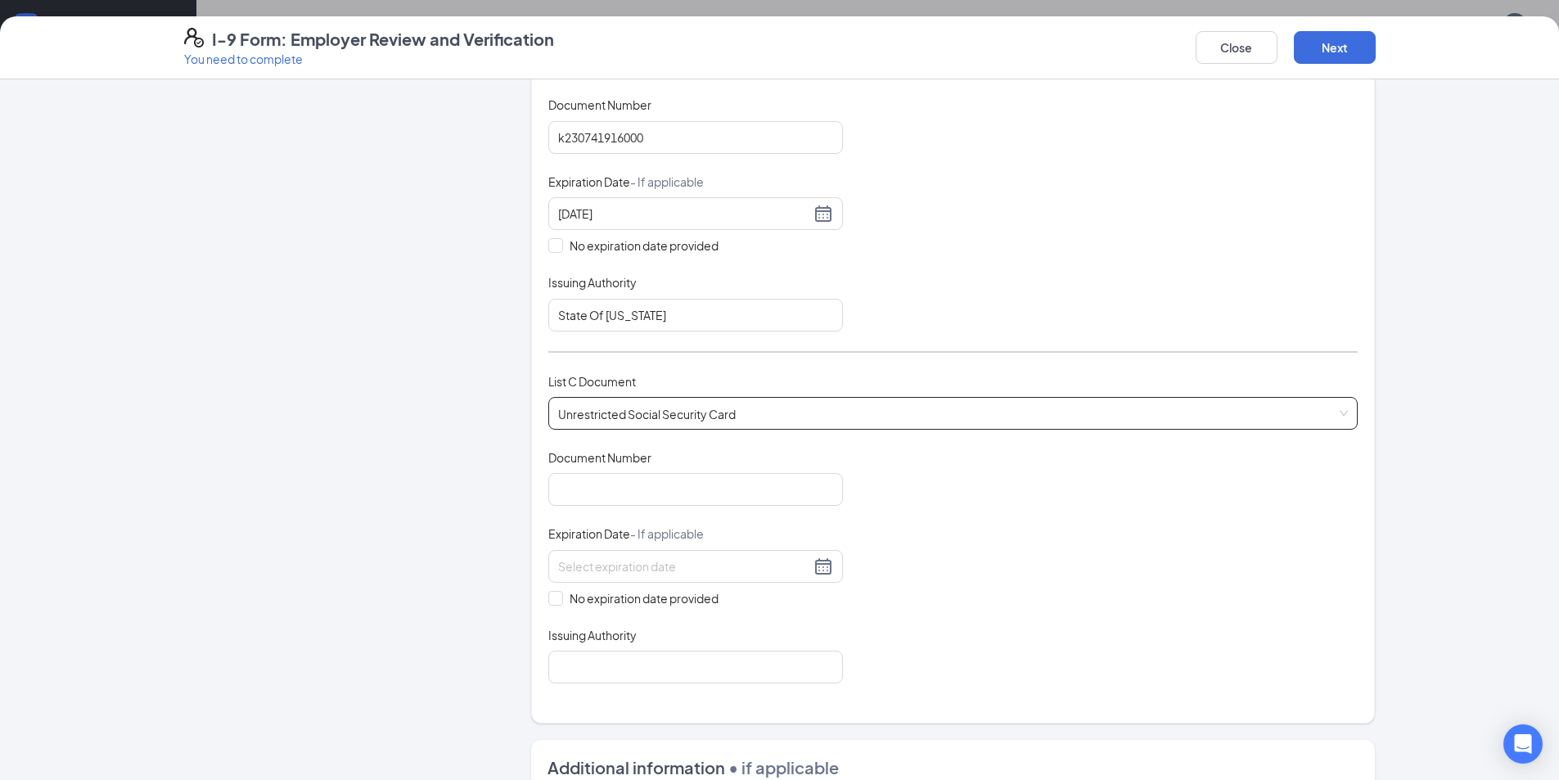
scroll to position [409, 0]
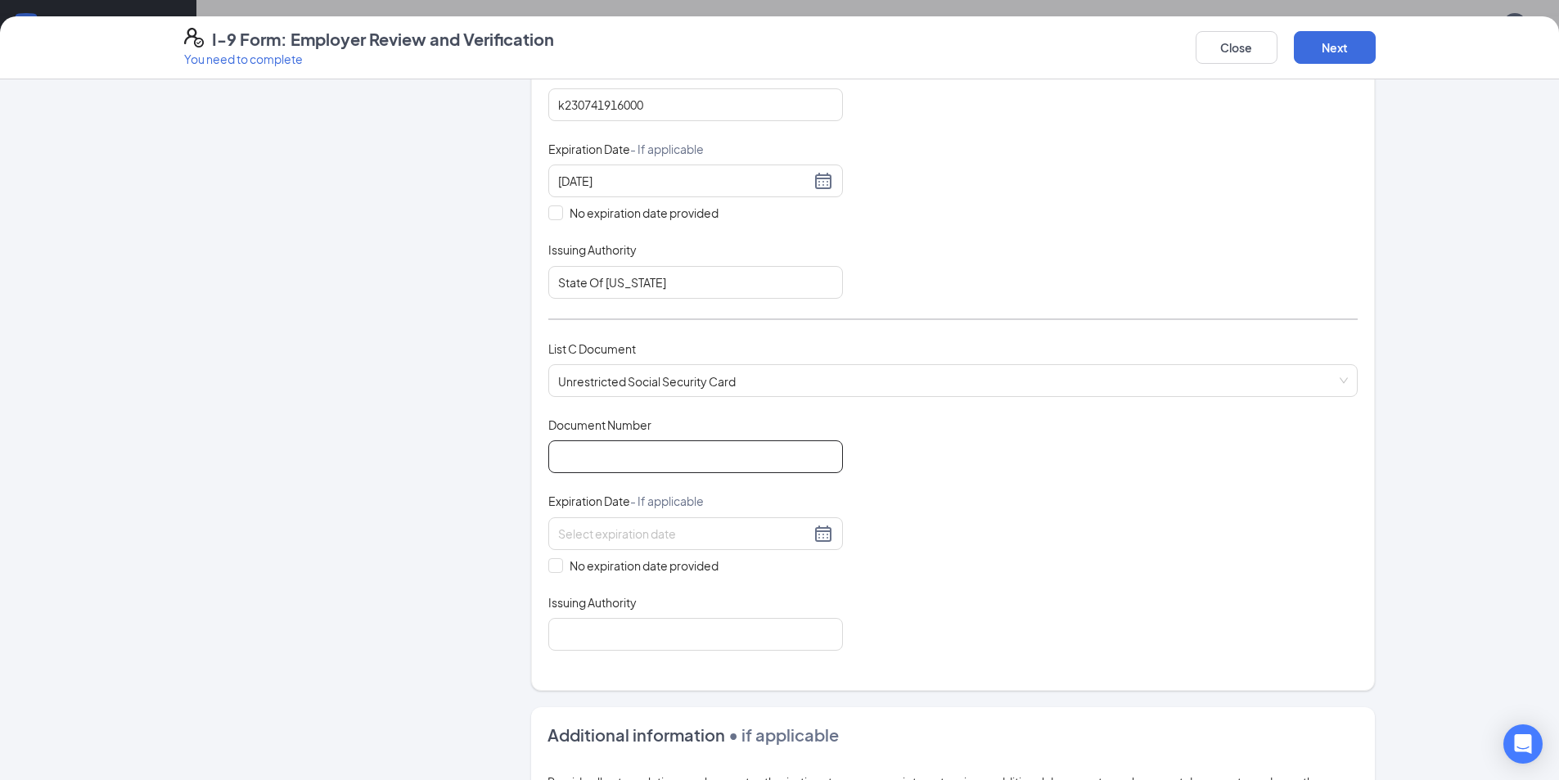
click at [667, 451] on input "Document Number" at bounding box center [695, 456] width 295 height 33
type input "593439869"
drag, startPoint x: 549, startPoint y: 565, endPoint x: 570, endPoint y: 593, distance: 34.5
click at [549, 566] on input "No expiration date provided" at bounding box center [553, 563] width 11 height 11
checkbox input "true"
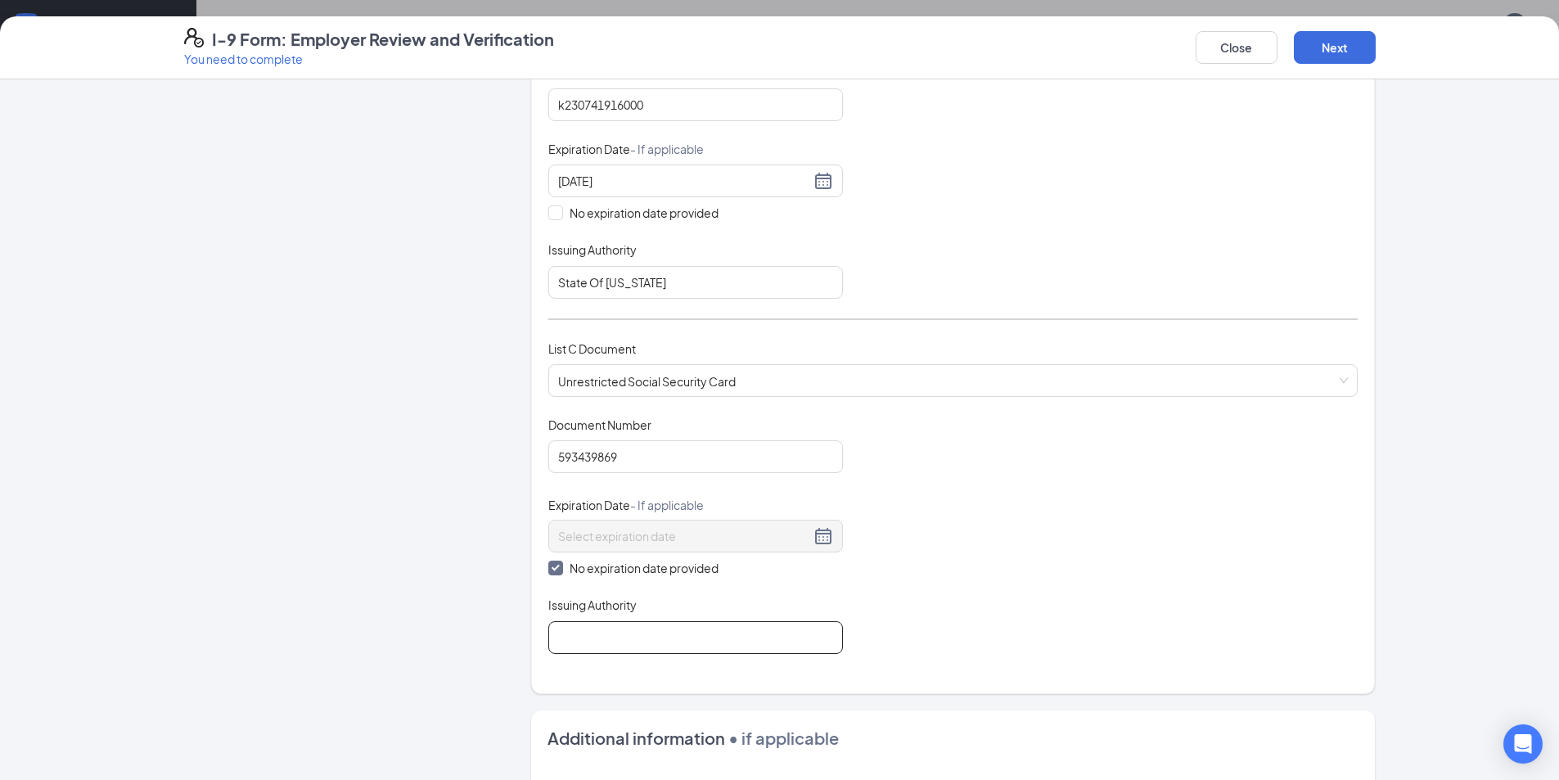
click at [579, 639] on input "Issuing Authority" at bounding box center [695, 637] width 295 height 33
type input "Social Security Administration"
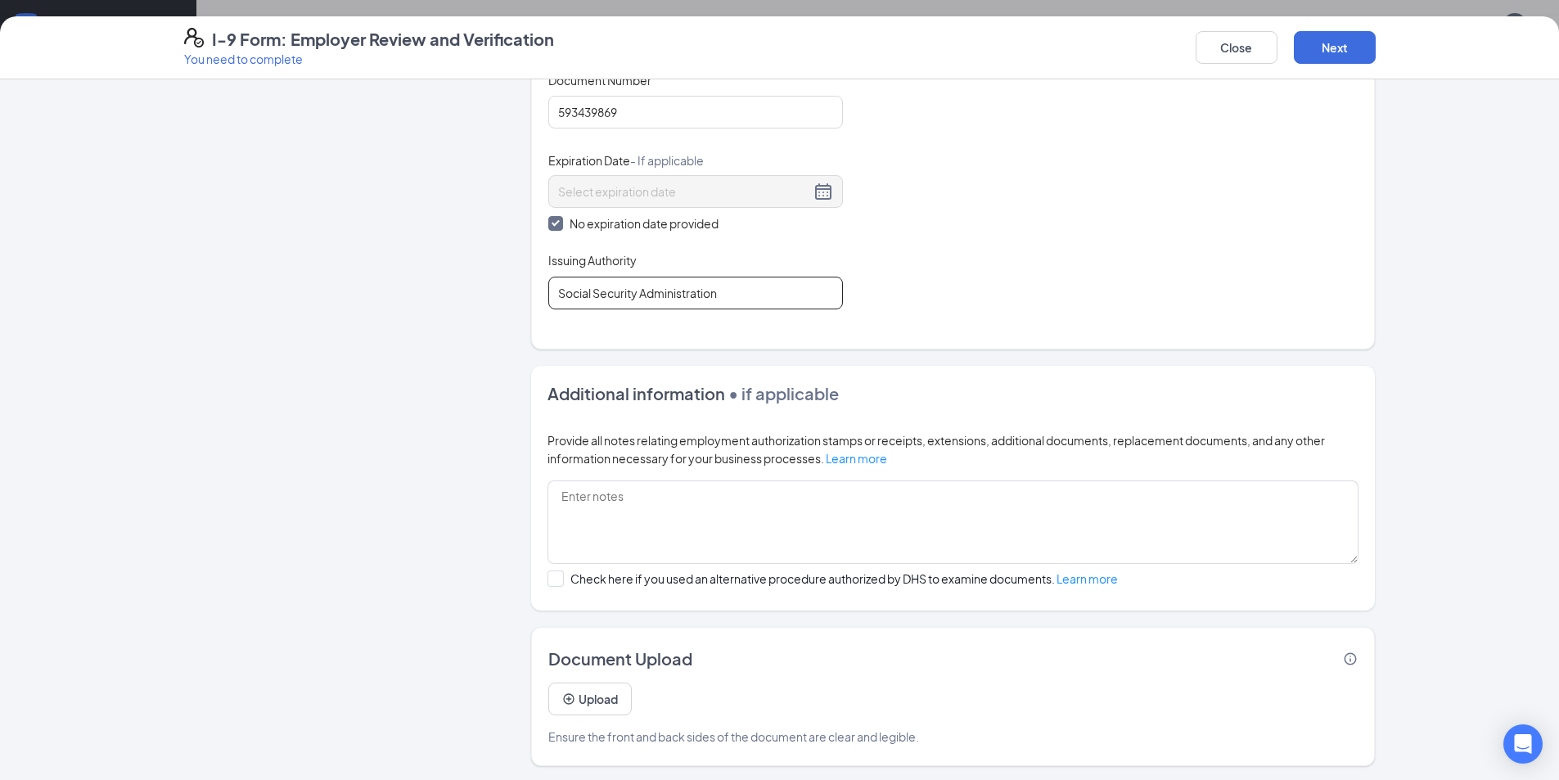
scroll to position [756, 0]
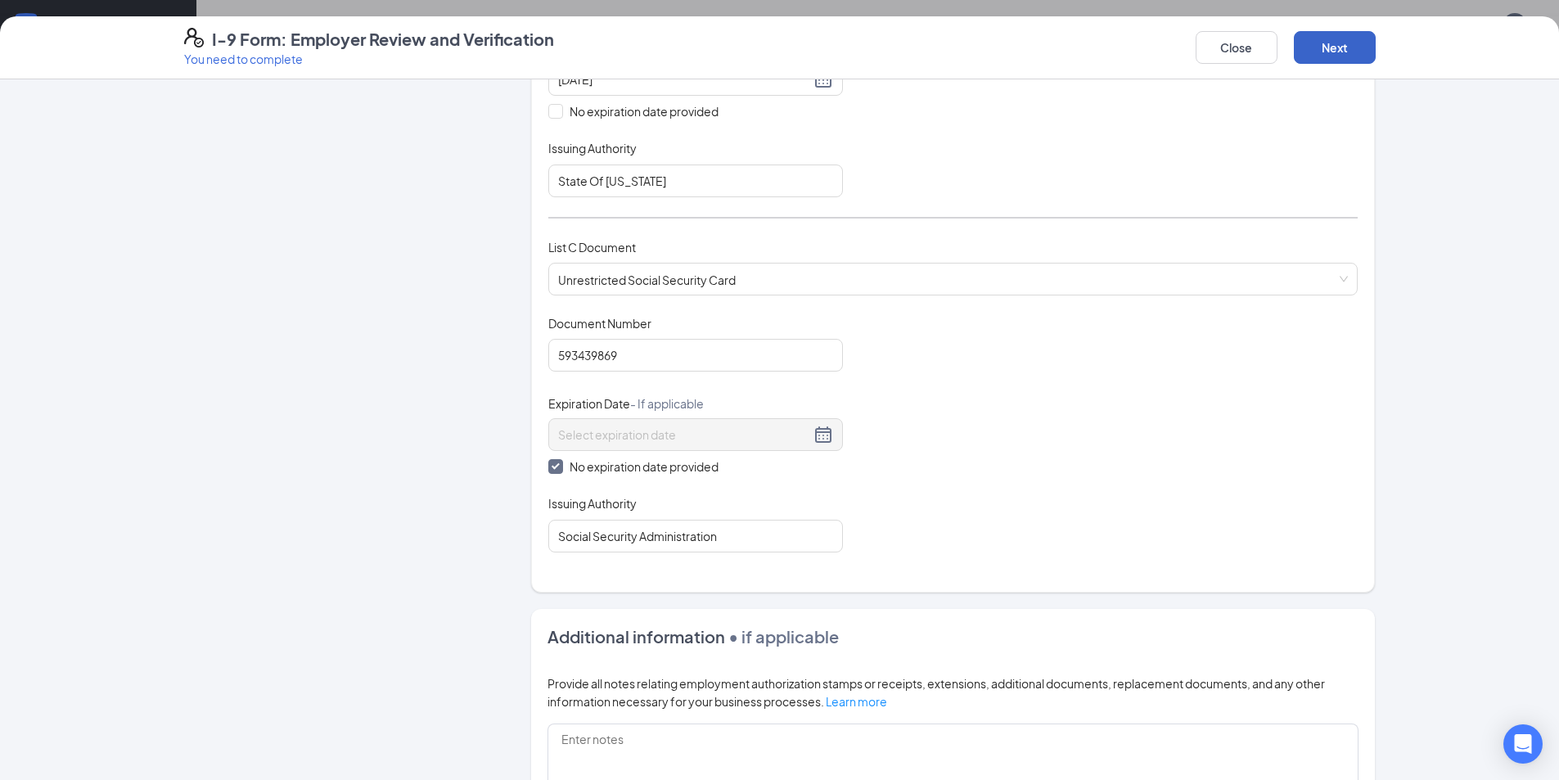
click at [1355, 40] on button "Next" at bounding box center [1335, 47] width 82 height 33
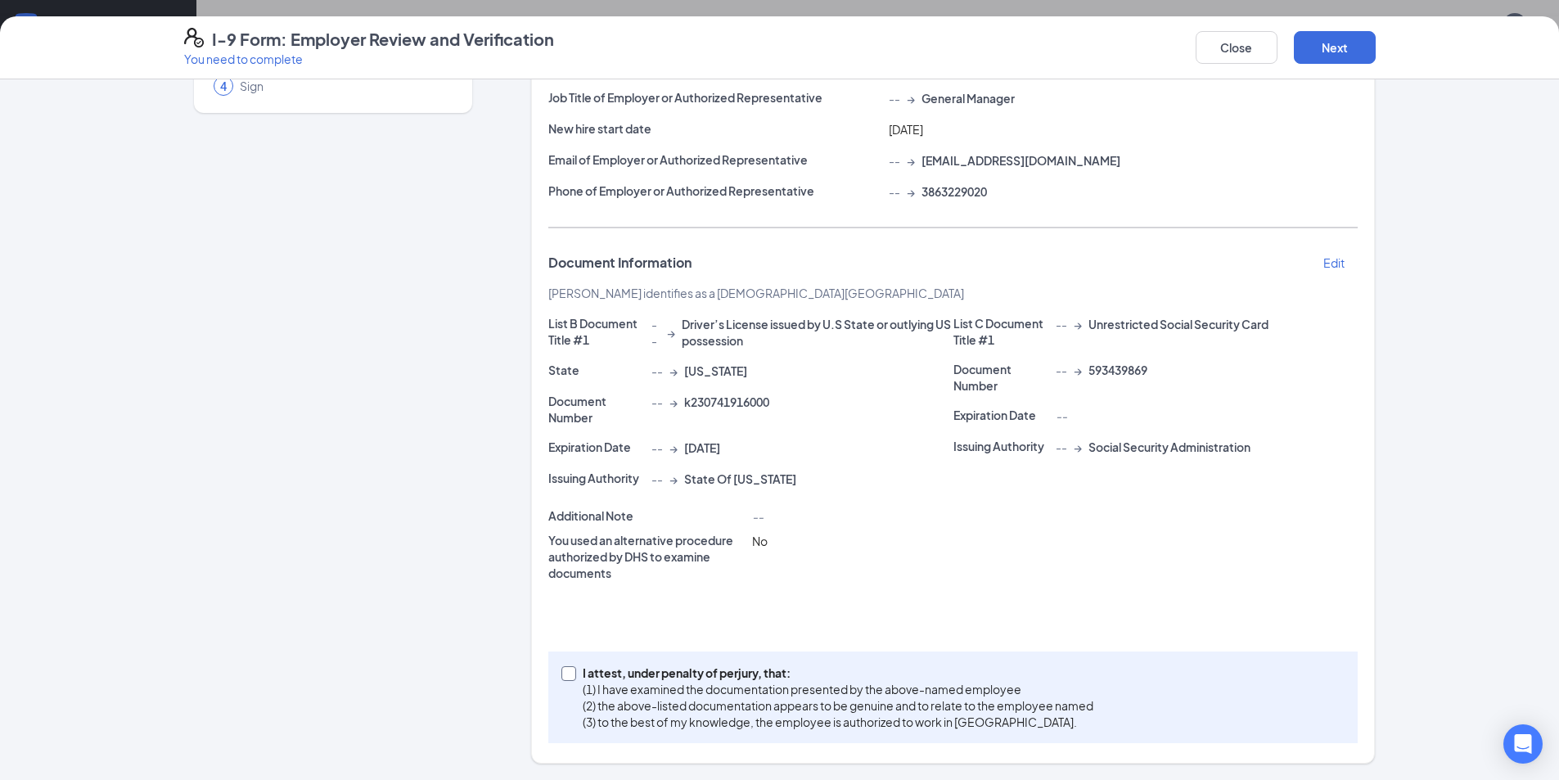
click at [561, 670] on input "I attest, under penalty of [PERSON_NAME], that: (1) I have examined the documen…" at bounding box center [566, 671] width 11 height 11
checkbox input "true"
click at [1338, 41] on button "Next" at bounding box center [1335, 47] width 82 height 33
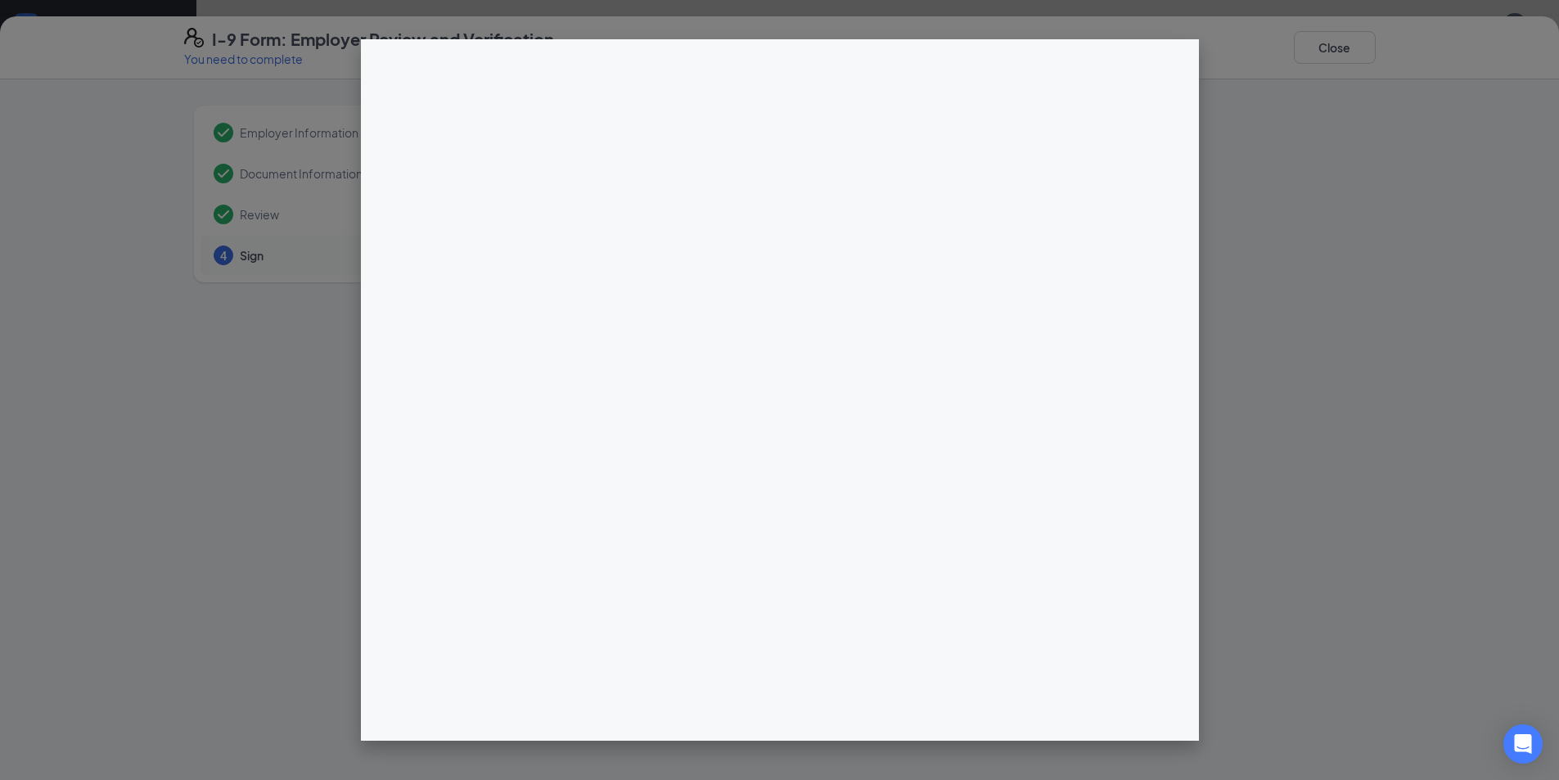
scroll to position [85, 0]
click at [1269, 125] on div at bounding box center [779, 390] width 1559 height 780
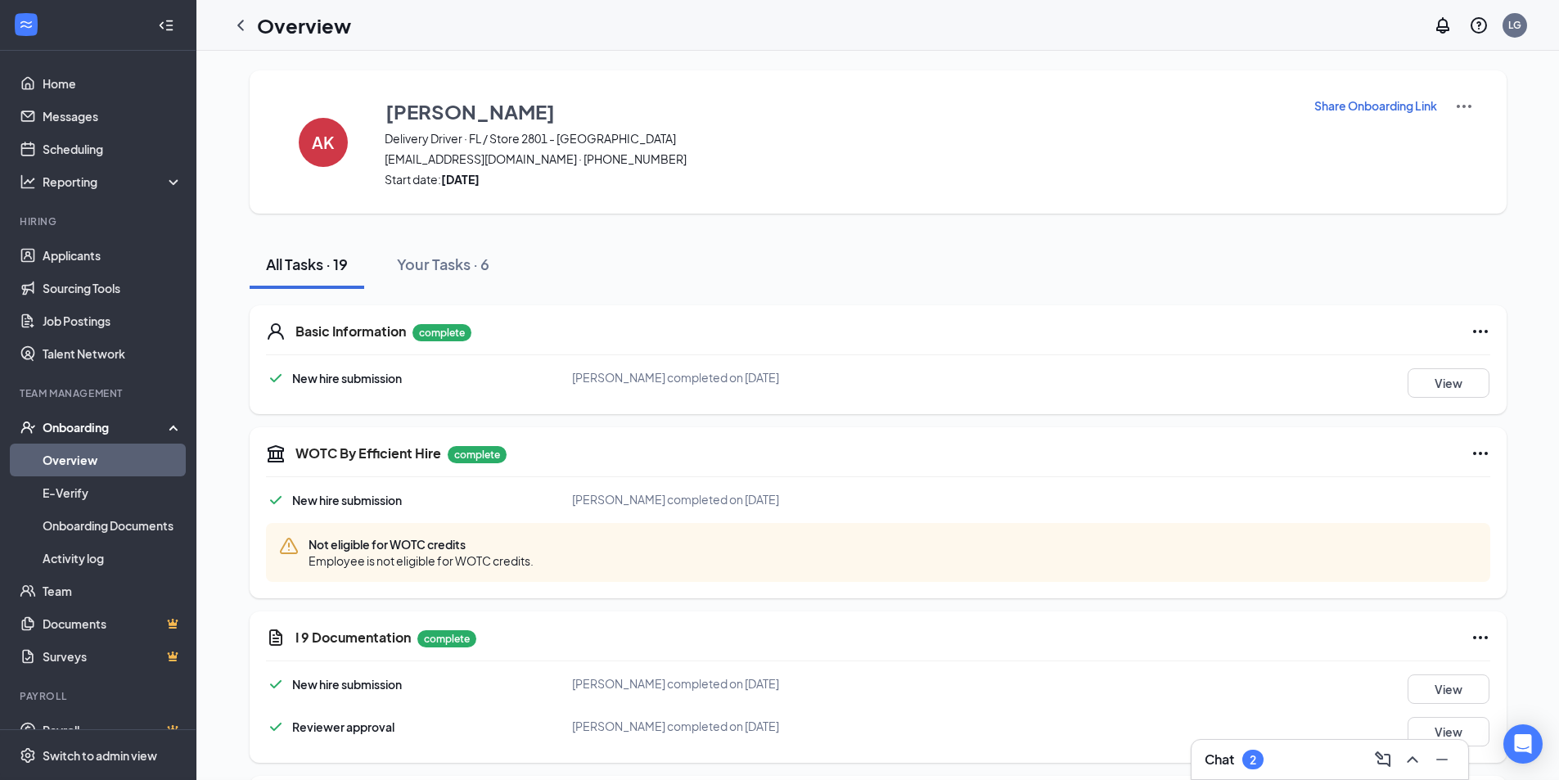
scroll to position [507, 0]
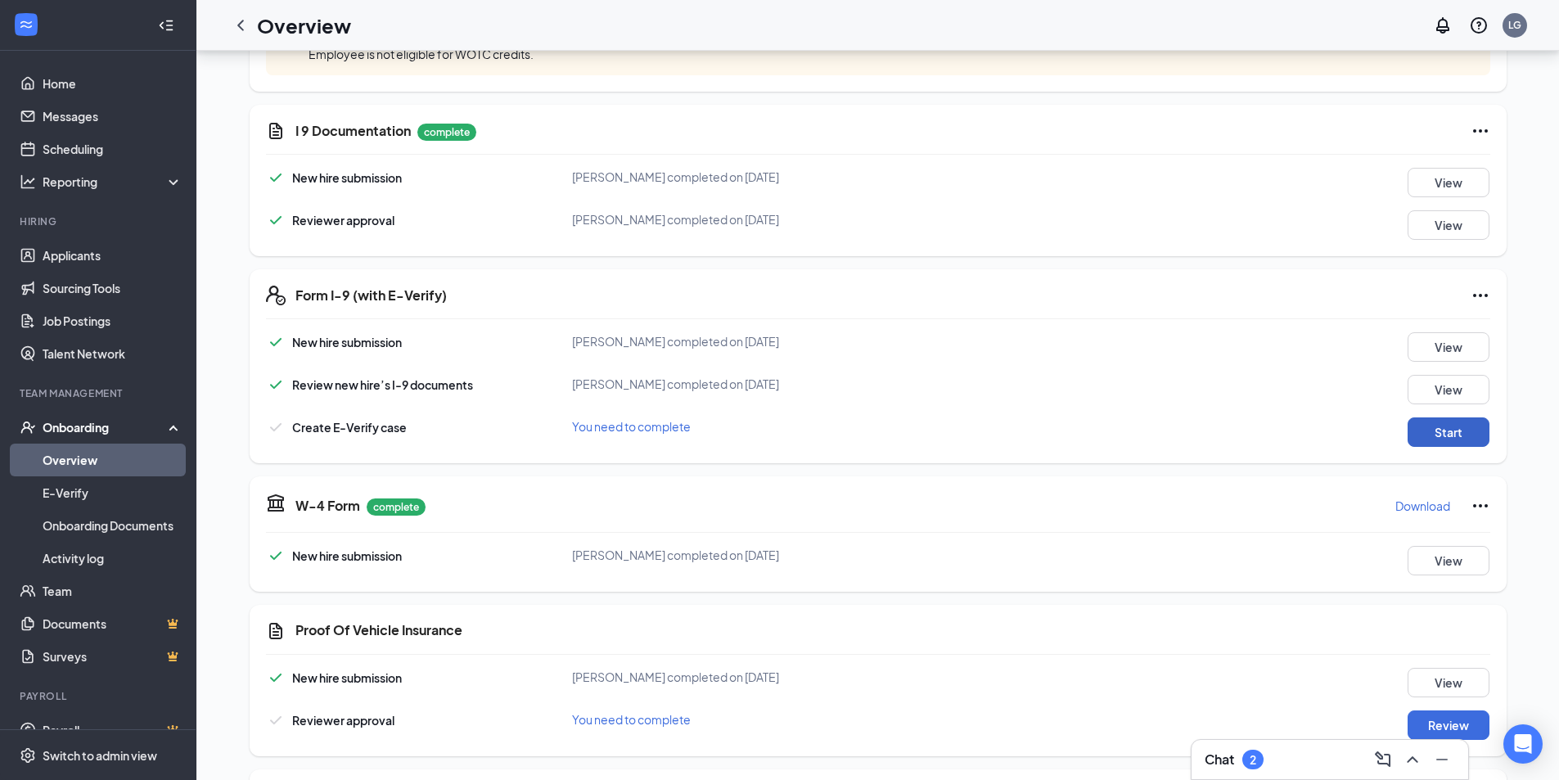
click at [1449, 431] on button "Start" at bounding box center [1448, 431] width 82 height 29
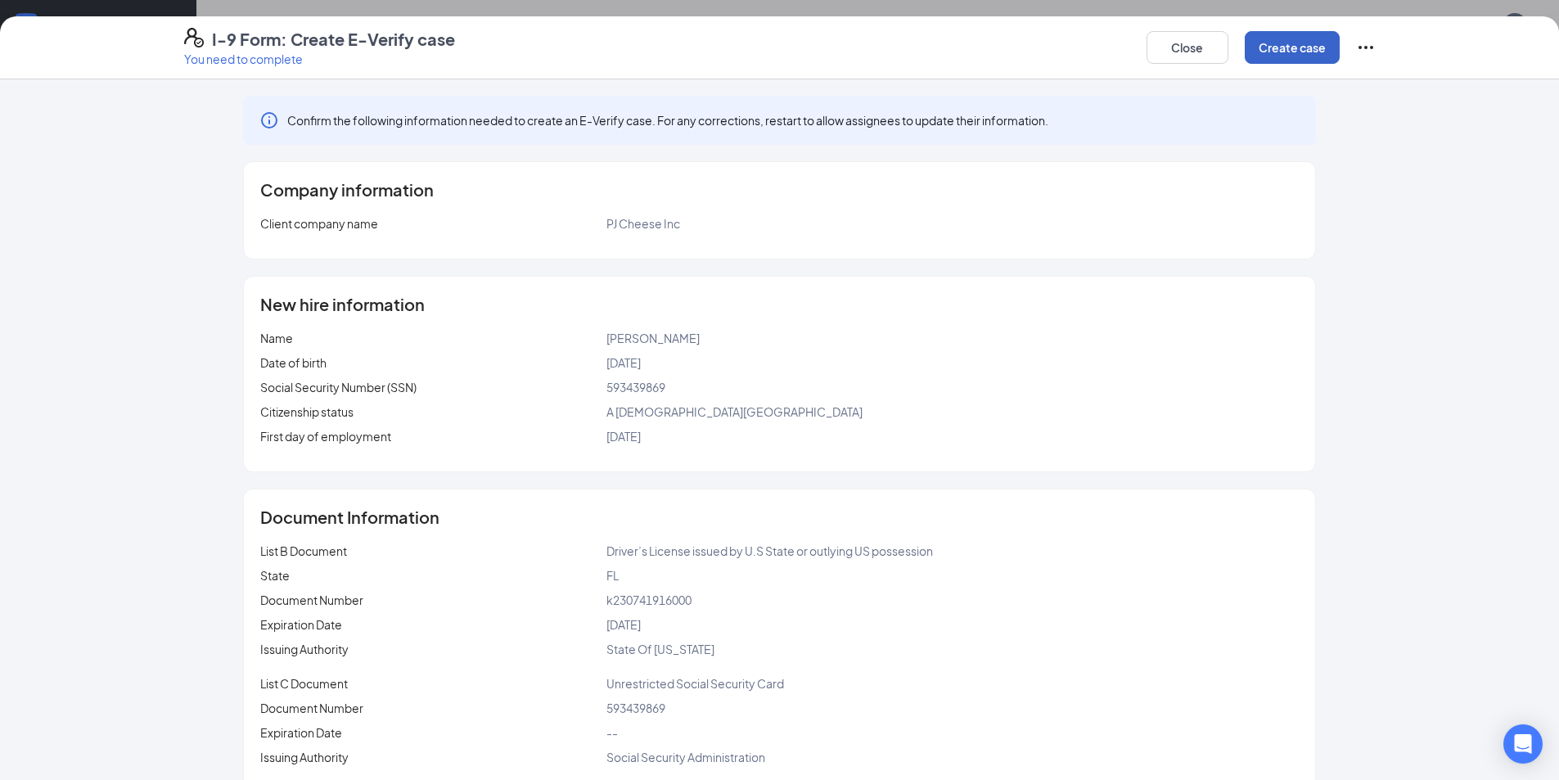
click at [1313, 51] on button "Create case" at bounding box center [1292, 47] width 95 height 33
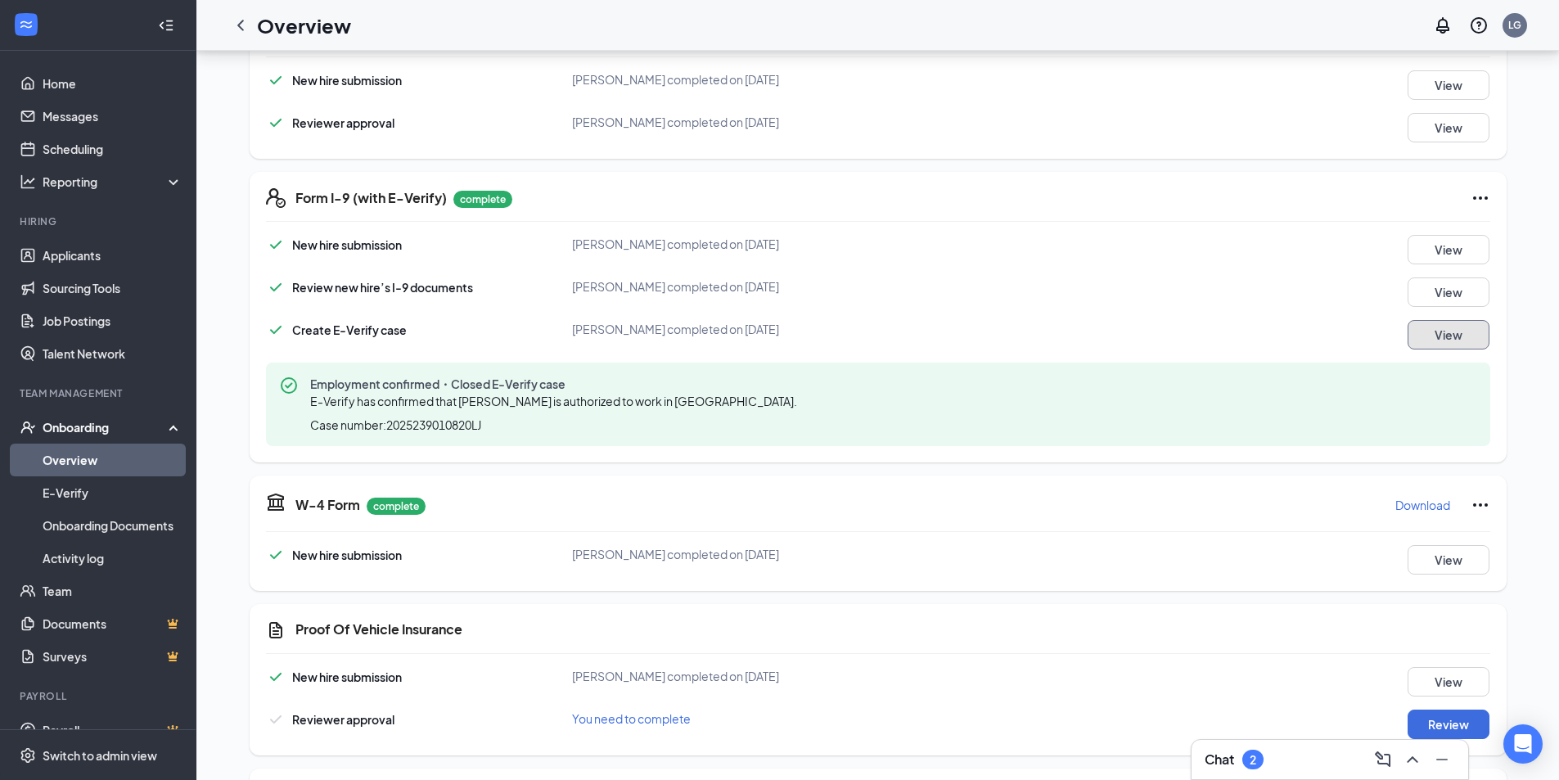
scroll to position [245, 0]
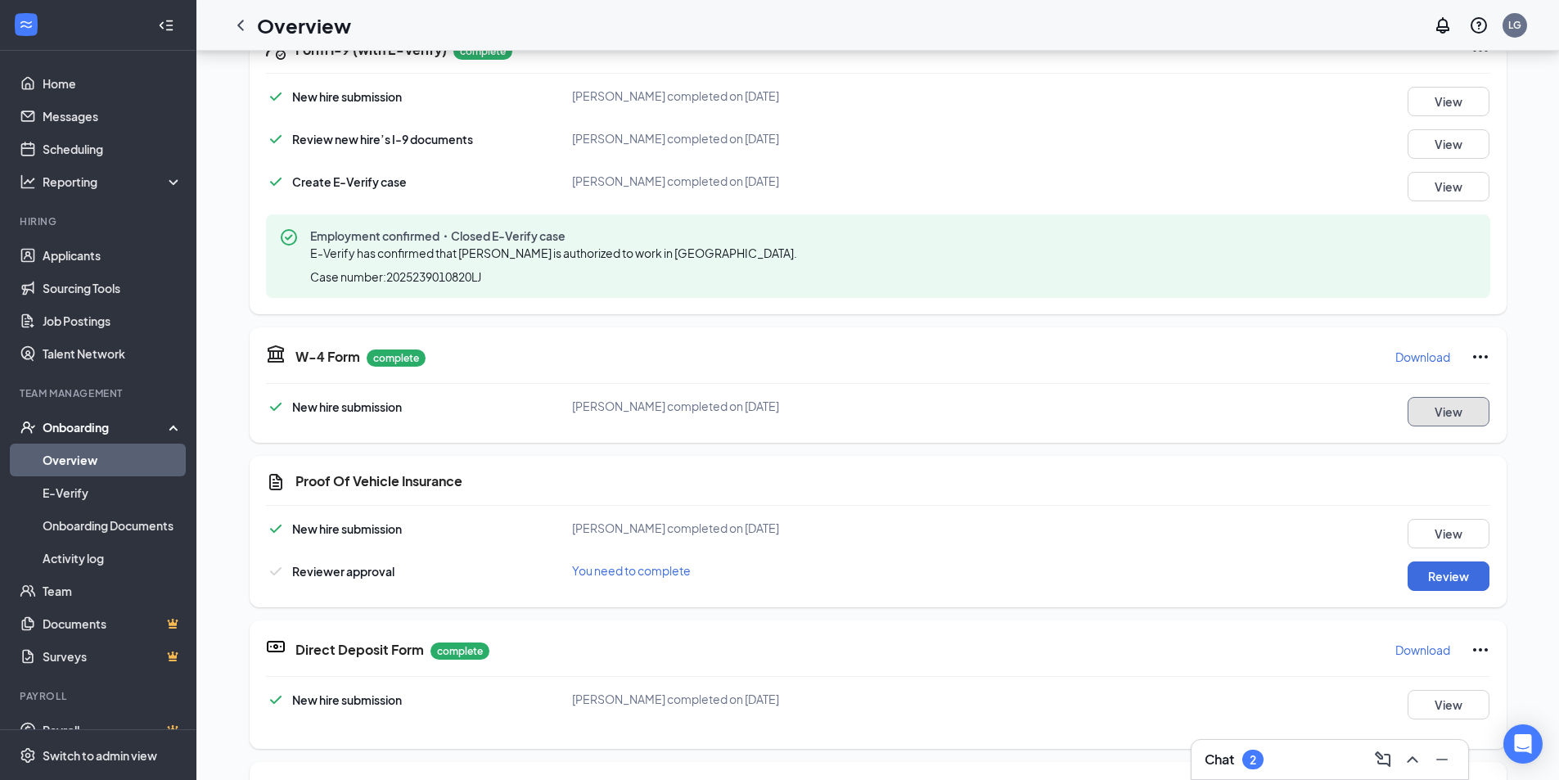
click at [1454, 415] on button "View" at bounding box center [1448, 411] width 82 height 29
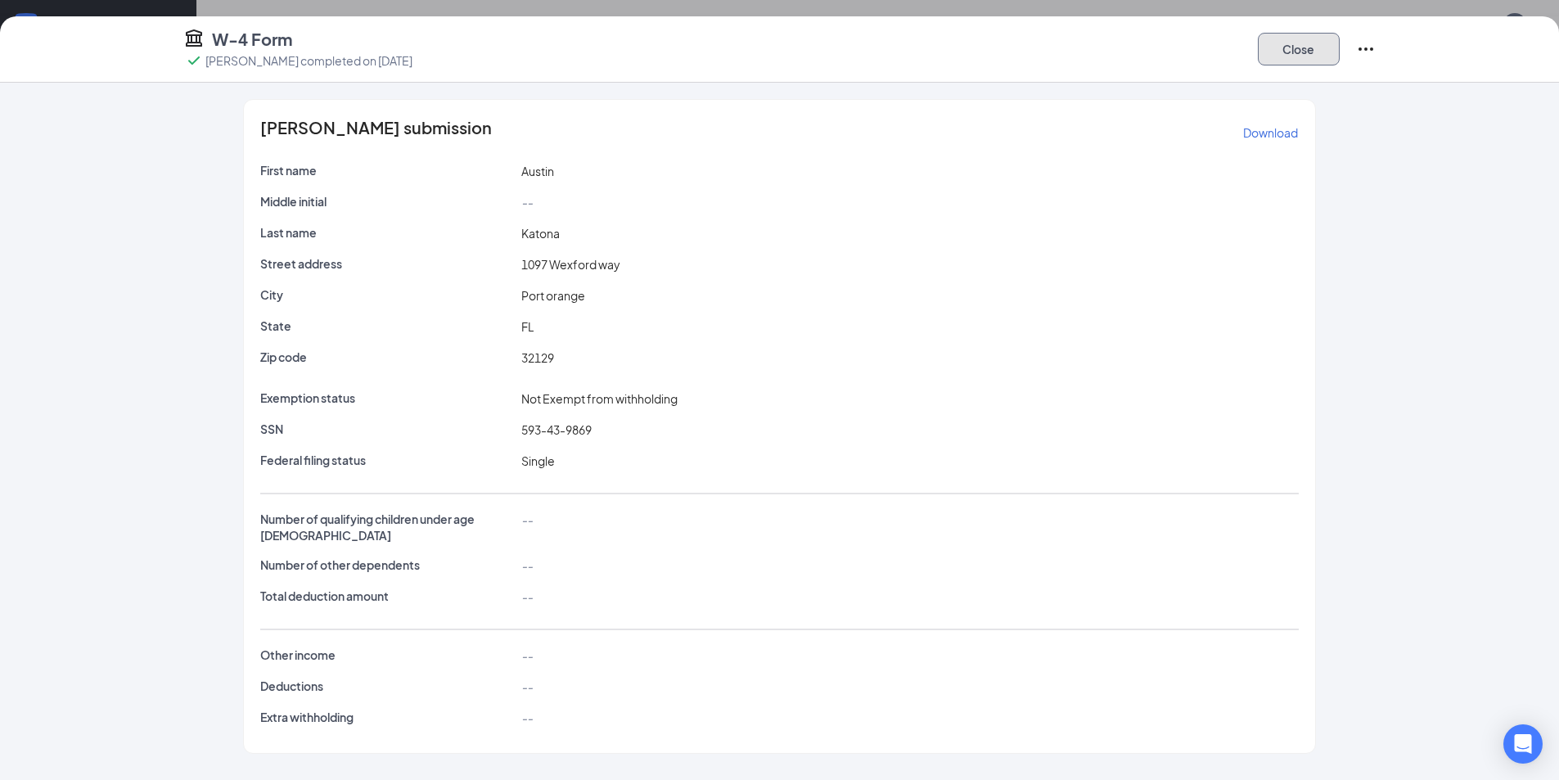
click at [1285, 41] on button "Close" at bounding box center [1299, 49] width 82 height 33
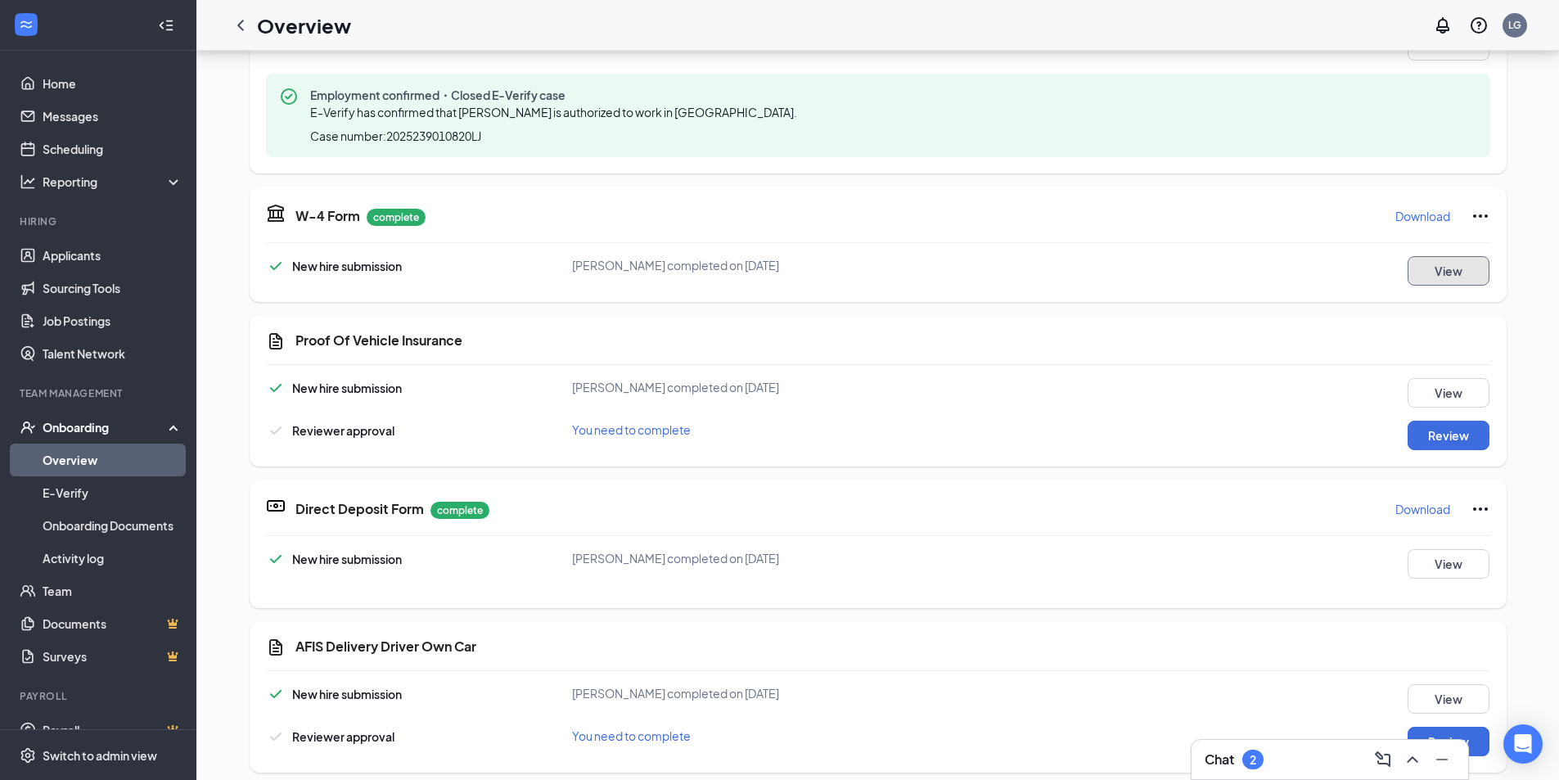
scroll to position [670, 0]
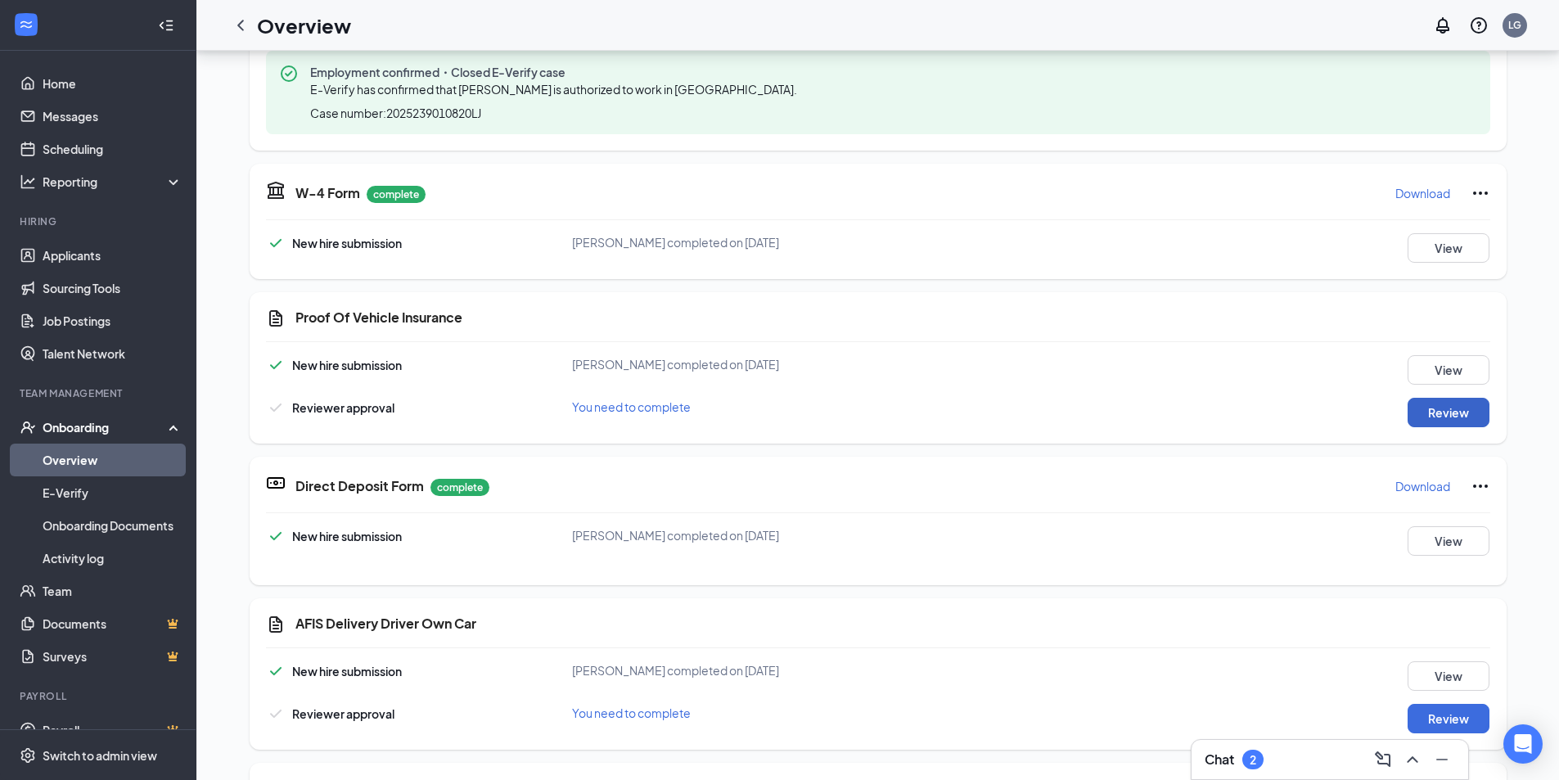
click at [1452, 403] on button "Review" at bounding box center [1448, 412] width 82 height 29
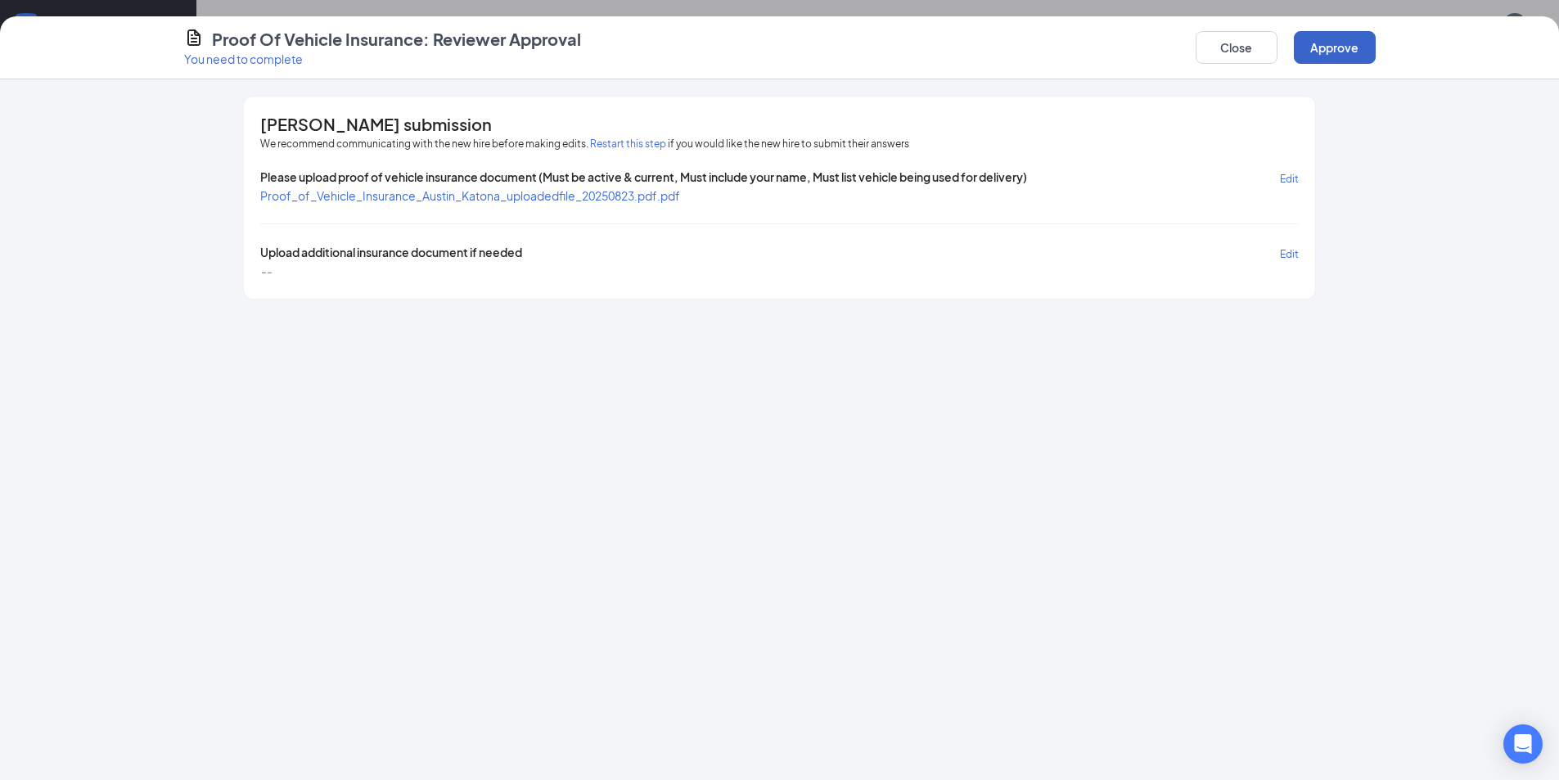
click at [1343, 54] on button "Approve" at bounding box center [1335, 47] width 82 height 33
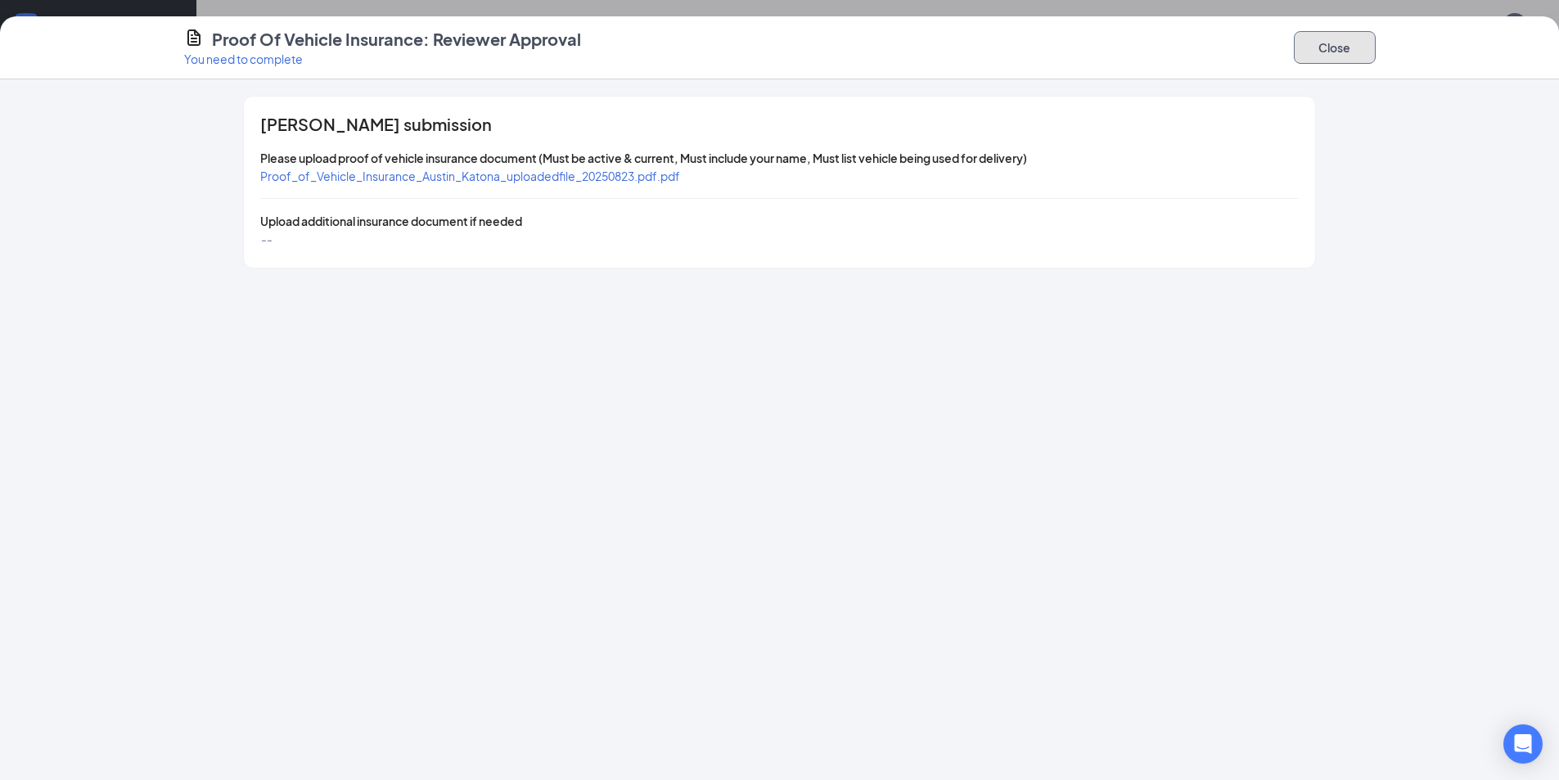
click at [1326, 50] on button "Close" at bounding box center [1335, 47] width 82 height 33
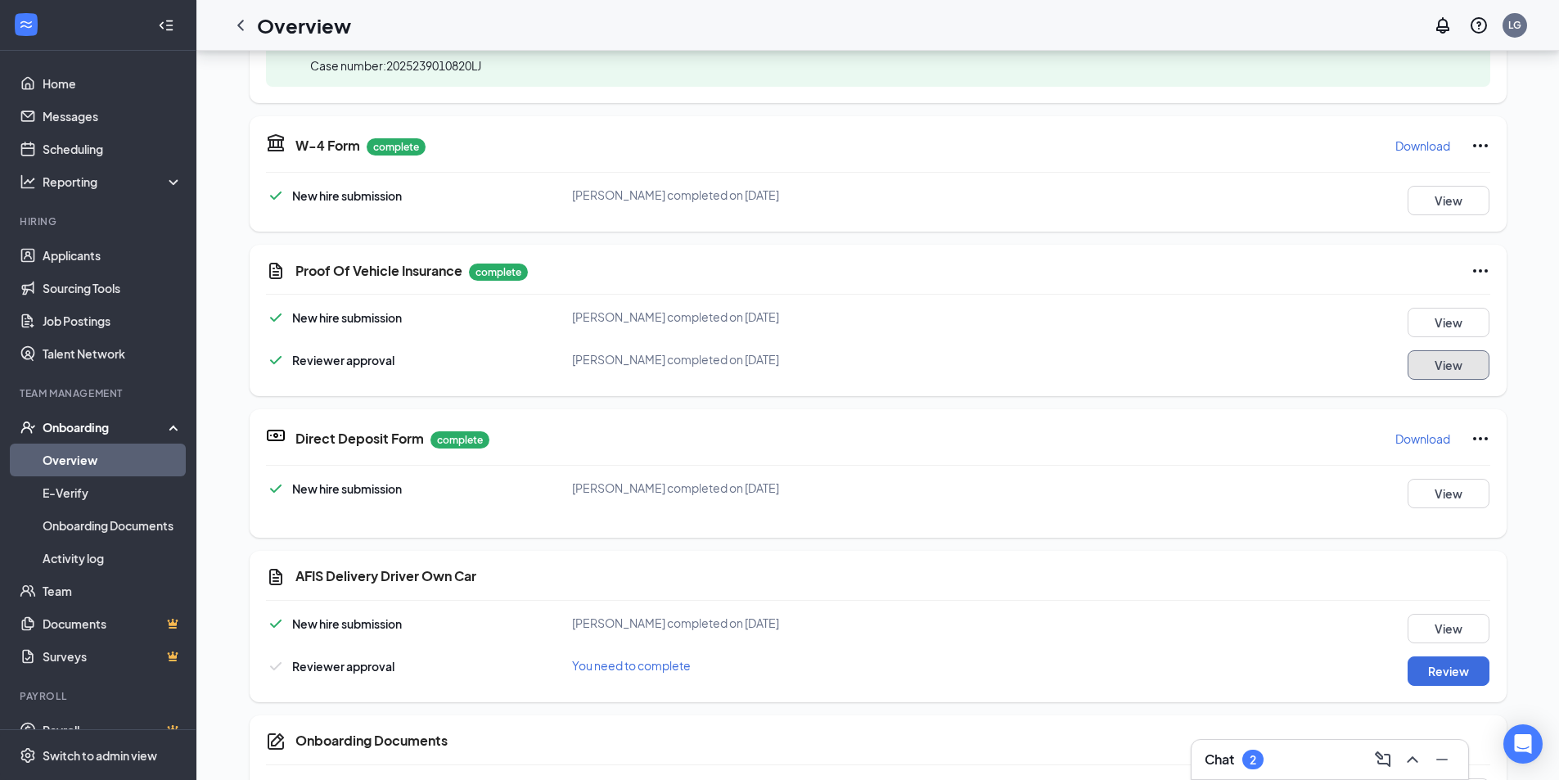
scroll to position [327, 0]
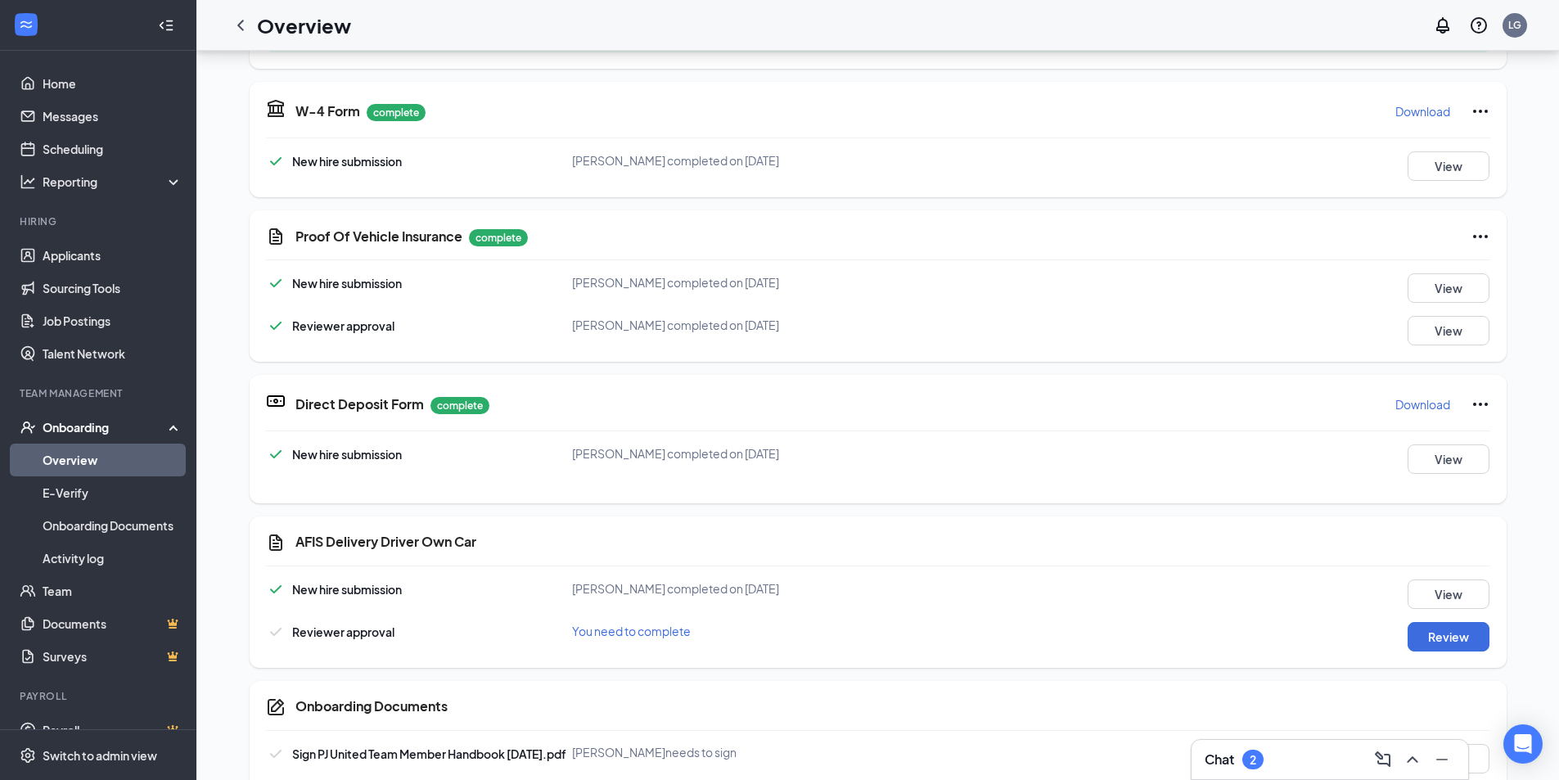
click at [1452, 439] on div "Direct Deposit Form complete Download New hire submission [PERSON_NAME] complet…" at bounding box center [878, 439] width 1257 height 128
click at [1443, 463] on button "View" at bounding box center [1448, 458] width 82 height 29
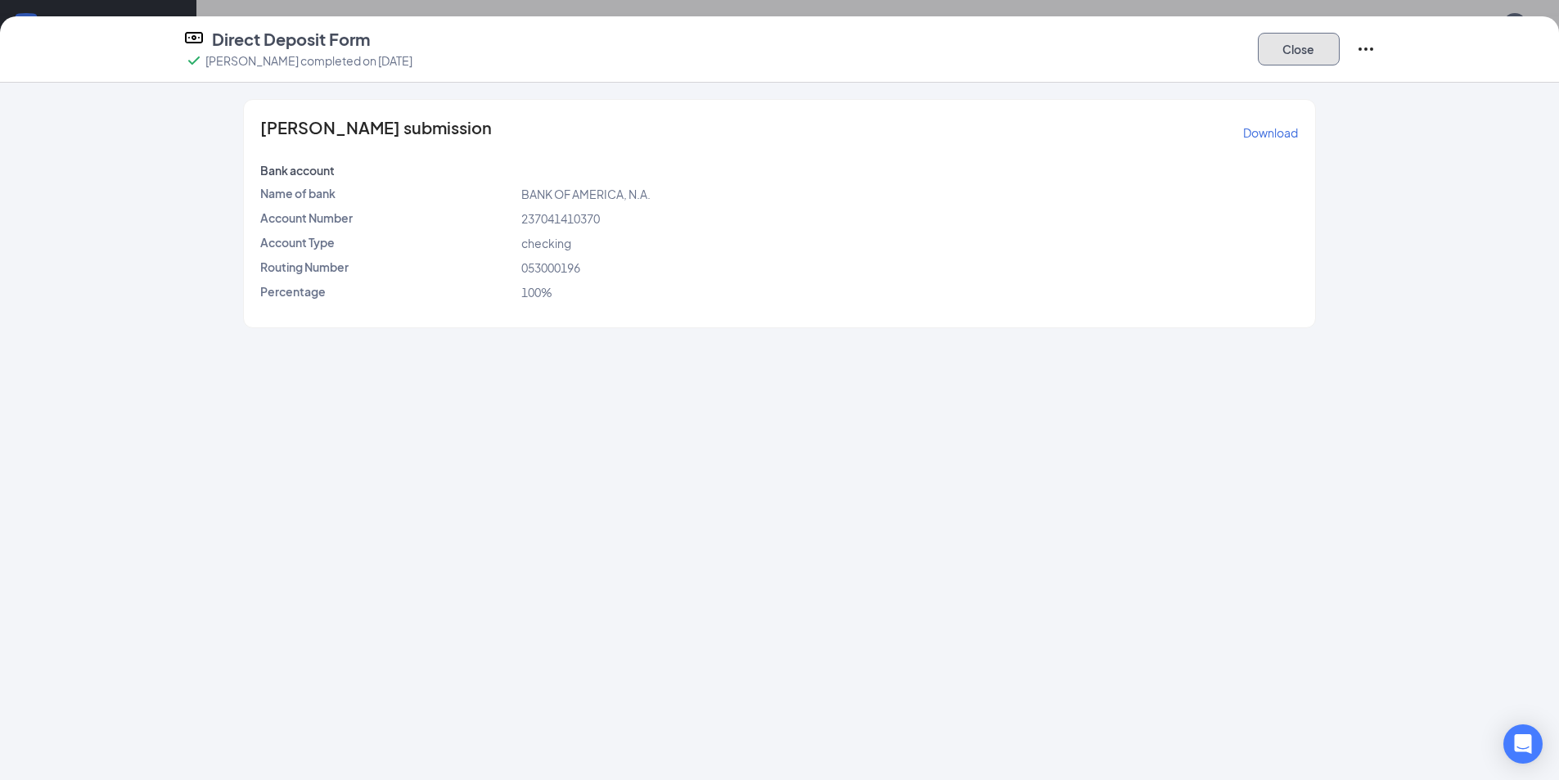
click at [1304, 43] on button "Close" at bounding box center [1299, 49] width 82 height 33
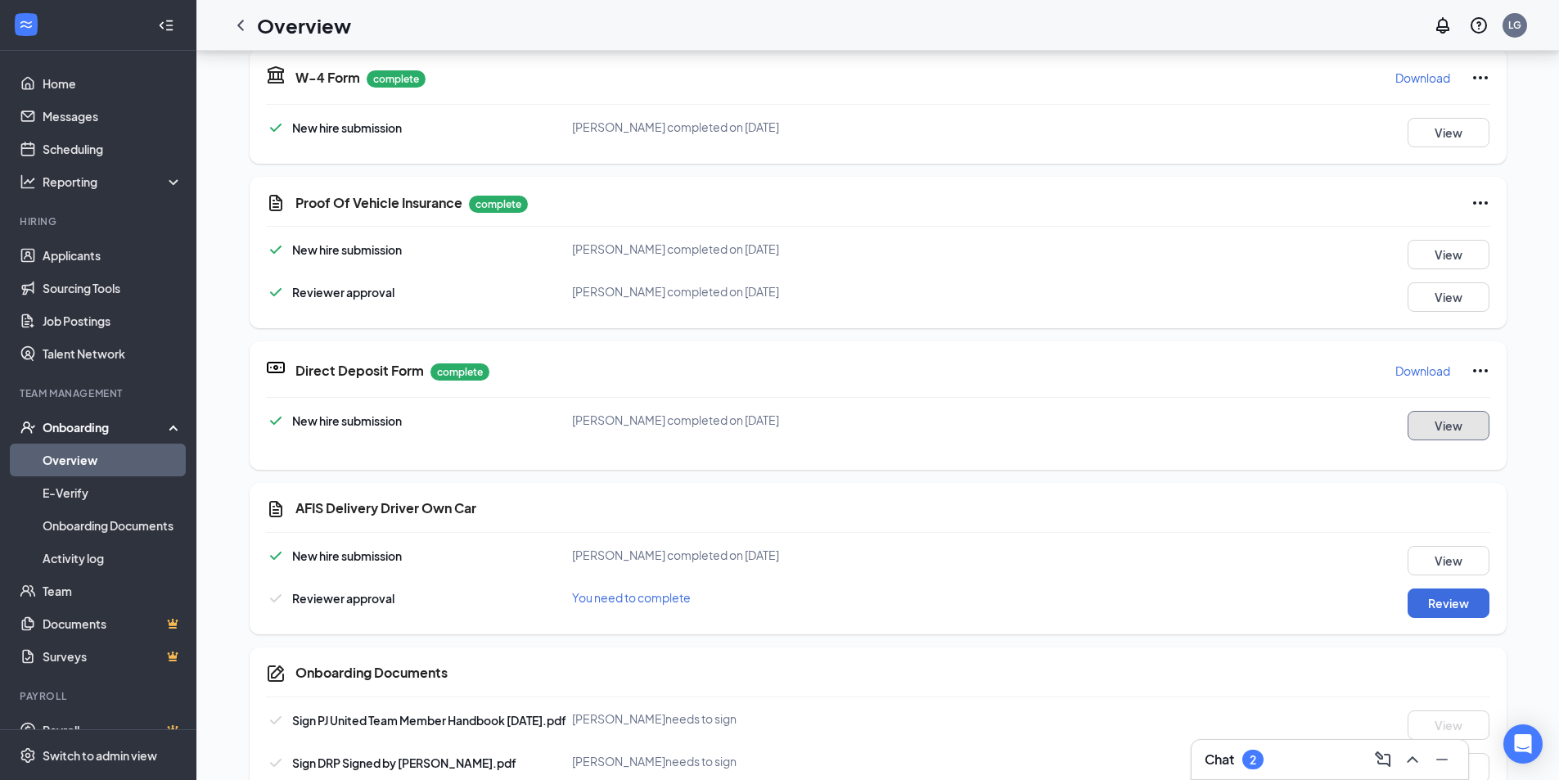
scroll to position [380, 0]
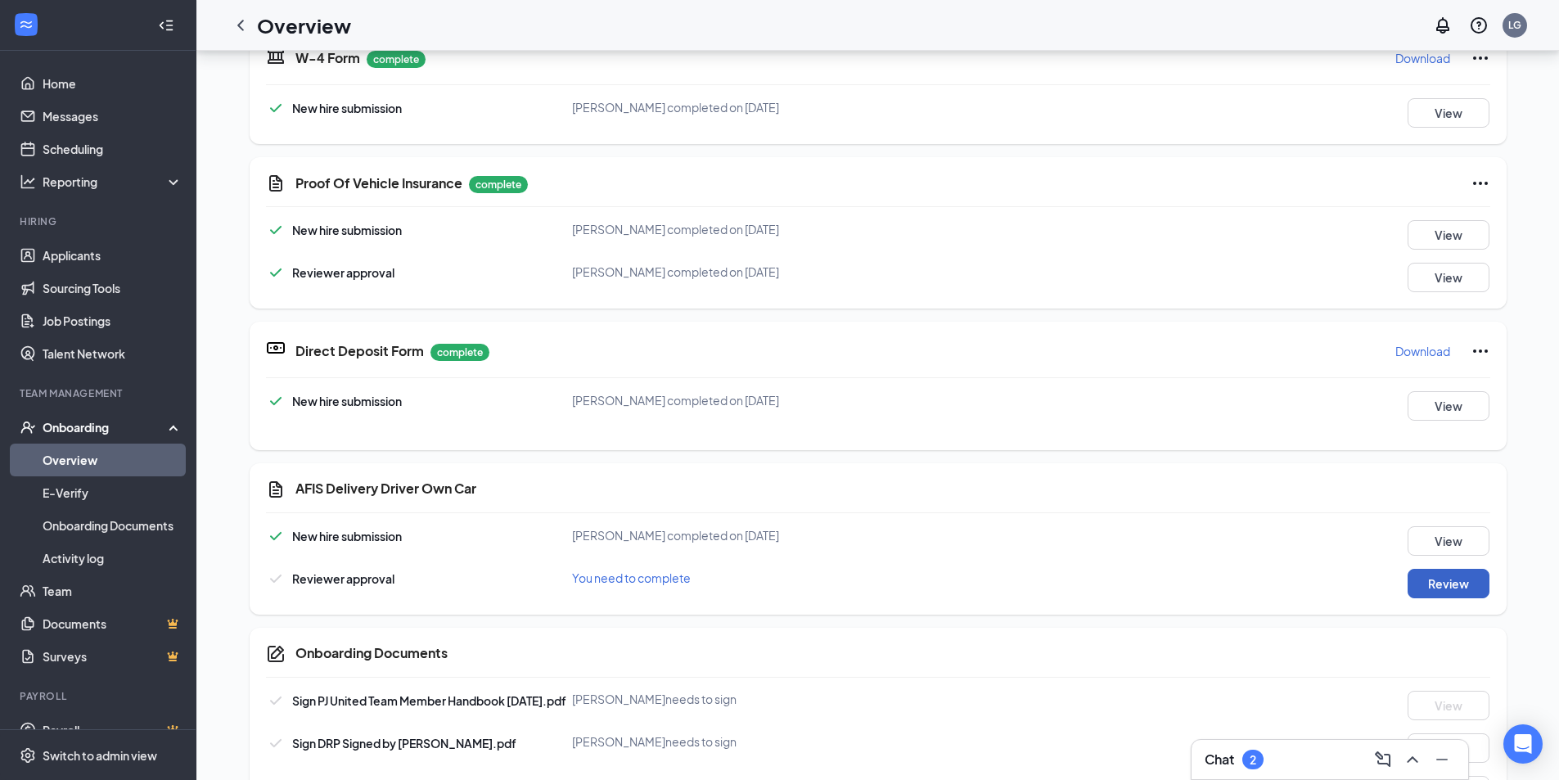
click at [1446, 584] on button "Review" at bounding box center [1448, 583] width 82 height 29
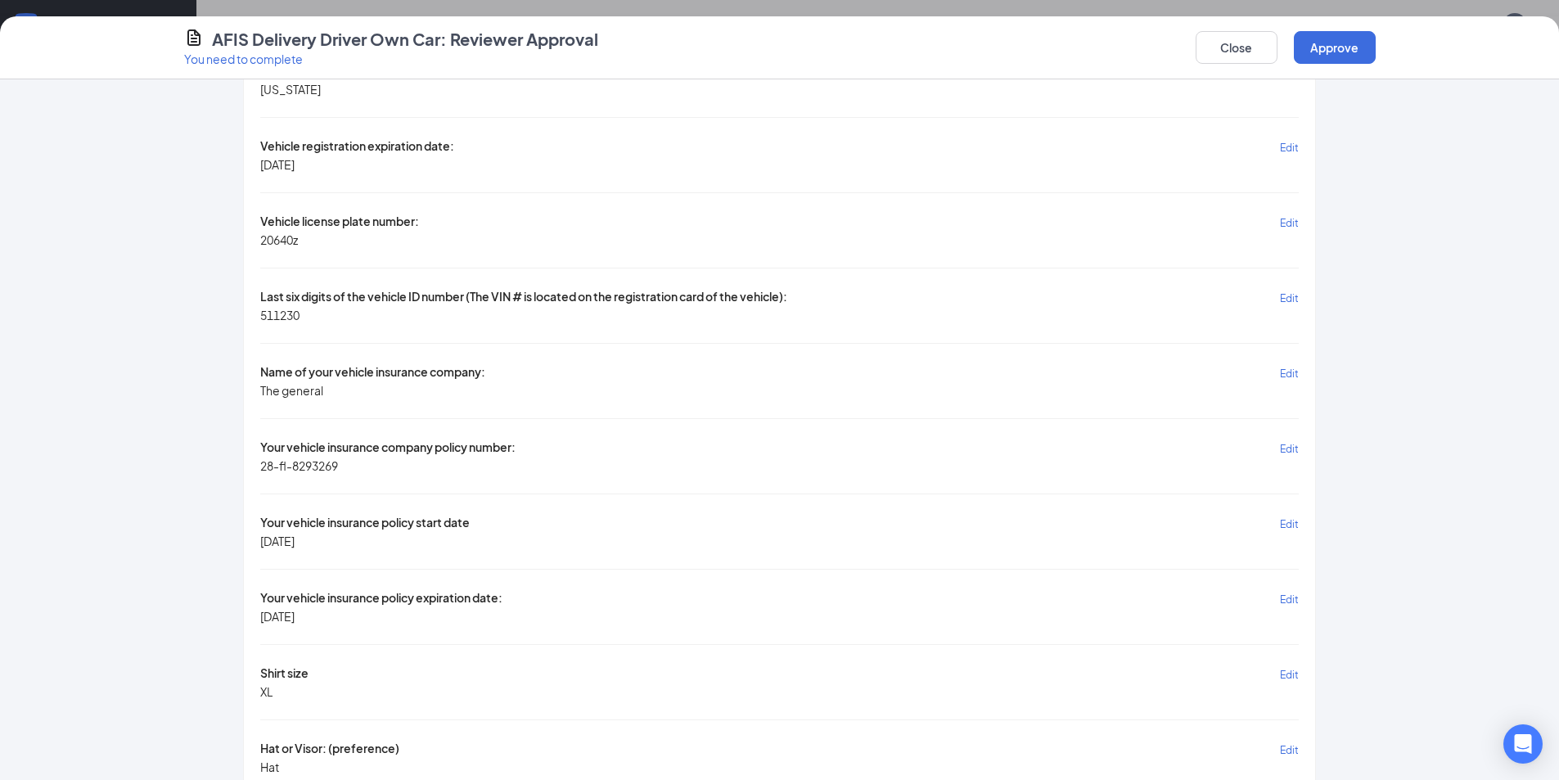
scroll to position [1794, 0]
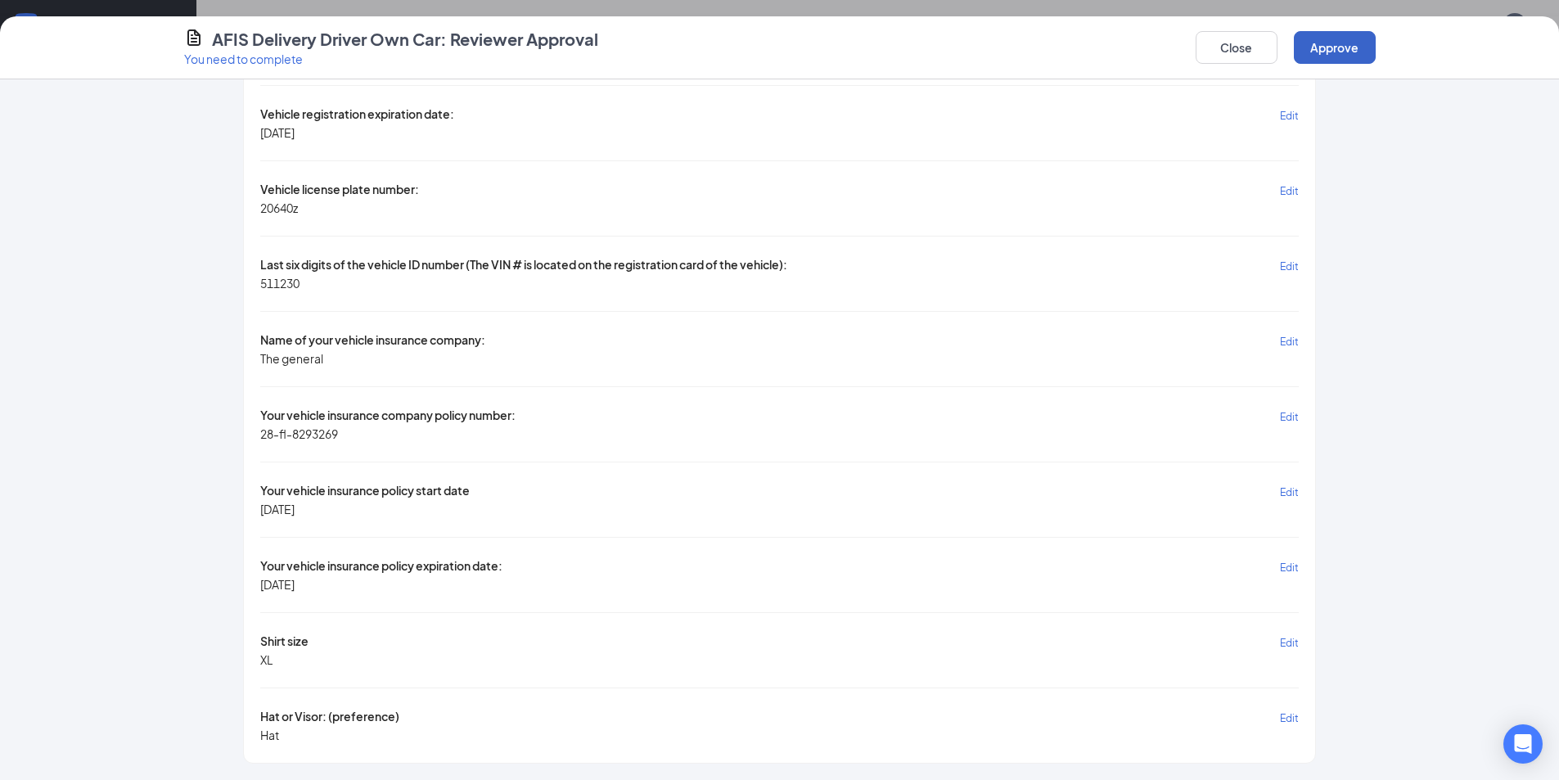
click at [1323, 36] on button "Approve" at bounding box center [1335, 47] width 82 height 33
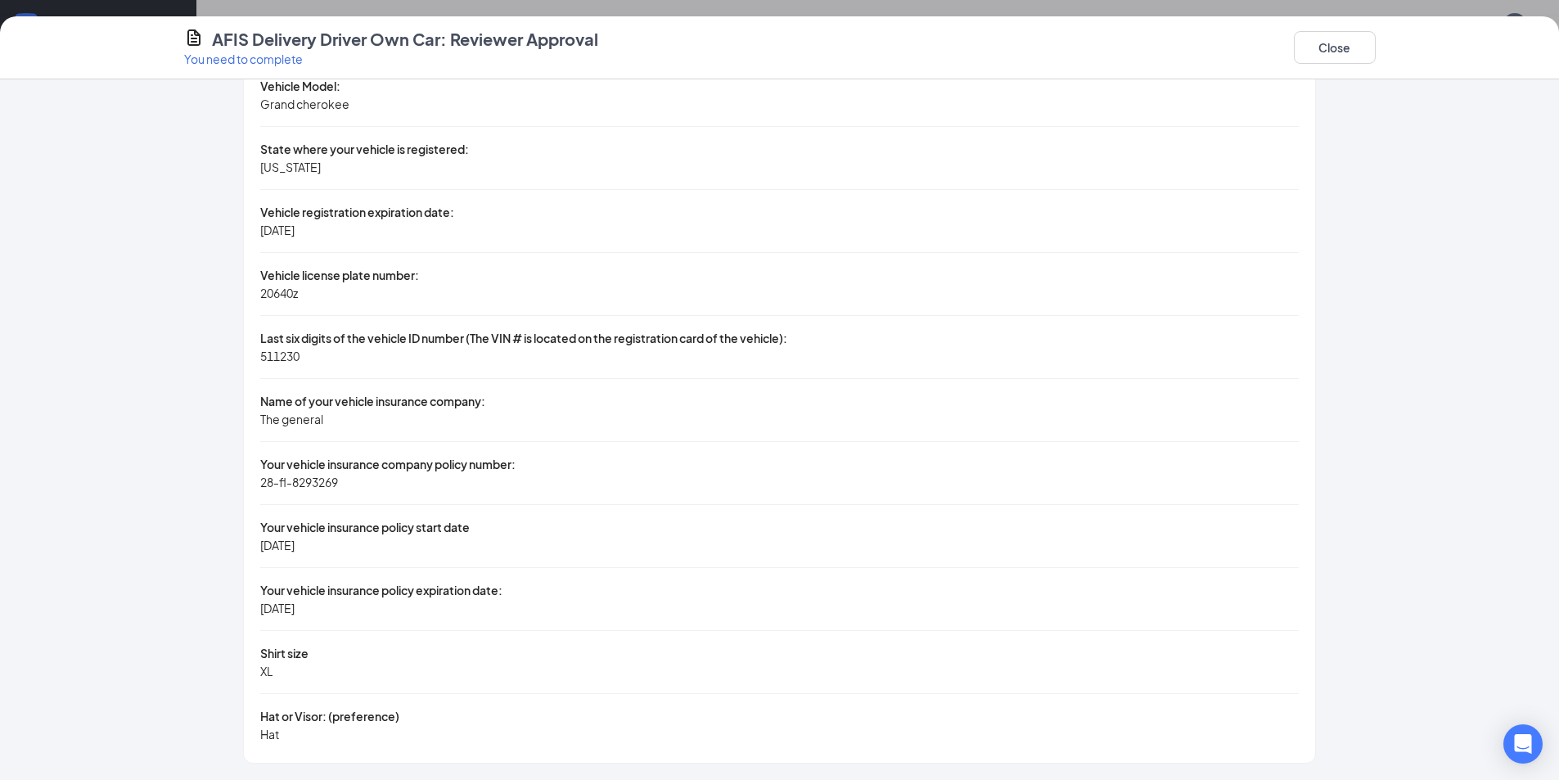
scroll to position [1395, 0]
click at [1326, 51] on button "Close" at bounding box center [1335, 47] width 82 height 33
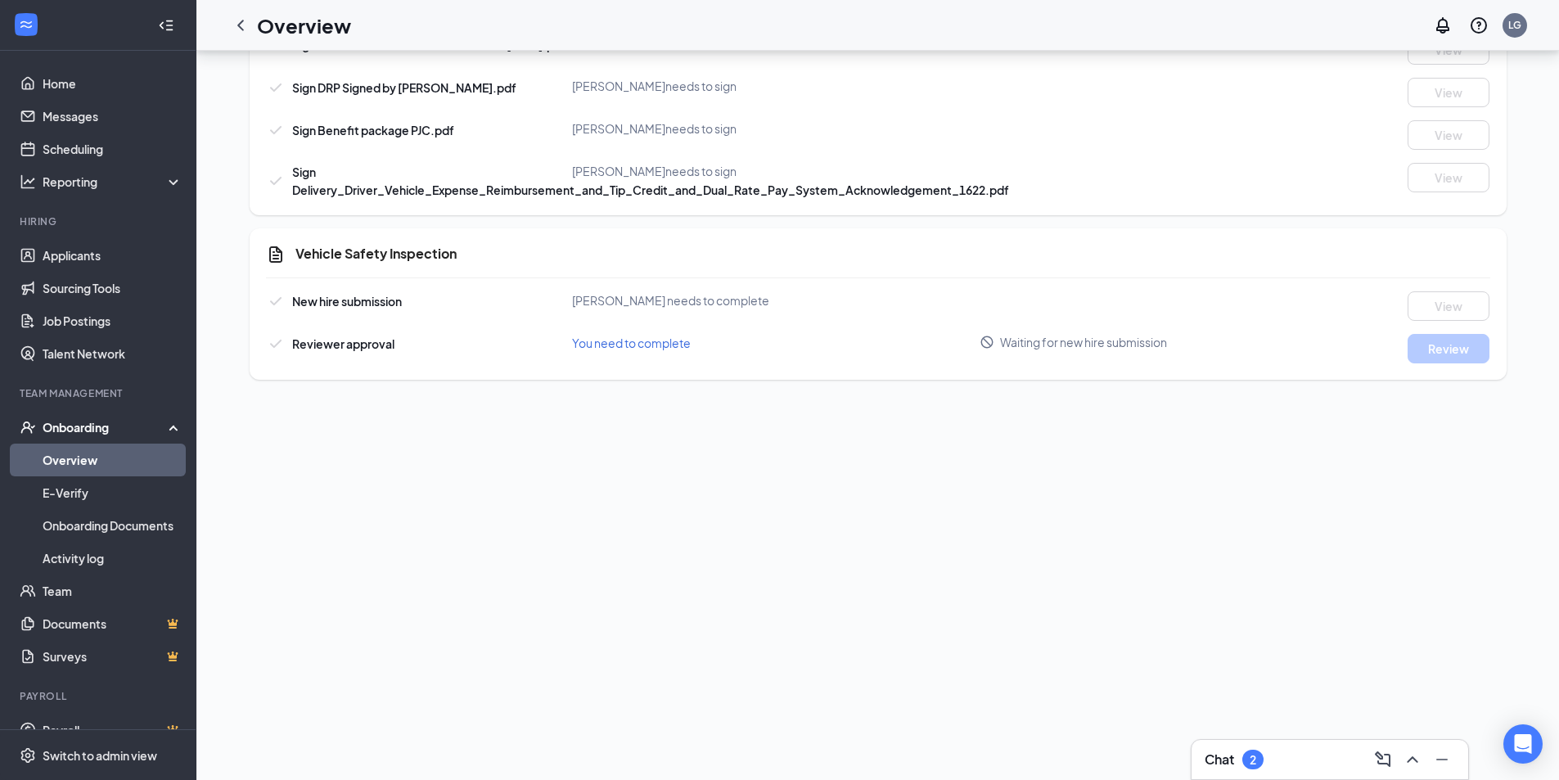
scroll to position [871, 0]
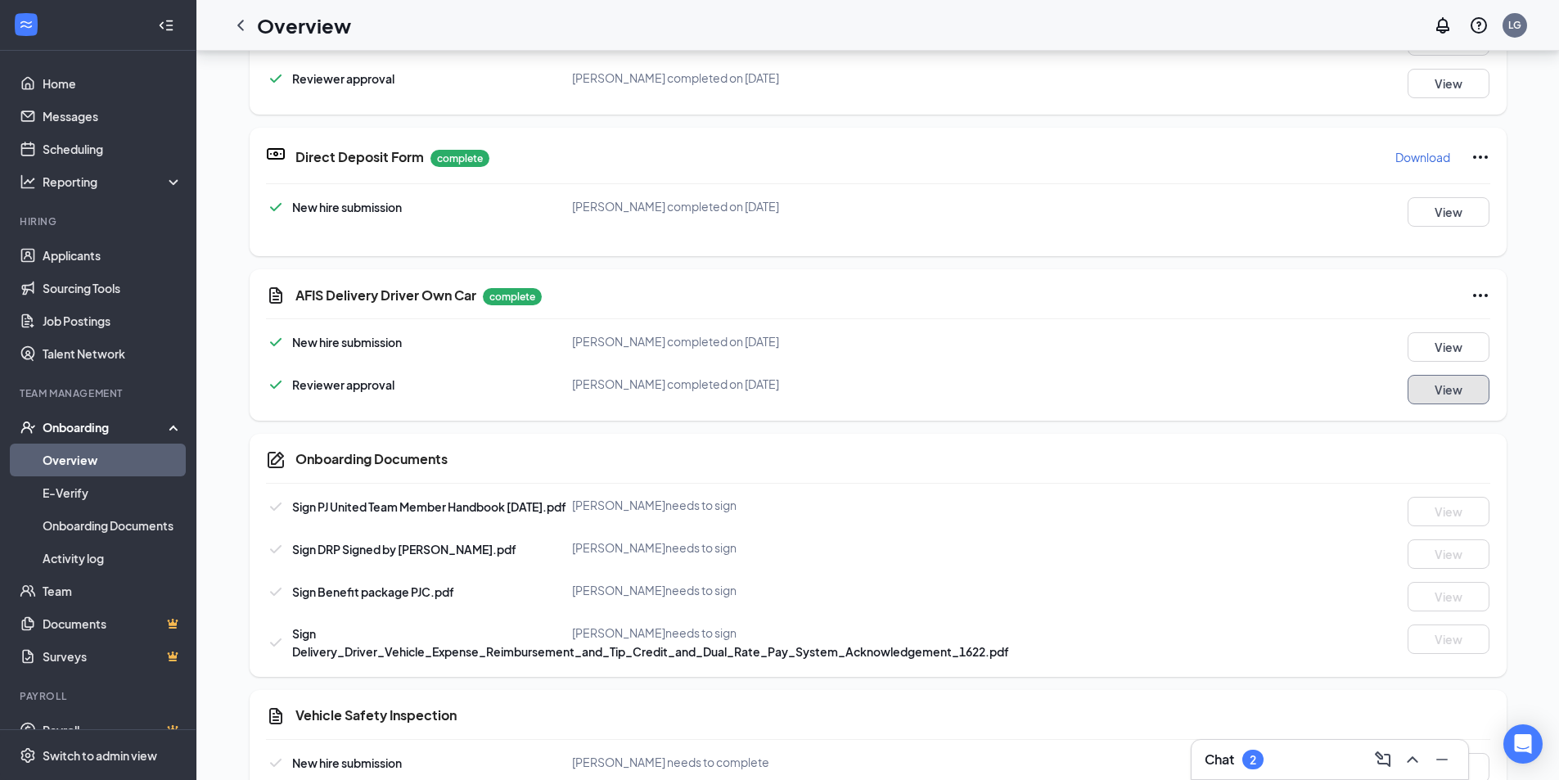
click at [1407, 375] on button "View" at bounding box center [1448, 389] width 82 height 29
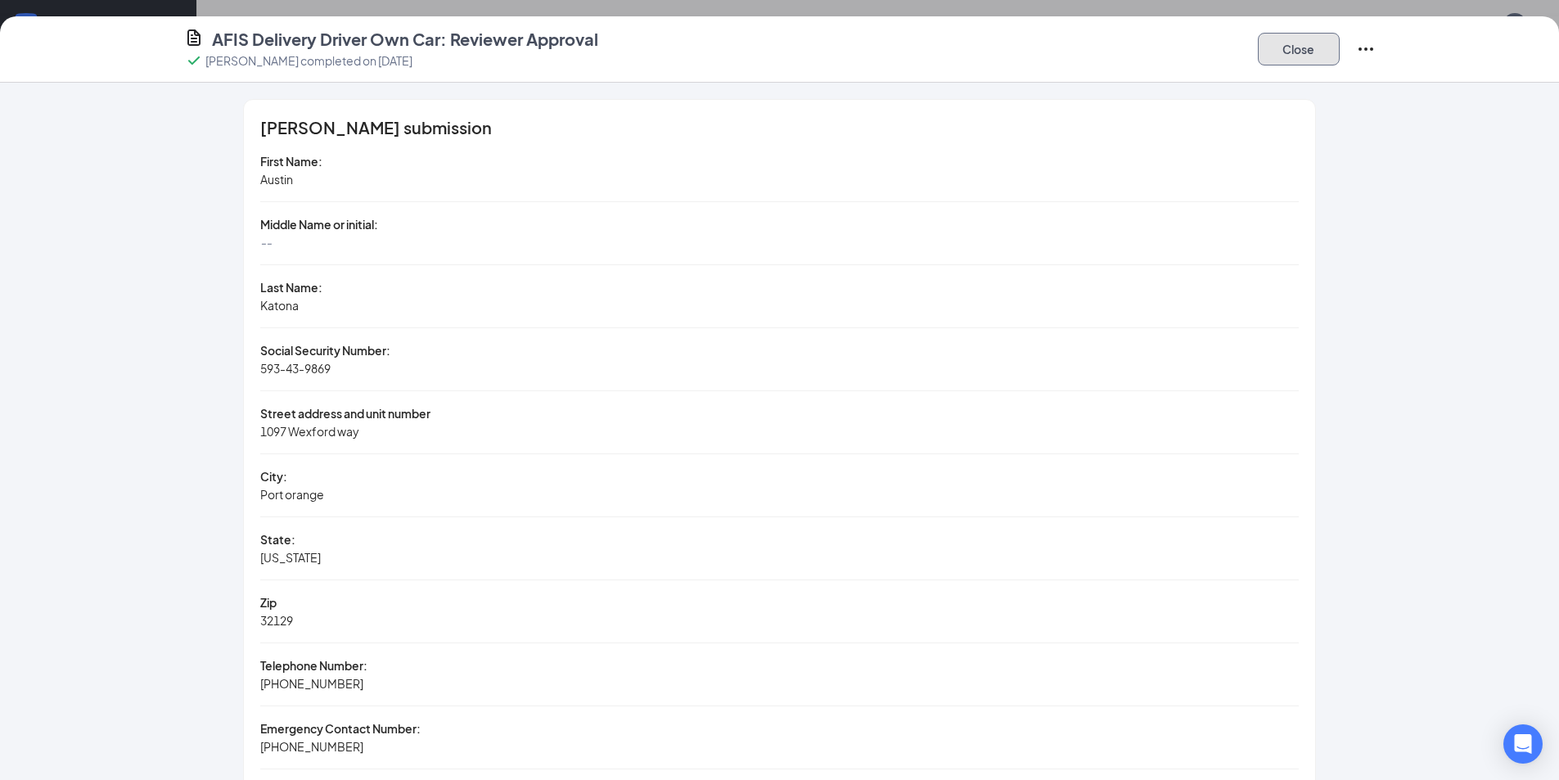
click at [1324, 43] on button "Close" at bounding box center [1299, 49] width 82 height 33
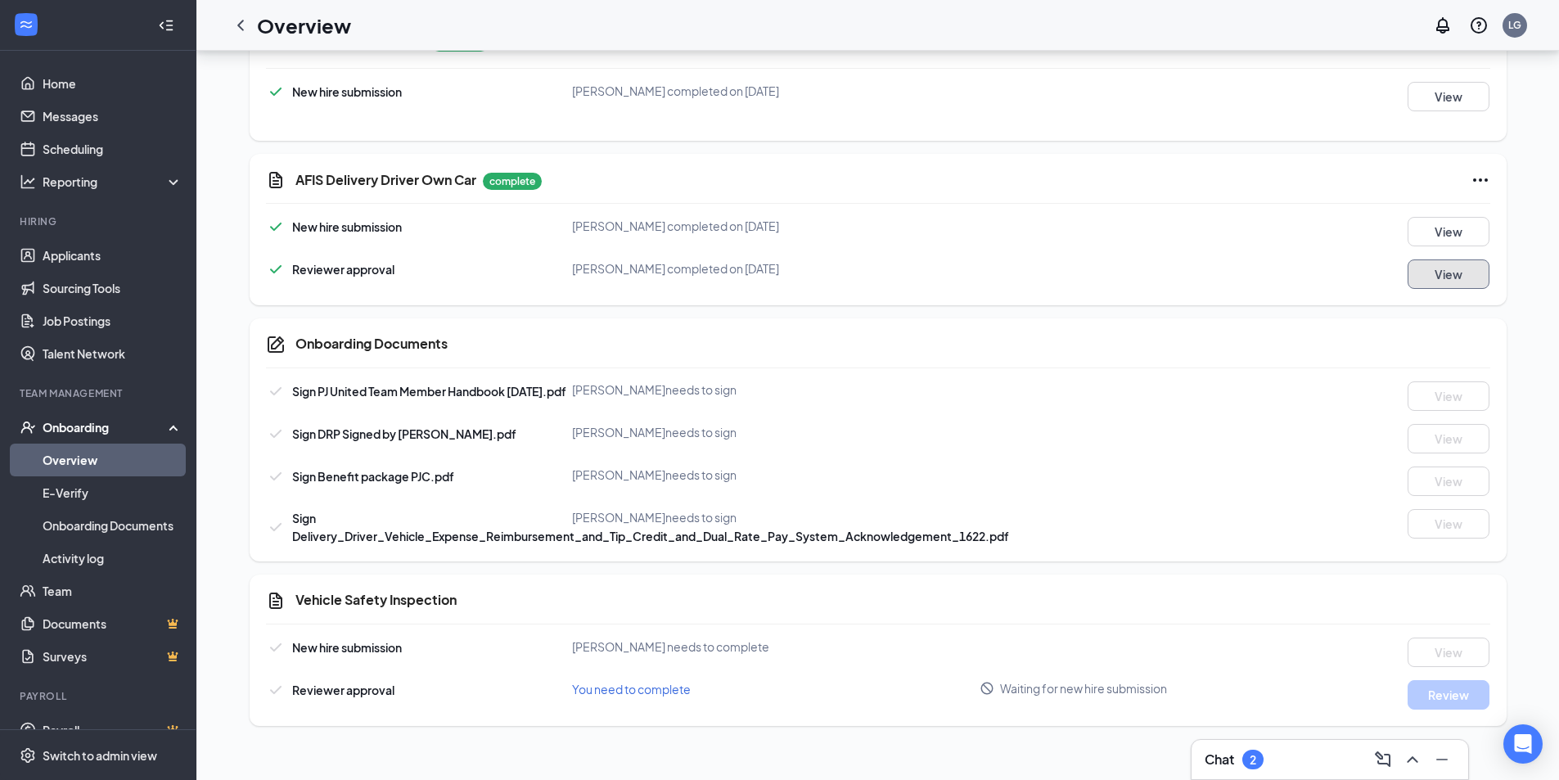
scroll to position [0, 0]
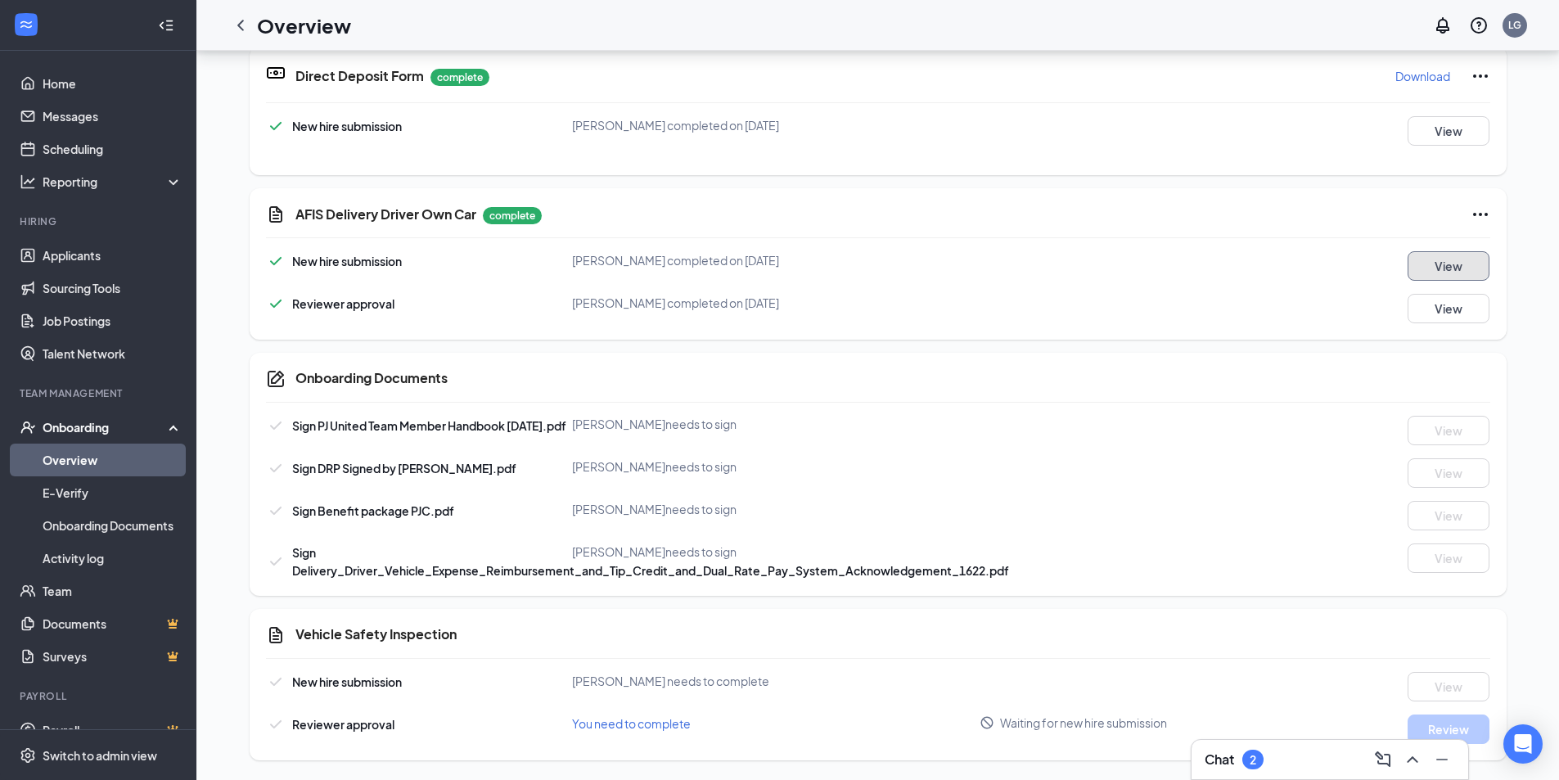
click at [1448, 254] on button "View" at bounding box center [1448, 265] width 82 height 29
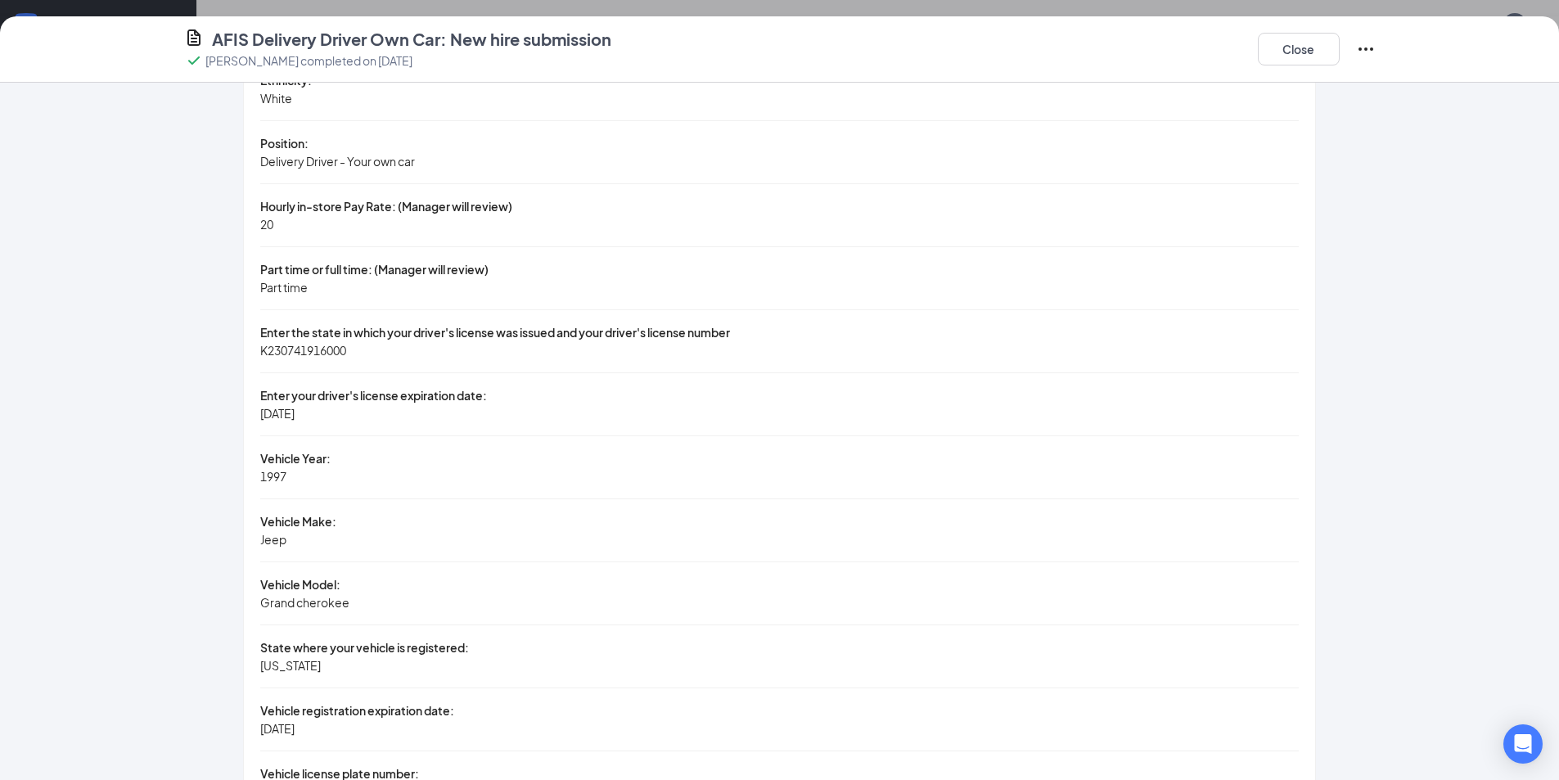
scroll to position [982, 0]
